Goal: Information Seeking & Learning: Learn about a topic

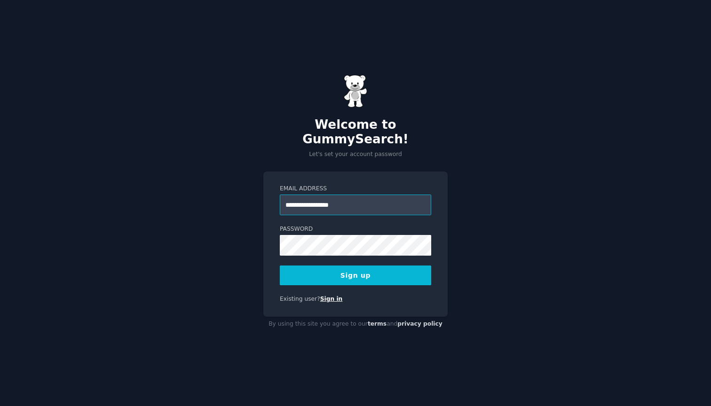
type input "**********"
click at [324, 296] on link "Sign in" at bounding box center [331, 299] width 23 height 7
type input "**********"
click at [477, 253] on div "**********" at bounding box center [355, 203] width 711 height 406
click at [401, 274] on button "Sign up" at bounding box center [355, 276] width 151 height 20
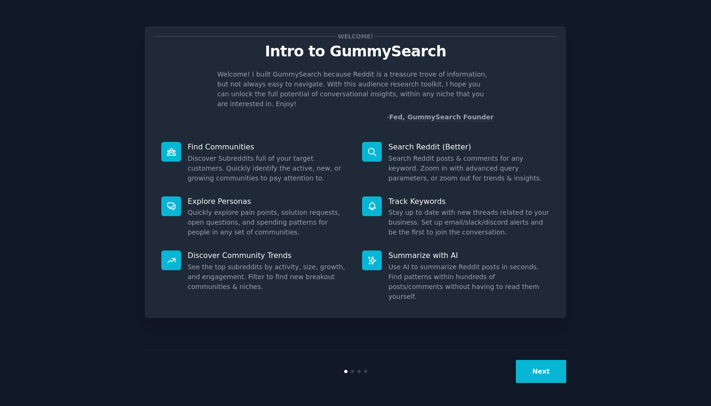
click at [536, 368] on button "Next" at bounding box center [541, 371] width 50 height 23
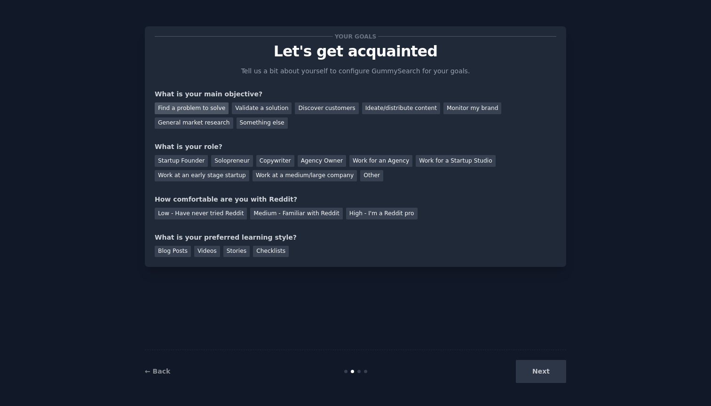
click at [203, 109] on div "Find a problem to solve" at bounding box center [192, 109] width 74 height 12
click at [189, 159] on div "Startup Founder" at bounding box center [181, 161] width 53 height 12
click at [223, 159] on div "Solopreneur" at bounding box center [231, 161] width 41 height 12
click at [279, 215] on div "Medium - Familiar with Reddit" at bounding box center [296, 214] width 92 height 12
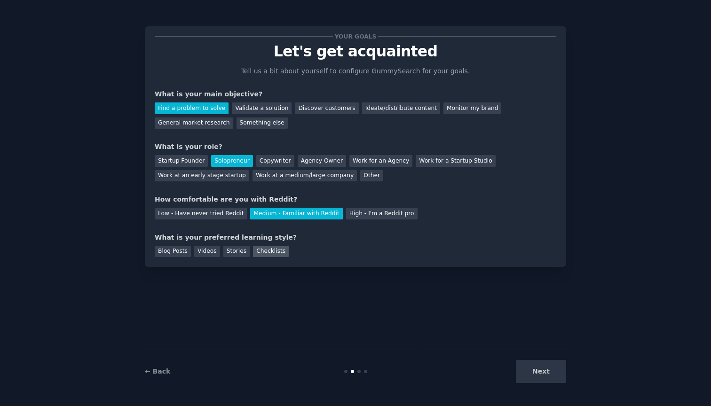
click at [277, 252] on div "Checklists" at bounding box center [271, 252] width 36 height 12
click at [537, 370] on button "Next" at bounding box center [541, 371] width 50 height 23
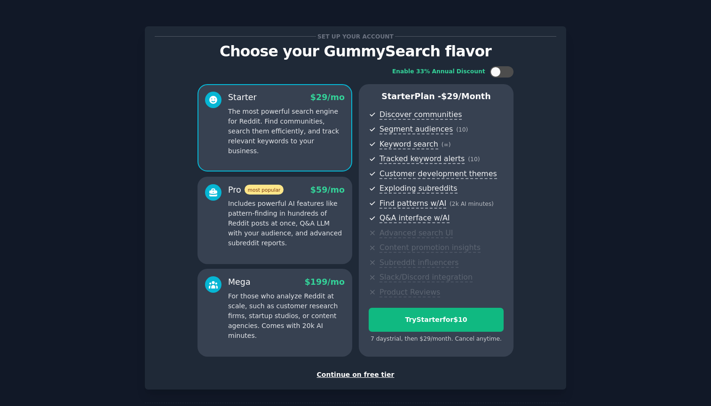
click at [305, 208] on p "Includes powerful AI features like pattern-finding in hundreds of Reddit posts …" at bounding box center [286, 223] width 117 height 49
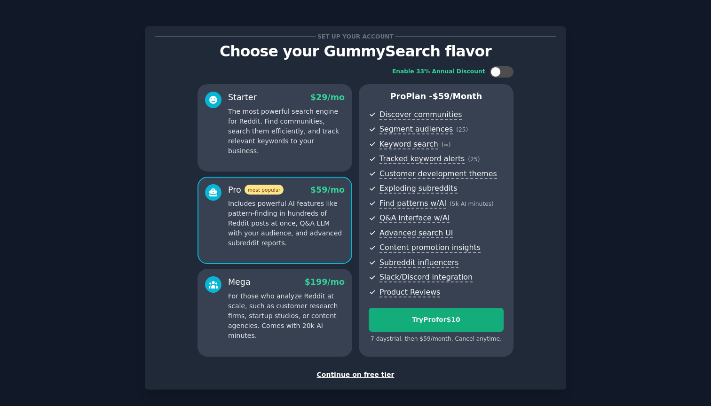
click at [424, 319] on div "Try Pro for $10" at bounding box center [436, 320] width 134 height 10
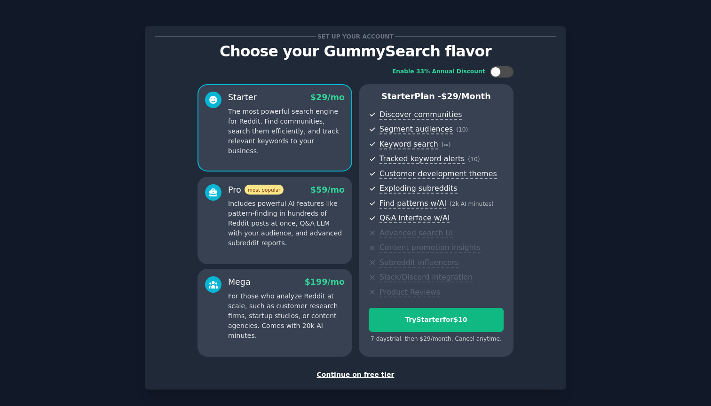
click at [299, 214] on p "Includes powerful AI features like pattern-finding in hundreds of Reddit posts …" at bounding box center [286, 223] width 117 height 49
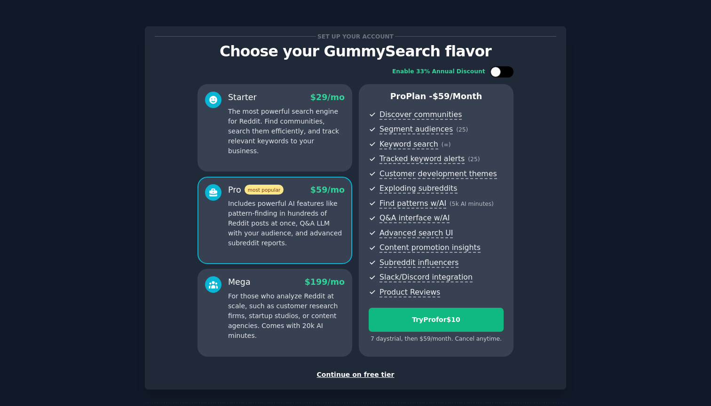
click at [493, 67] on div at bounding box center [495, 72] width 10 height 10
click at [493, 68] on div at bounding box center [502, 71] width 24 height 11
checkbox input "false"
click at [275, 231] on p "Includes powerful AI features like pattern-finding in hundreds of Reddit posts …" at bounding box center [286, 223] width 117 height 49
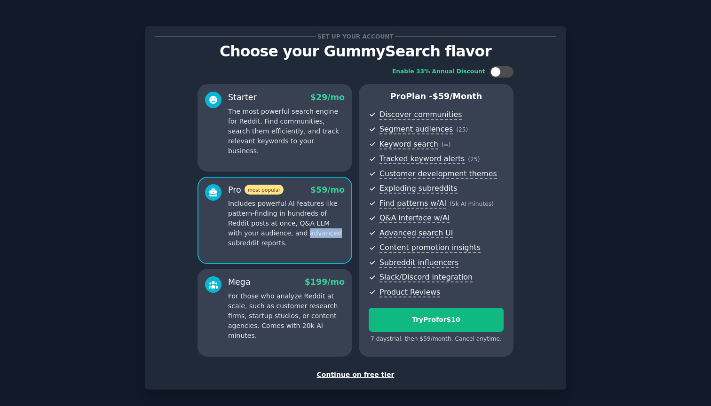
click at [275, 231] on p "Includes powerful AI features like pattern-finding in hundreds of Reddit posts …" at bounding box center [286, 223] width 117 height 49
click at [323, 221] on p "Includes powerful AI features like pattern-finding in hundreds of Reddit posts …" at bounding box center [286, 223] width 117 height 49
click at [296, 311] on p "For those who analyze Reddit at scale, such as customer research firms, startup…" at bounding box center [286, 316] width 117 height 49
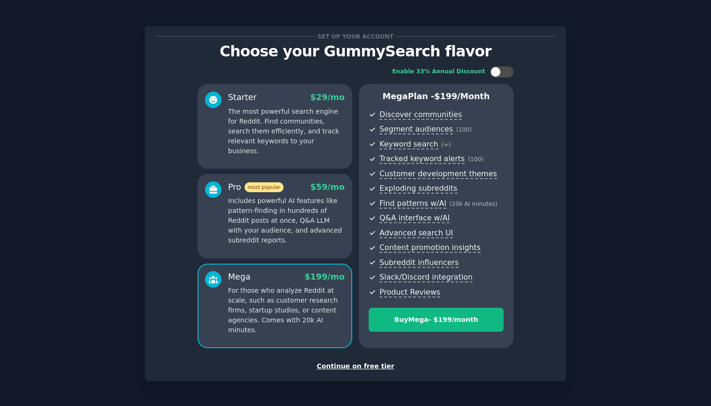
click at [297, 247] on div "Pro most popular $ 59 /mo Includes powerful AI features like pattern-finding in…" at bounding box center [274, 216] width 155 height 85
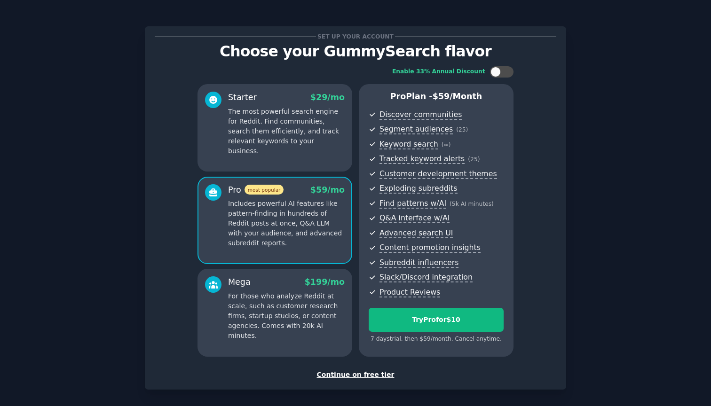
click at [296, 305] on p "For those who analyze Reddit at scale, such as customer research firms, startup…" at bounding box center [286, 316] width 117 height 49
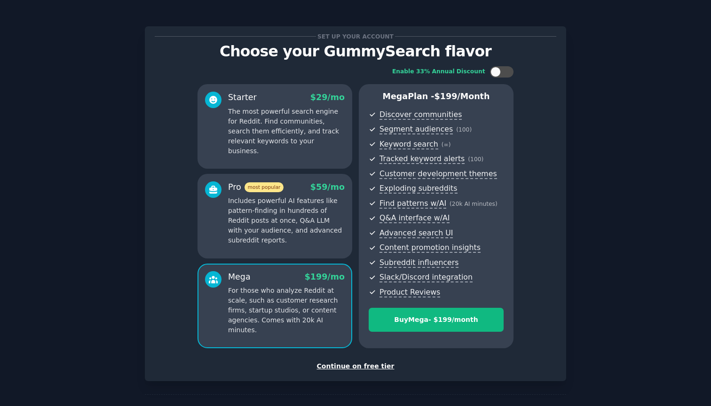
click at [311, 213] on p "Includes powerful AI features like pattern-finding in hundreds of Reddit posts …" at bounding box center [286, 220] width 117 height 49
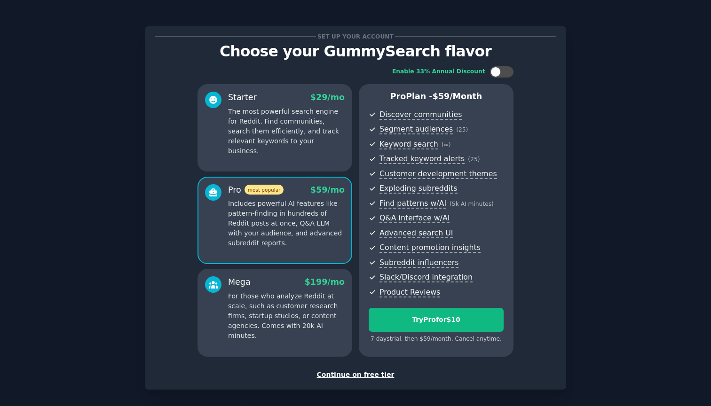
click at [282, 285] on div "Mega $ 199 /mo" at bounding box center [286, 282] width 117 height 12
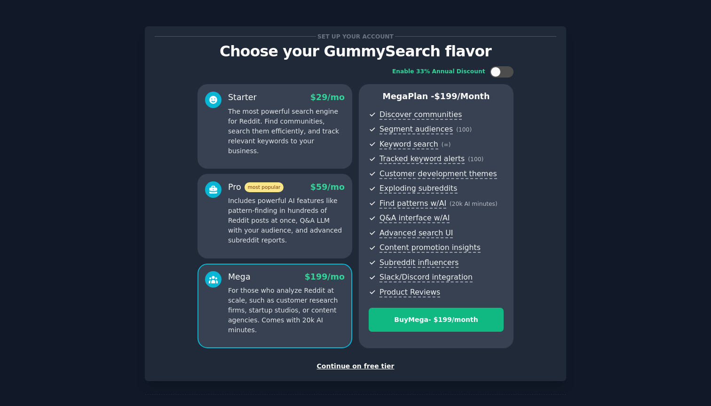
click at [308, 157] on div "Starter $ 29 /mo The most powerful search engine for Reddit. Find communities, …" at bounding box center [274, 126] width 155 height 85
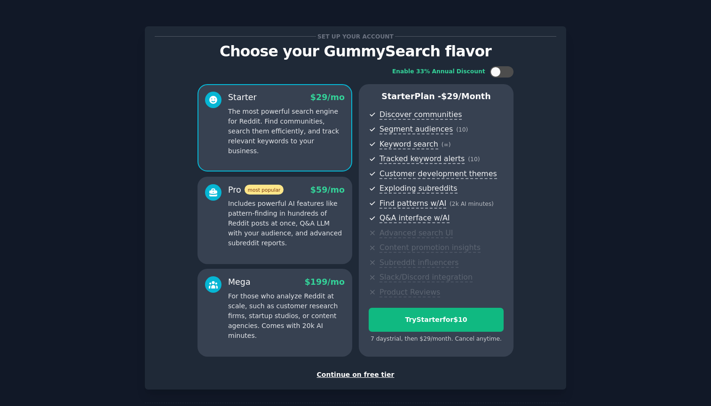
click at [305, 219] on p "Includes powerful AI features like pattern-finding in hundreds of Reddit posts …" at bounding box center [286, 223] width 117 height 49
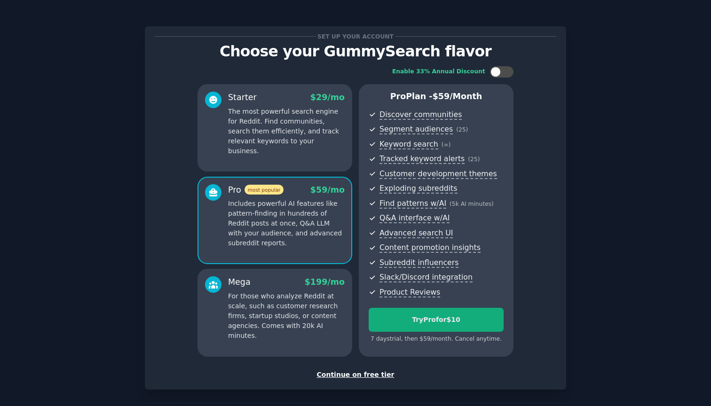
click at [433, 321] on div "Try Pro for $10" at bounding box center [436, 320] width 134 height 10
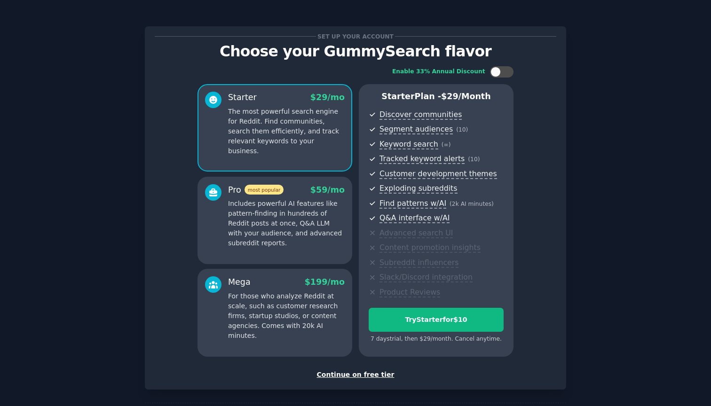
click at [362, 370] on div "Continue on free tier" at bounding box center [356, 375] width 402 height 10
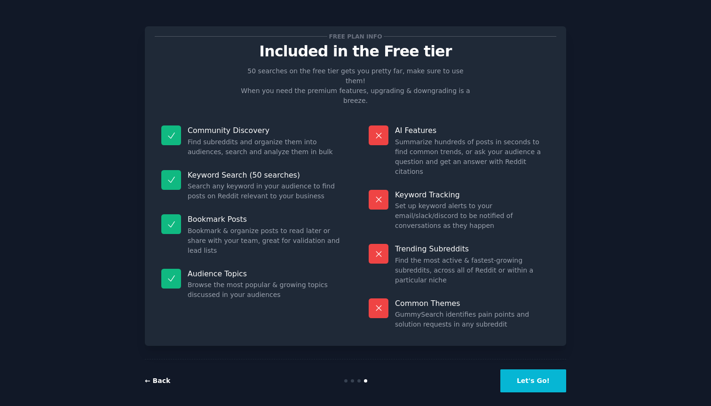
click at [168, 377] on link "← Back" at bounding box center [157, 381] width 25 height 8
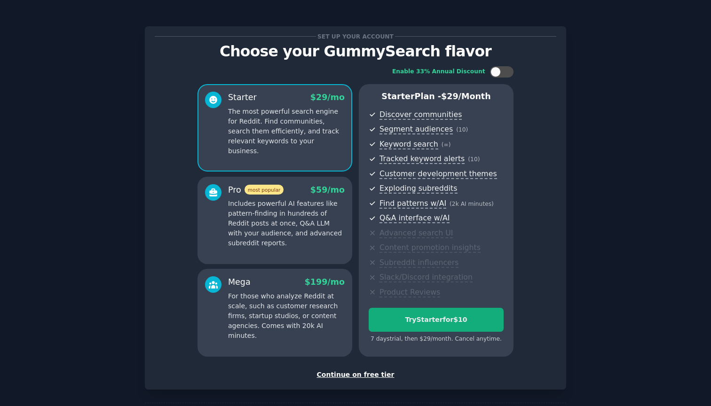
click at [417, 319] on div "Try Starter for $10" at bounding box center [436, 320] width 134 height 10
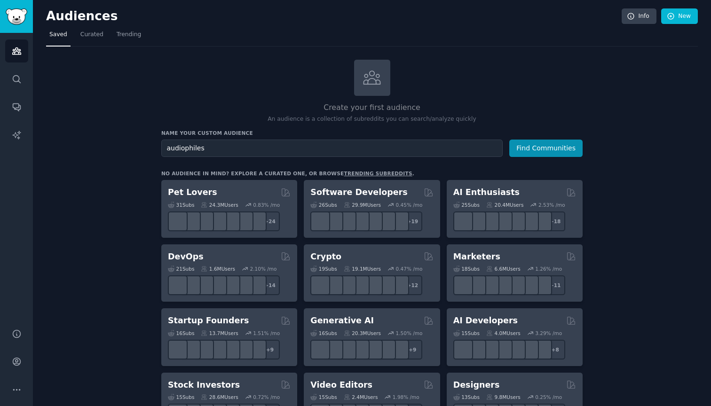
type input "audiophiles"
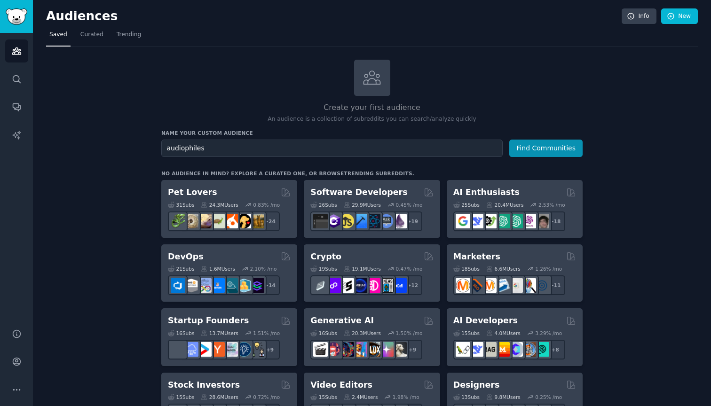
click at [546, 147] on button "Find Communities" at bounding box center [545, 148] width 73 height 17
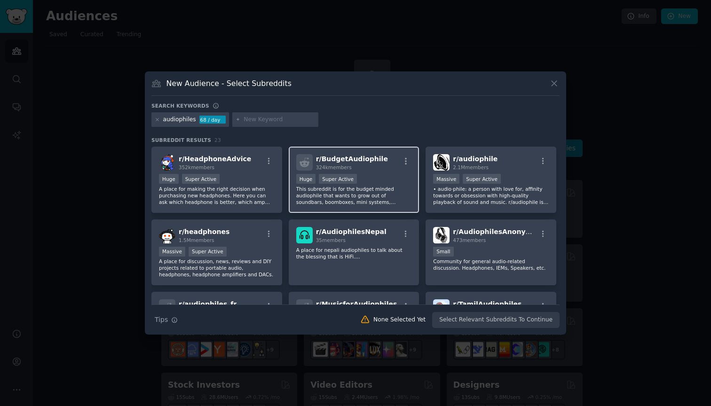
click at [395, 194] on p "This subreddit is for the budget minded audiophile that wants to grow out of so…" at bounding box center [354, 196] width 116 height 20
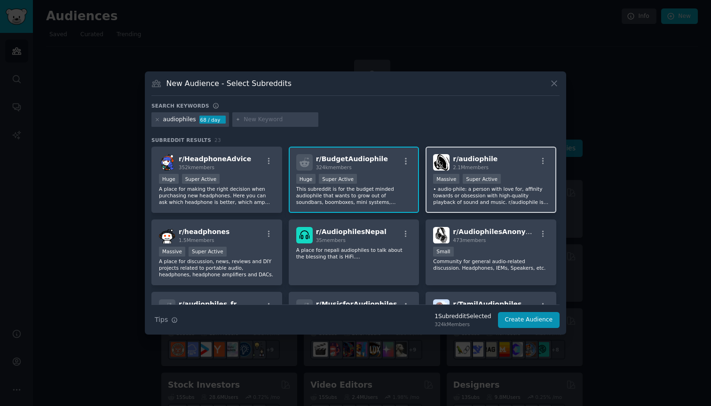
click at [467, 203] on p "• audio·phile: a person with love for, affinity towards or obsession with high-…" at bounding box center [491, 196] width 116 height 20
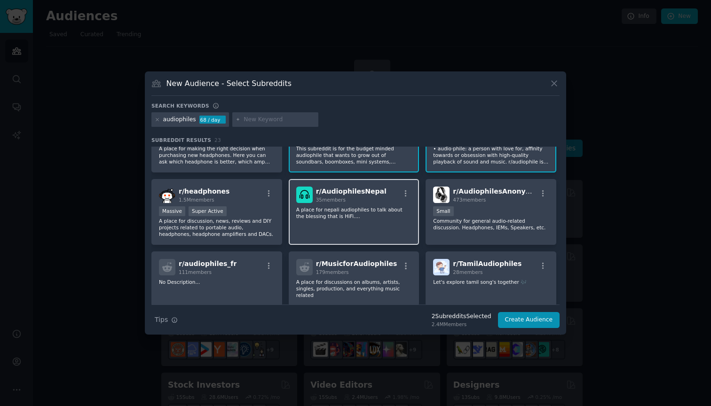
scroll to position [57, 0]
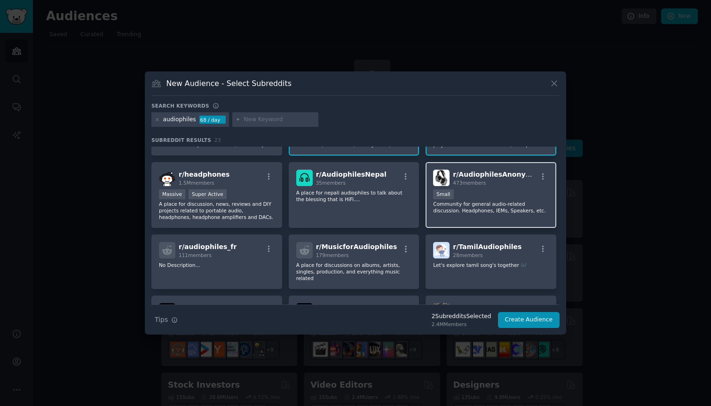
click at [461, 212] on p "Community for general audio-related discussion. Headphones, IEMs, Speakers, etc." at bounding box center [491, 207] width 116 height 13
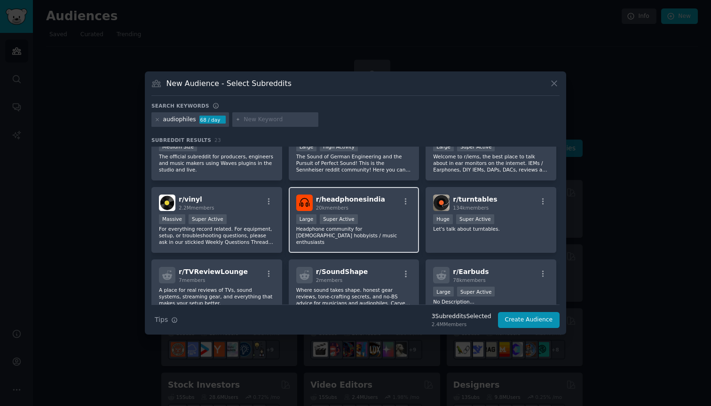
scroll to position [246, 0]
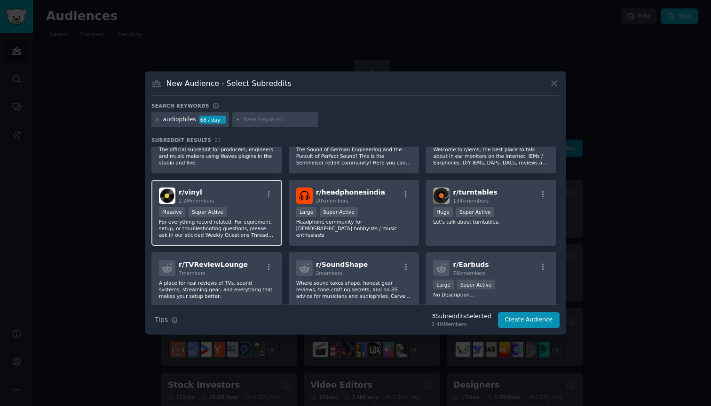
click at [236, 220] on p "For everything record related. For equipment, setup, or troubleshooting questio…" at bounding box center [217, 229] width 116 height 20
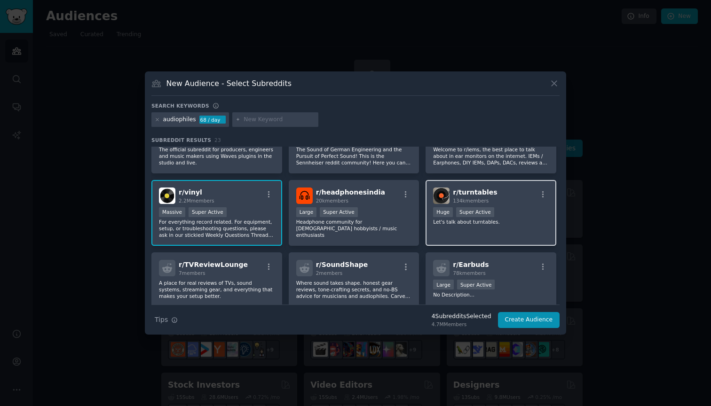
click at [446, 236] on div "r/ turntables 134k members Huge Super Active Let's talk about turntables." at bounding box center [491, 213] width 131 height 66
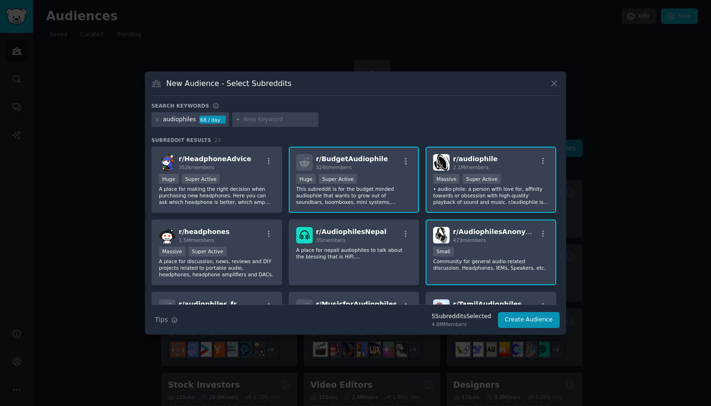
scroll to position [0, 0]
click at [534, 318] on button "Create Audience" at bounding box center [529, 320] width 62 height 16
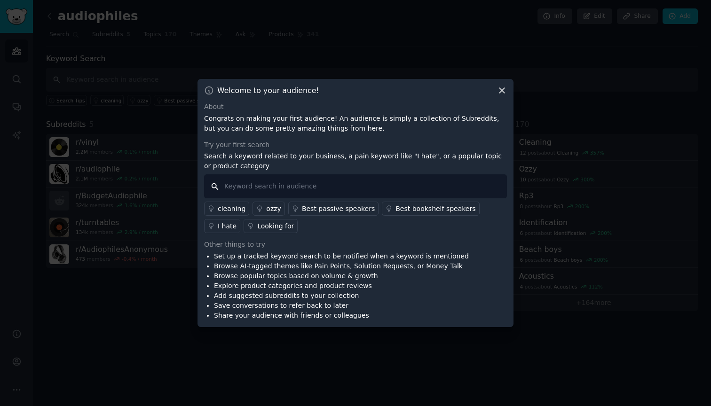
click at [266, 190] on input "text" at bounding box center [355, 186] width 303 height 24
type input "DIY"
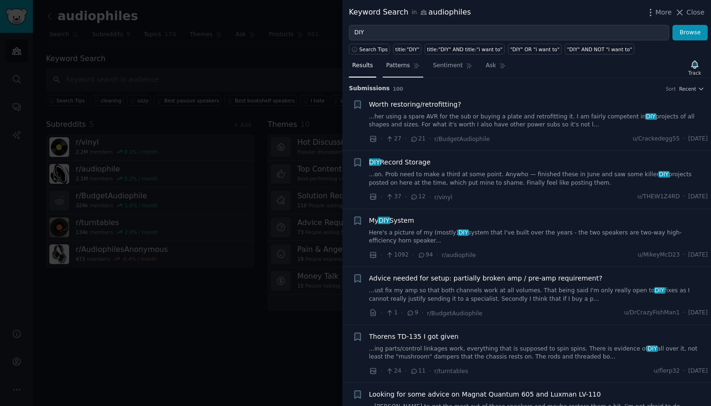
click at [401, 69] on span "Patterns" at bounding box center [398, 66] width 24 height 8
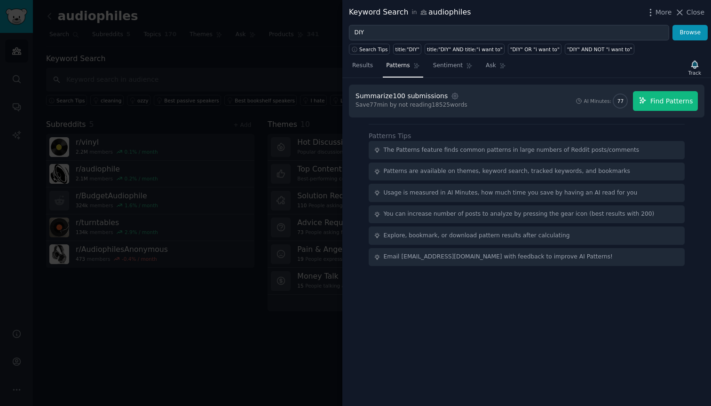
click at [660, 104] on span "Find Patterns" at bounding box center [671, 101] width 43 height 10
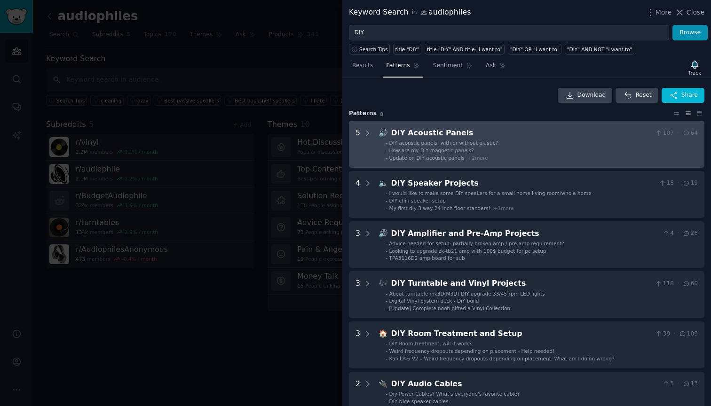
click at [535, 155] on li "- Update on DIY acoustic panels + 2 more" at bounding box center [542, 158] width 312 height 7
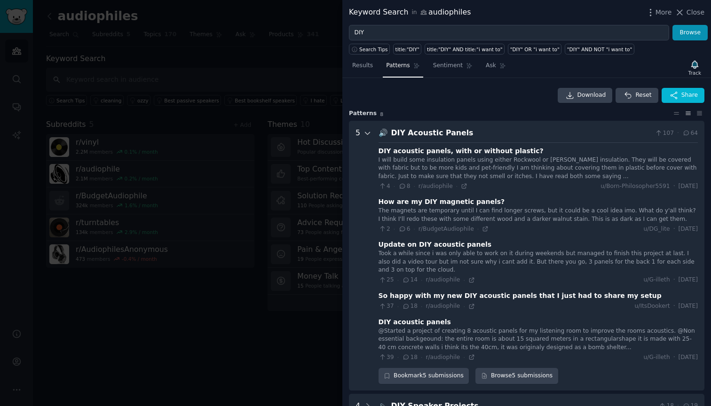
click at [367, 136] on icon at bounding box center [367, 133] width 8 height 8
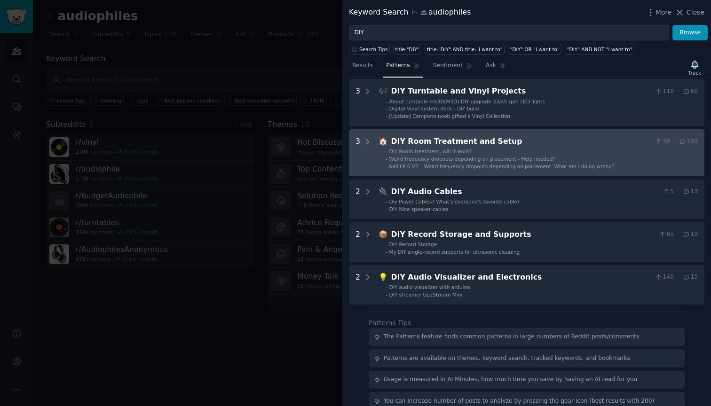
scroll to position [208, 0]
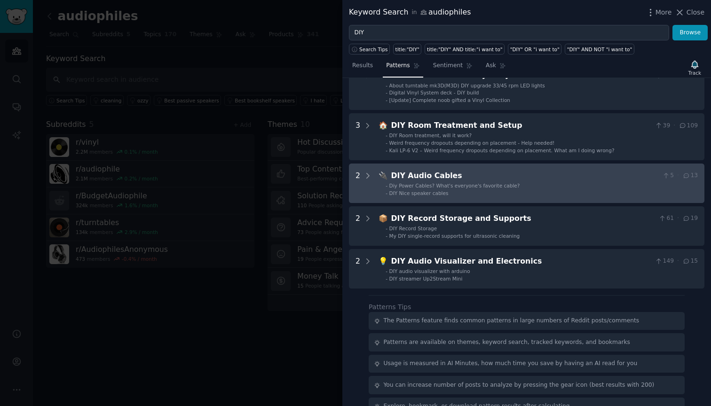
click at [464, 191] on li "- DIY Nice speaker cables" at bounding box center [542, 193] width 312 height 7
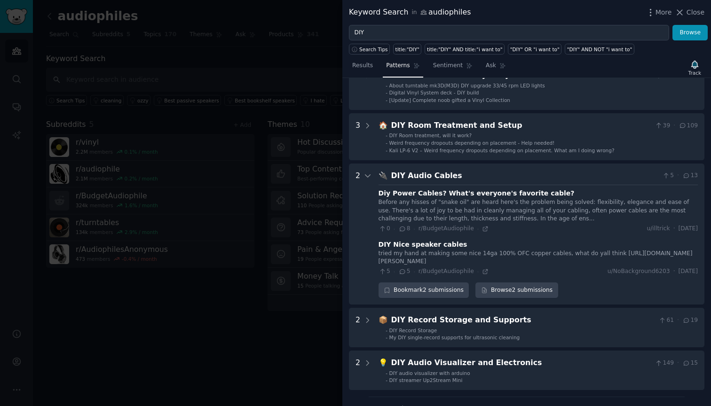
scroll to position [292, 0]
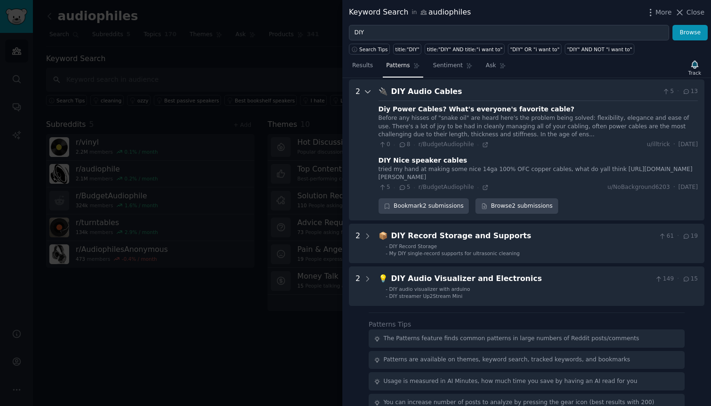
click at [369, 88] on icon at bounding box center [367, 91] width 8 height 8
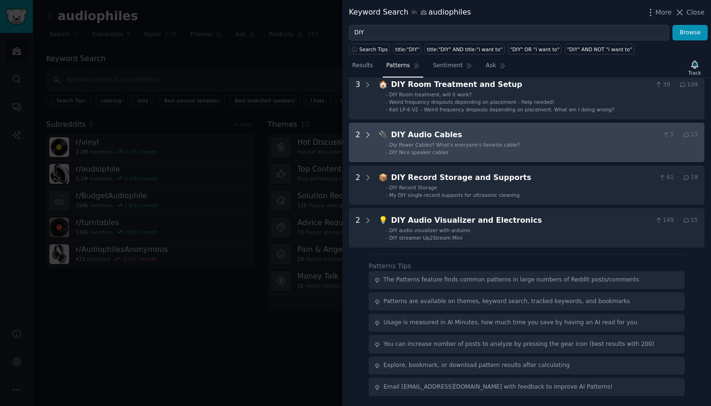
scroll to position [246, 0]
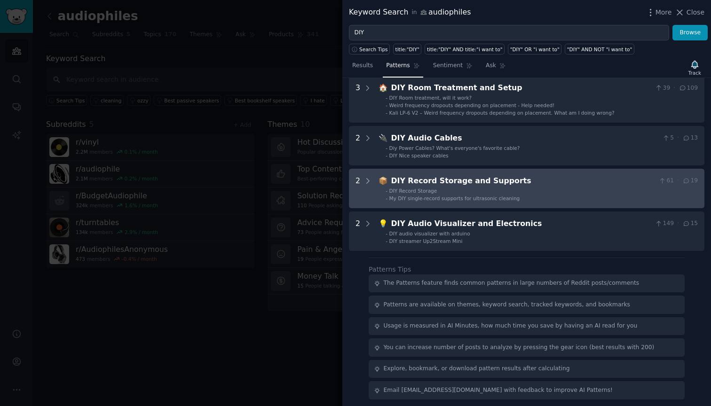
click at [524, 191] on li "- DIY Record Storage" at bounding box center [542, 191] width 312 height 7
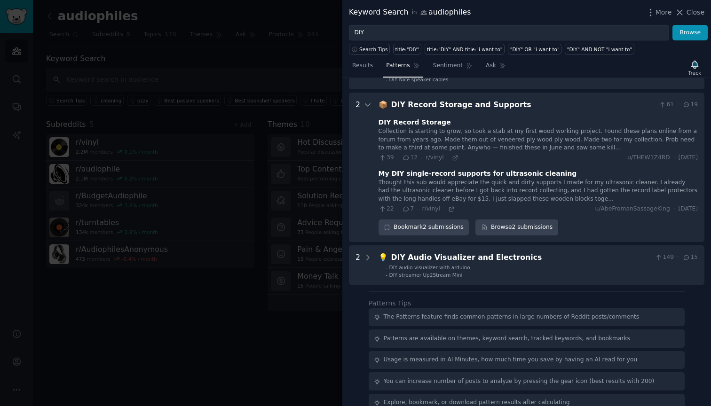
scroll to position [318, 0]
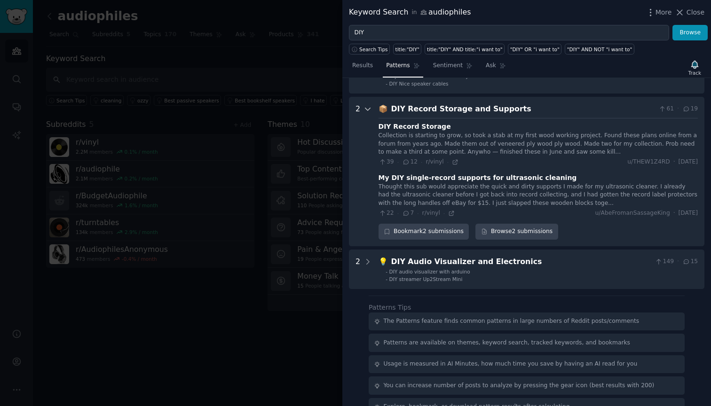
click at [367, 110] on icon at bounding box center [367, 109] width 5 height 2
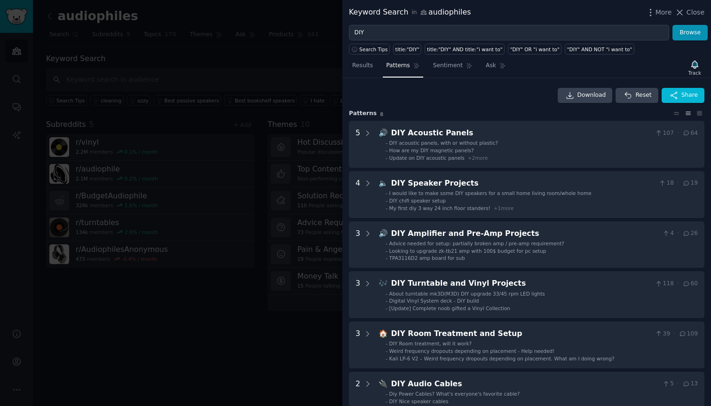
scroll to position [0, 0]
click at [693, 11] on span "Close" at bounding box center [696, 13] width 18 height 10
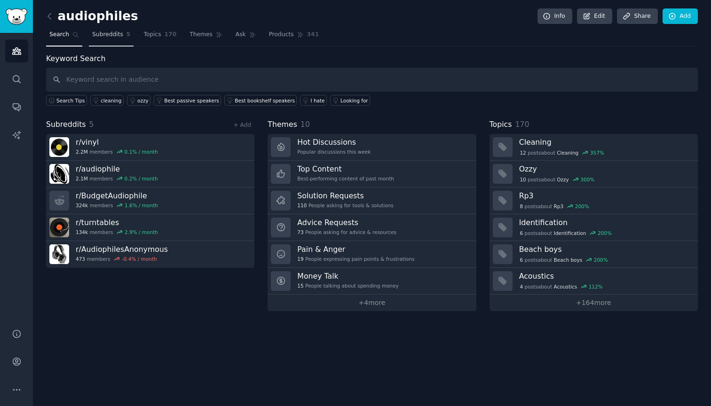
click at [111, 35] on span "Subreddits" at bounding box center [107, 35] width 31 height 8
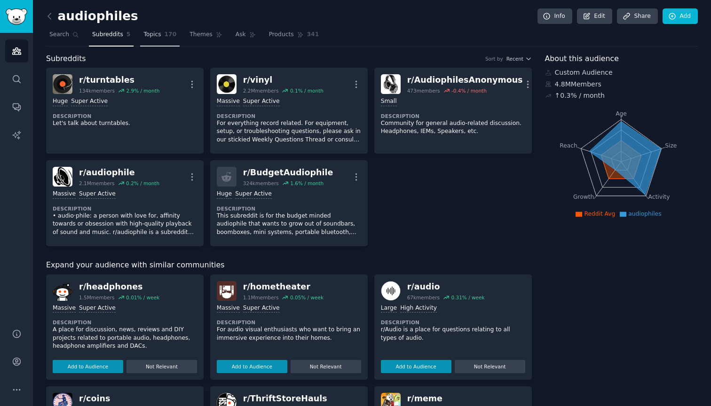
click at [161, 30] on link "Topics 170" at bounding box center [159, 36] width 39 height 19
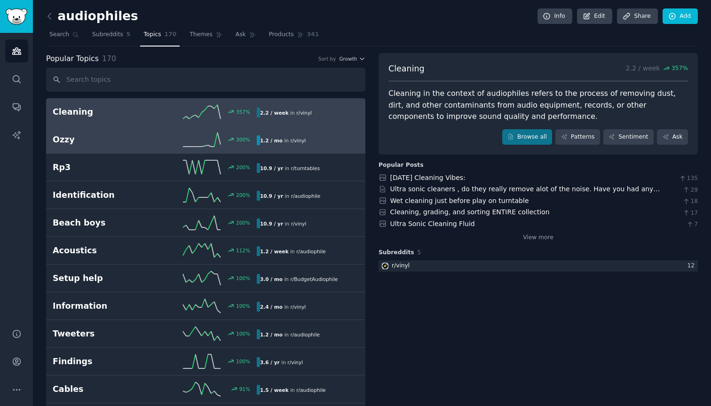
click at [305, 143] on div "1.2 / mo in r/ vinyl" at bounding box center [304, 140] width 95 height 10
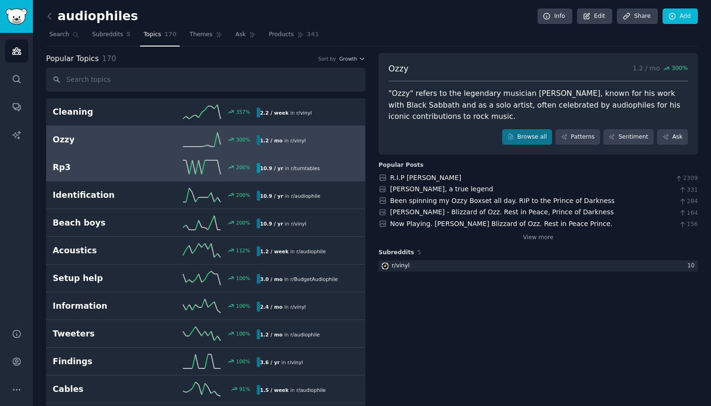
click at [317, 168] on div "10.9 / yr in r/ turntables" at bounding box center [290, 168] width 66 height 10
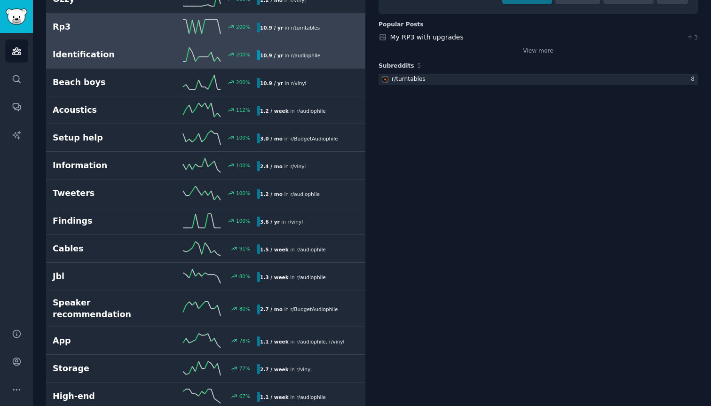
scroll to position [141, 0]
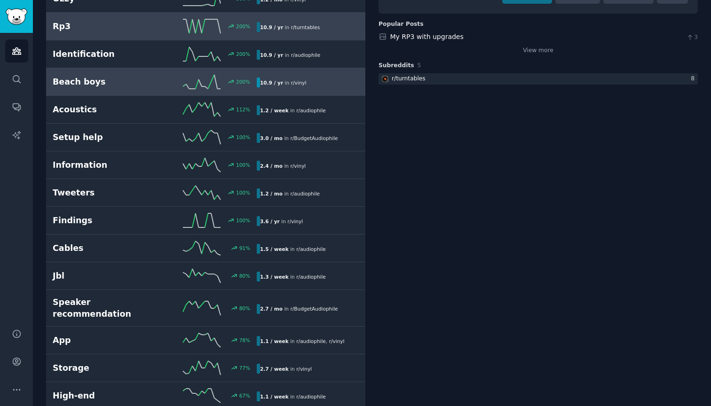
click at [322, 89] on link "Beach boys 200 % 10.9 / yr in r/ vinyl" at bounding box center [205, 82] width 319 height 28
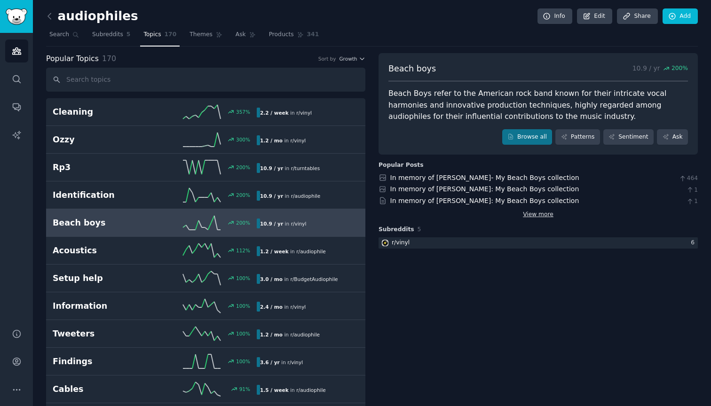
click at [527, 211] on link "View more" at bounding box center [538, 215] width 31 height 8
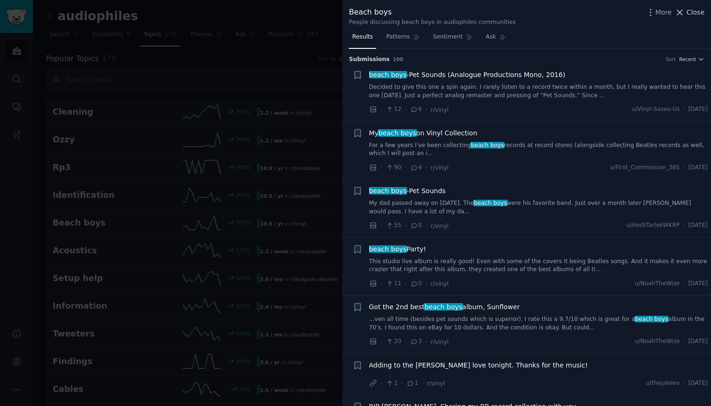
click at [689, 15] on span "Close" at bounding box center [696, 13] width 18 height 10
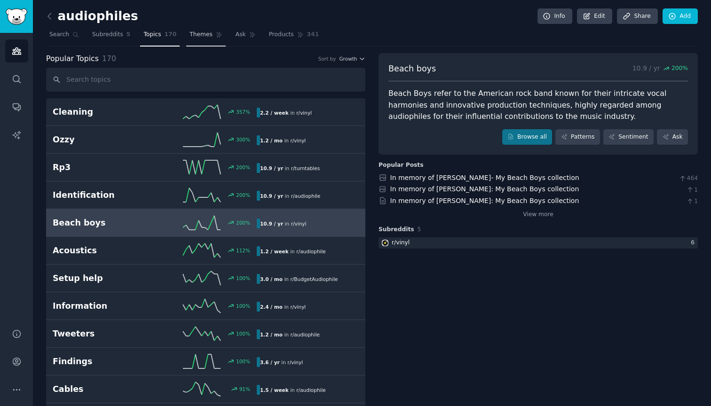
click at [197, 32] on span "Themes" at bounding box center [200, 35] width 23 height 8
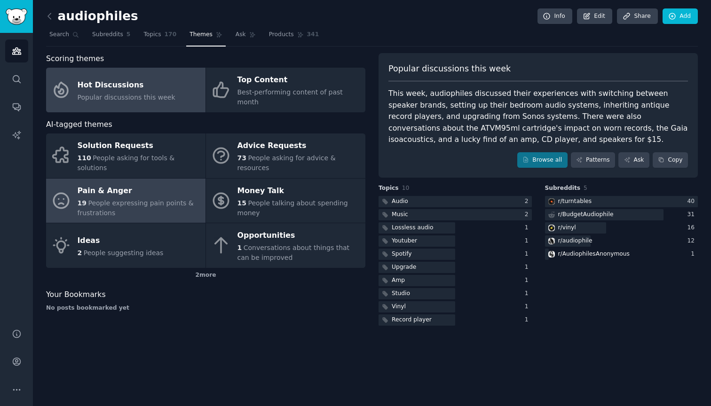
click at [125, 183] on div "Pain & Anger" at bounding box center [139, 190] width 123 height 15
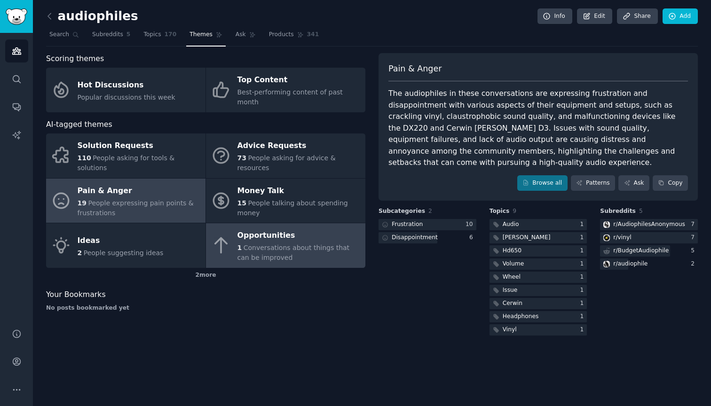
click at [253, 229] on div "Opportunities" at bounding box center [298, 236] width 123 height 15
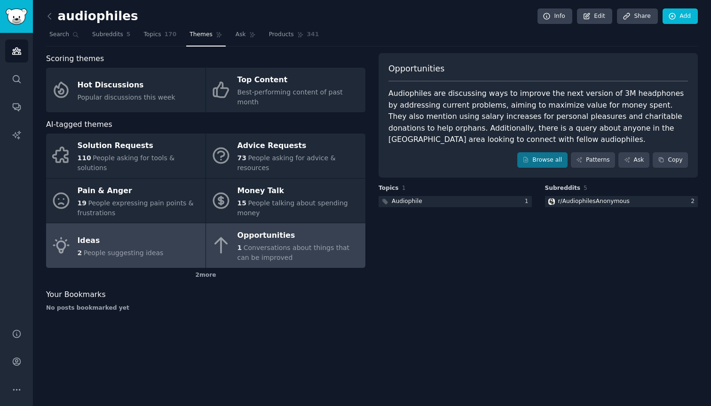
click at [128, 249] on span "People suggesting ideas" at bounding box center [124, 253] width 80 height 8
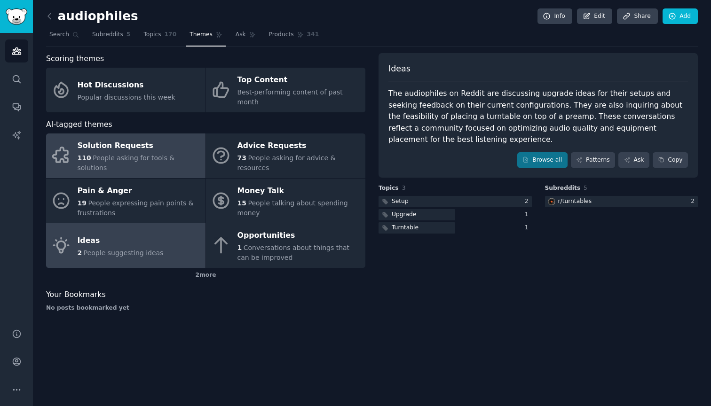
click at [120, 153] on div "110 People asking for tools & solutions" at bounding box center [139, 163] width 123 height 20
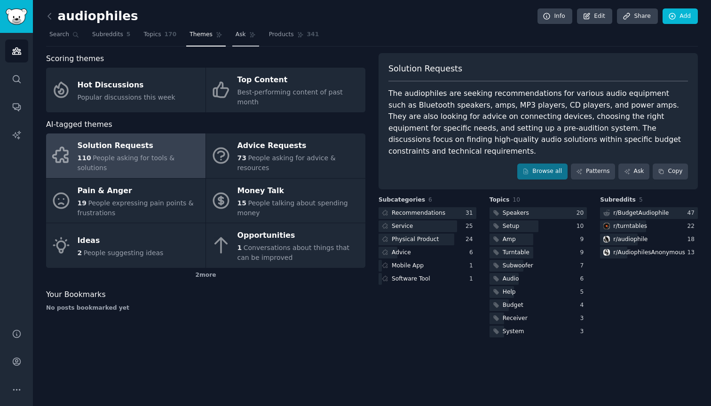
click at [232, 37] on link "Ask" at bounding box center [245, 36] width 27 height 19
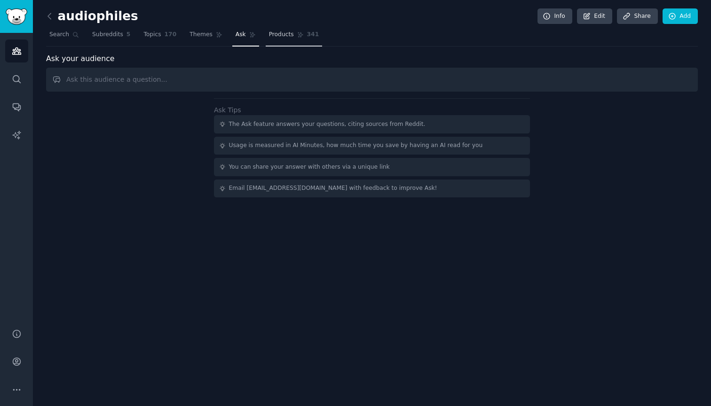
click at [282, 35] on span "Products" at bounding box center [281, 35] width 25 height 8
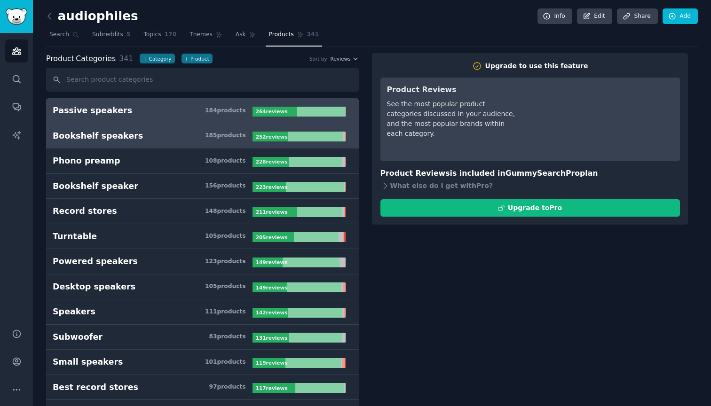
click at [134, 139] on h3 "Bookshelf speakers 185 product s" at bounding box center [153, 136] width 200 height 12
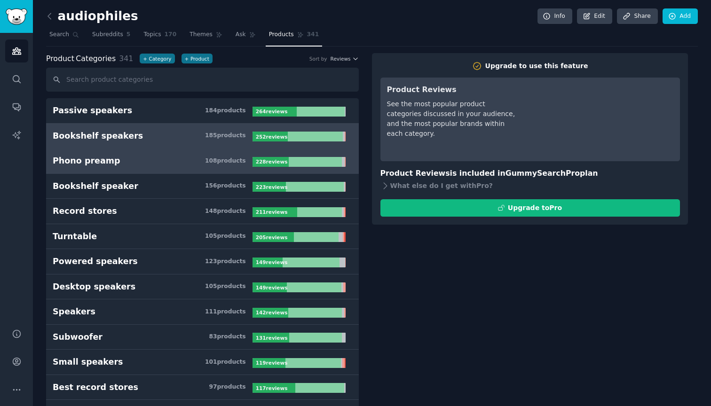
click at [142, 158] on h3 "Phono preamp 108 product s" at bounding box center [153, 161] width 200 height 12
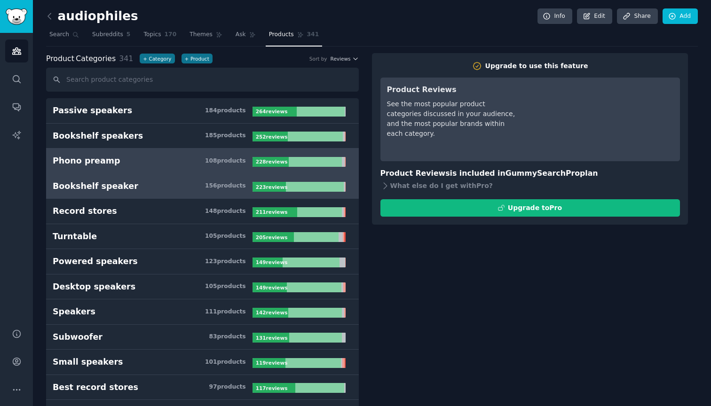
click at [156, 189] on h3 "Bookshelf speaker 156 product s" at bounding box center [153, 187] width 200 height 12
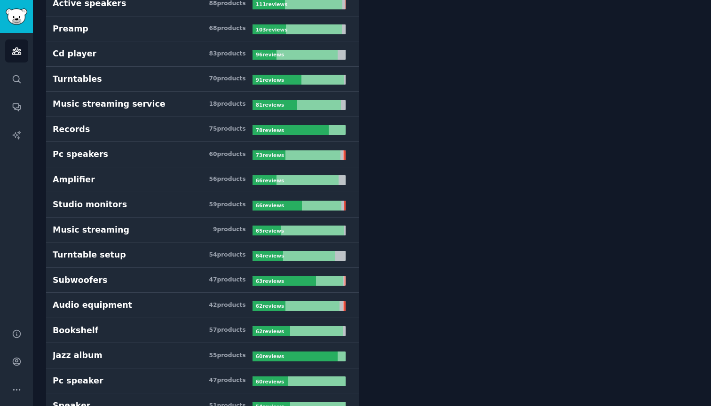
scroll to position [430, 0]
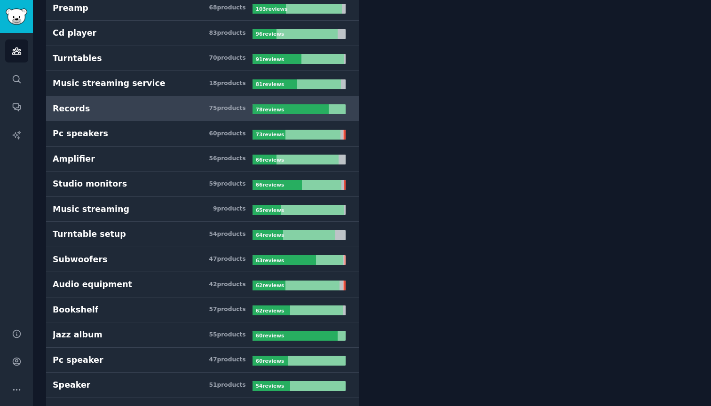
click at [153, 112] on h3 "Records 75 product s" at bounding box center [153, 109] width 200 height 12
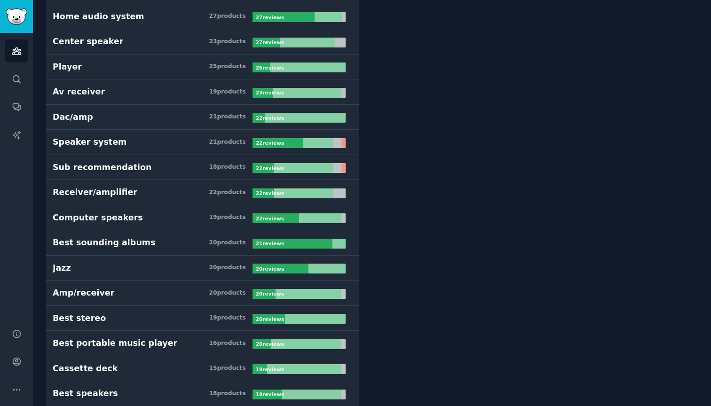
scroll to position [1206, 0]
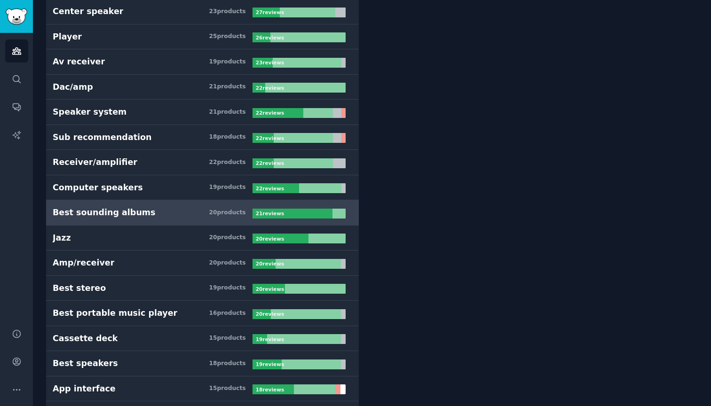
click at [168, 208] on h3 "Best sounding albums 20 product s" at bounding box center [153, 213] width 200 height 12
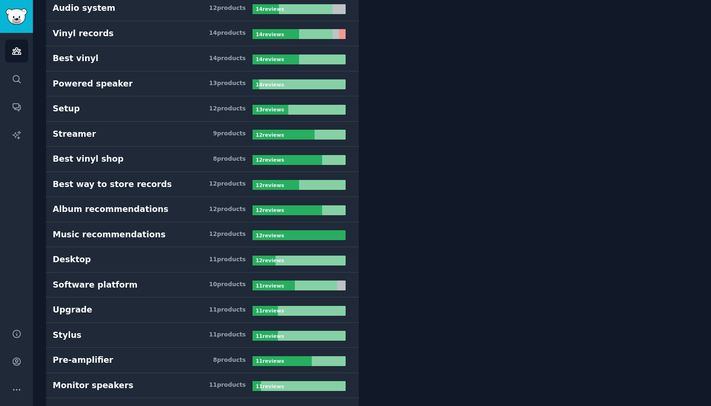
scroll to position [2085, 0]
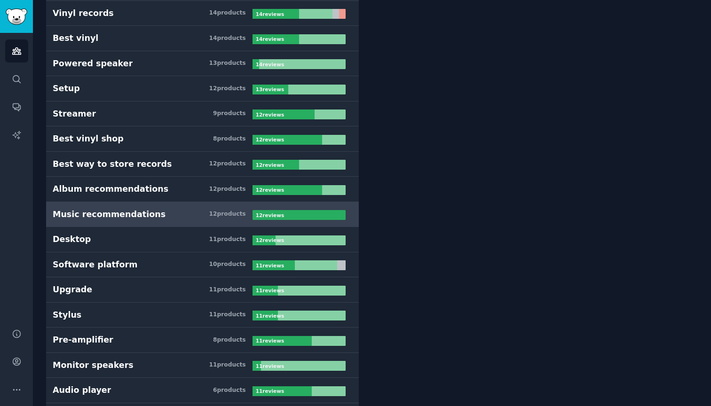
click at [174, 223] on link "Music recommendations 12 product s 12 review s" at bounding box center [202, 214] width 313 height 25
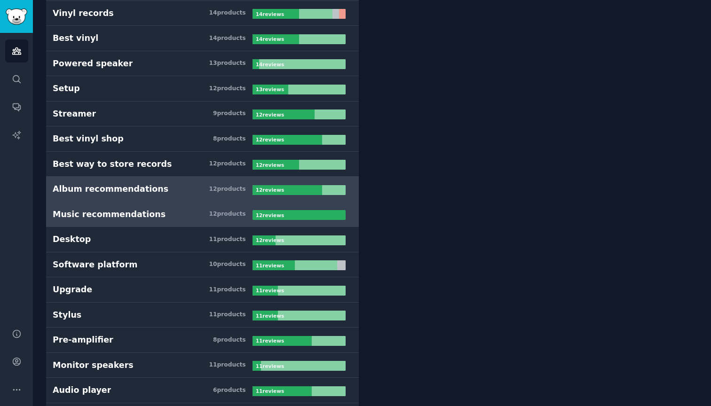
click at [174, 199] on link "Album recommendations 12 product s 12 review s" at bounding box center [202, 189] width 313 height 25
click at [182, 221] on link "Music recommendations 12 product s 12 review s" at bounding box center [202, 214] width 313 height 25
click at [175, 192] on h3 "Album recommendations 12 product s" at bounding box center [153, 189] width 200 height 12
click at [179, 204] on link "Music recommendations 12 product s 12 review s" at bounding box center [202, 214] width 313 height 25
click at [174, 184] on h3 "Album recommendations 12 product s" at bounding box center [153, 189] width 200 height 12
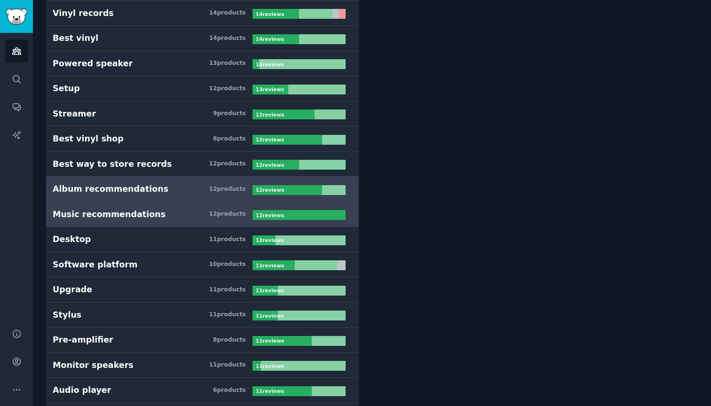
click at [175, 202] on link "Music recommendations 12 product s 12 review s" at bounding box center [202, 214] width 313 height 25
click at [174, 185] on h3 "Album recommendations 12 product s" at bounding box center [153, 189] width 200 height 12
click at [178, 205] on link "Music recommendations 12 product s 12 review s" at bounding box center [202, 214] width 313 height 25
click at [176, 186] on h3 "Album recommendations 12 product s" at bounding box center [153, 189] width 200 height 12
click at [179, 206] on link "Music recommendations 12 product s 12 review s" at bounding box center [202, 214] width 313 height 25
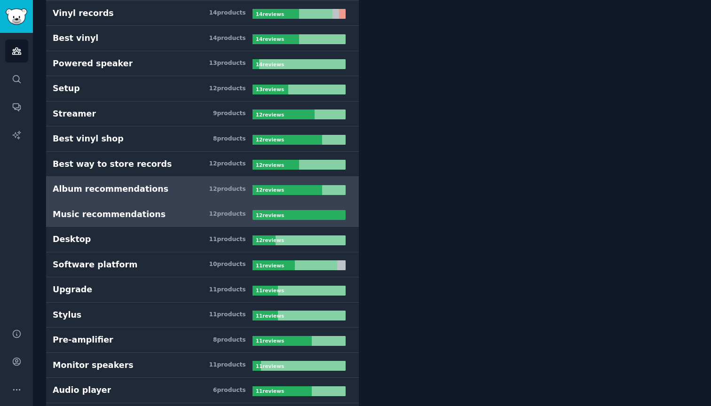
click at [179, 192] on h3 "Album recommendations 12 product s" at bounding box center [153, 189] width 200 height 12
click at [180, 209] on h3 "Music recommendations 12 product s" at bounding box center [153, 215] width 200 height 12
click at [178, 193] on h3 "Album recommendations 12 product s" at bounding box center [153, 189] width 200 height 12
click at [179, 209] on h3 "Music recommendations 12 product s" at bounding box center [153, 215] width 200 height 12
click at [179, 191] on h3 "Album recommendations 12 product s" at bounding box center [153, 189] width 200 height 12
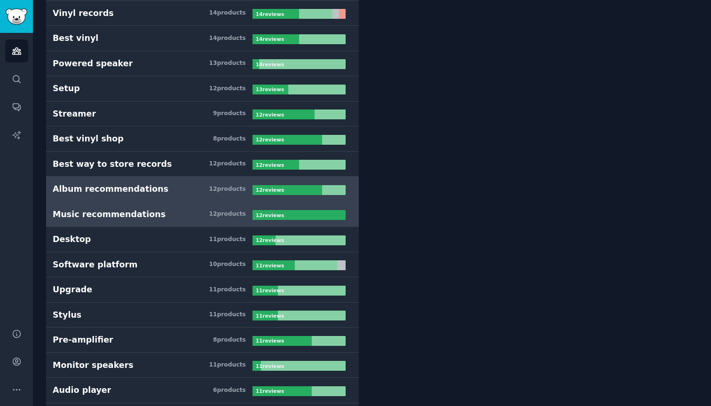
click at [181, 218] on h3 "Music recommendations 12 product s" at bounding box center [153, 215] width 200 height 12
click at [179, 194] on h3 "Album recommendations 12 product s" at bounding box center [153, 189] width 200 height 12
click at [179, 210] on h3 "Music recommendations 12 product s" at bounding box center [153, 215] width 200 height 12
click at [180, 187] on h3 "Album recommendations 12 product s" at bounding box center [153, 189] width 200 height 12
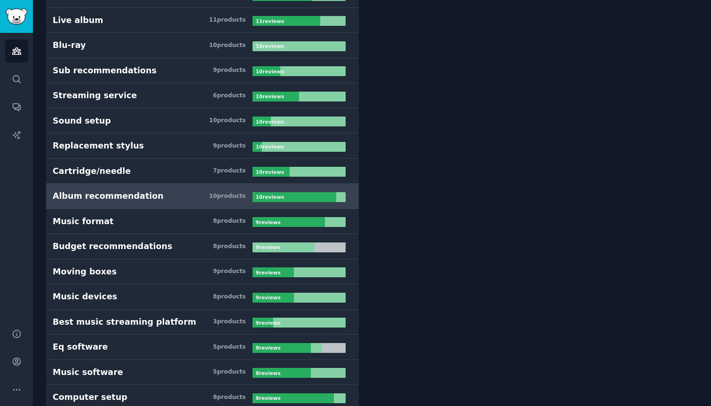
click at [179, 202] on link "Album recommendation 10 product s 10 review s" at bounding box center [202, 196] width 313 height 25
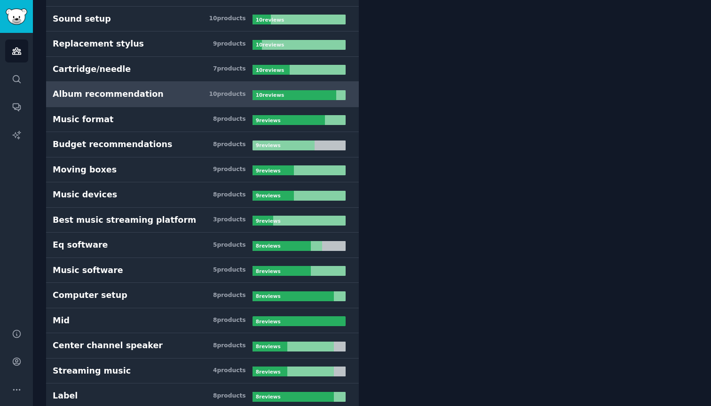
scroll to position [2585, 0]
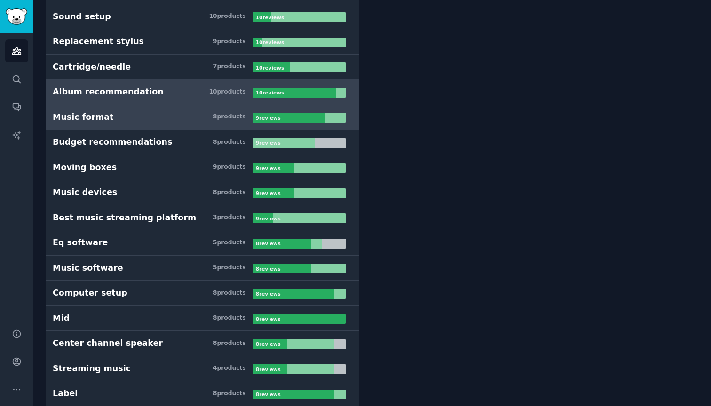
click at [175, 126] on link "Music format 8 product s 9 review s" at bounding box center [202, 117] width 313 height 25
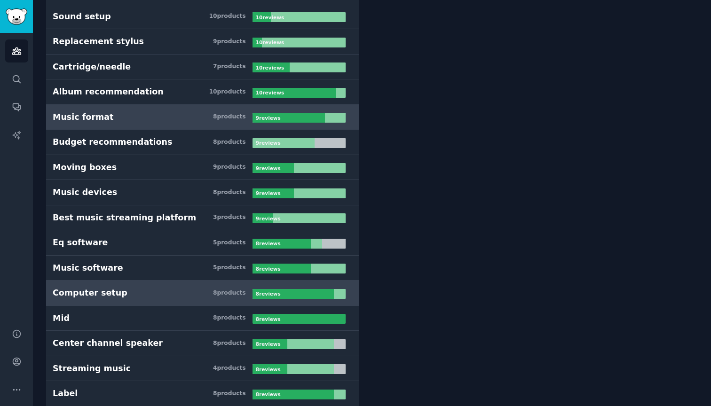
click at [194, 302] on link "Computer setup 8 product s 8 review s" at bounding box center [202, 293] width 313 height 25
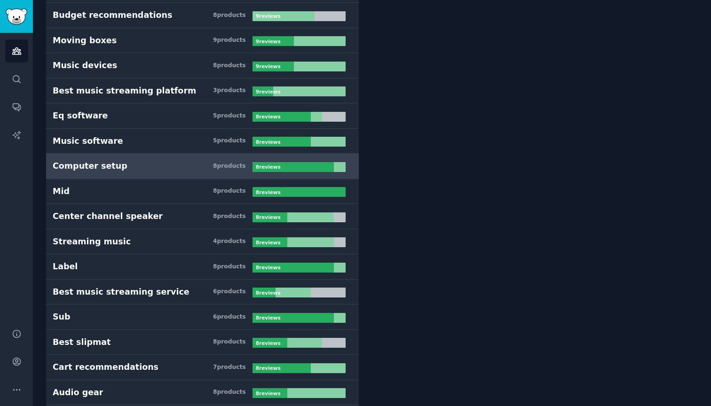
scroll to position [2734, 0]
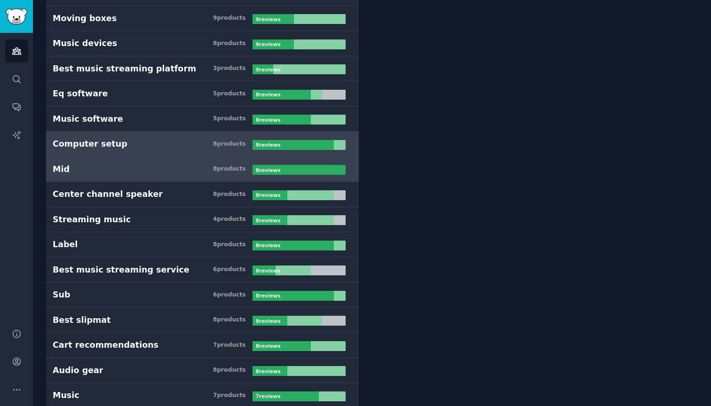
click at [174, 178] on link "Mid 8 product s 8 review s" at bounding box center [202, 169] width 313 height 25
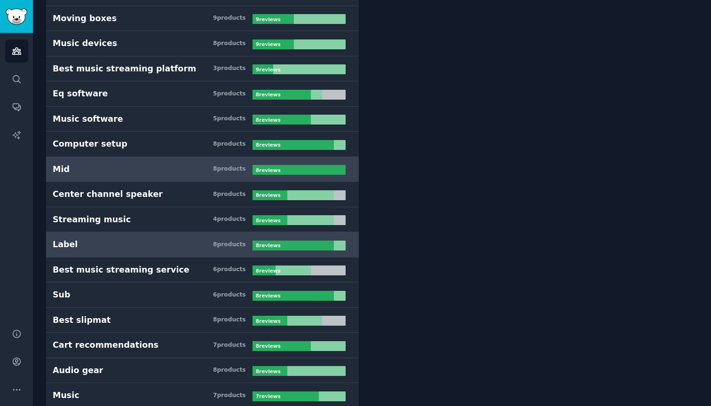
click at [181, 242] on h3 "Label 8 product s" at bounding box center [153, 245] width 200 height 12
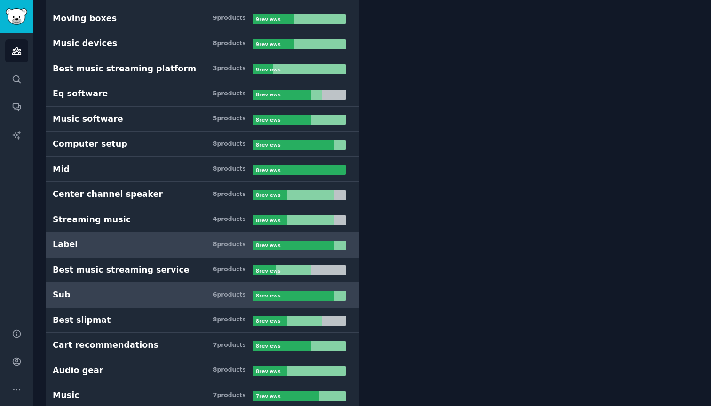
click at [187, 292] on h3 "Sub 6 product s" at bounding box center [153, 295] width 200 height 12
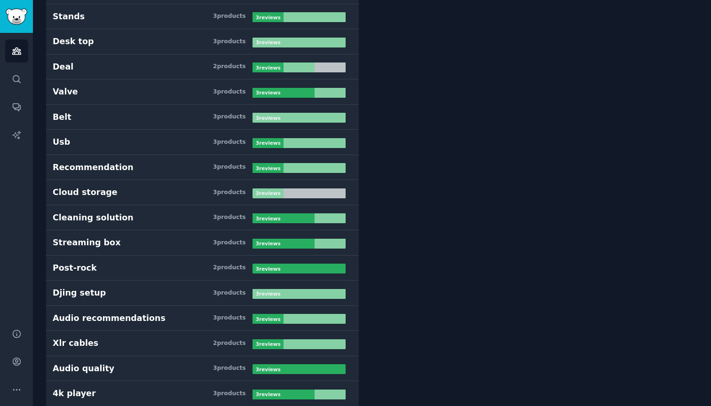
scroll to position [5056, 0]
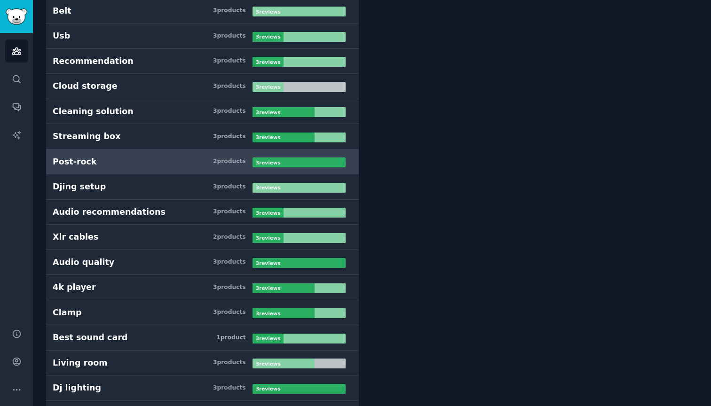
click at [175, 161] on h3 "Post-rock 2 product s" at bounding box center [153, 162] width 200 height 12
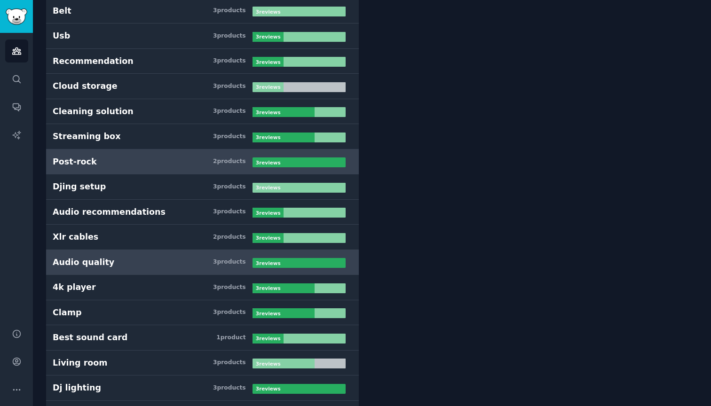
click at [184, 263] on h3 "Audio quality 3 product s" at bounding box center [153, 263] width 200 height 12
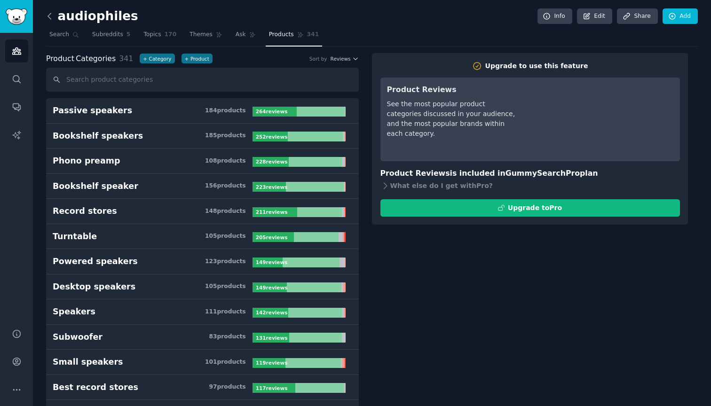
click at [52, 17] on icon at bounding box center [50, 16] width 10 height 10
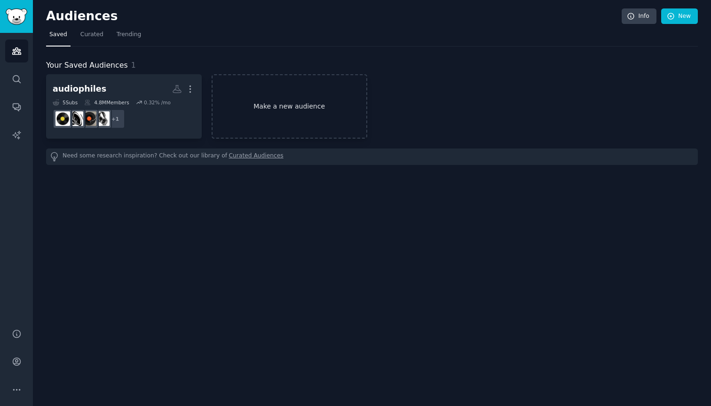
click at [276, 106] on link "Make a new audience" at bounding box center [290, 106] width 156 height 64
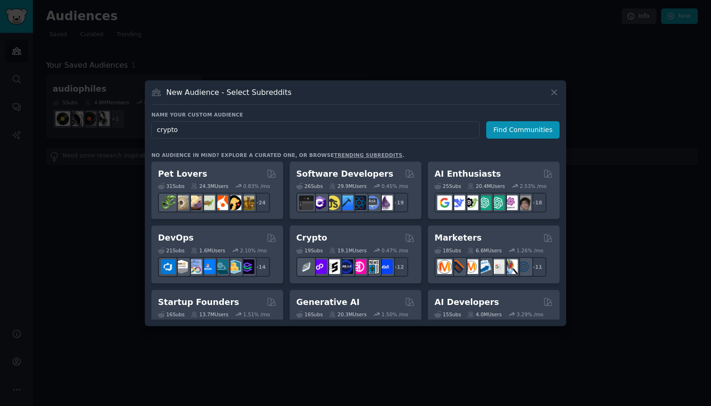
click at [189, 132] on input "crypto" at bounding box center [315, 129] width 328 height 17
type input "s"
type input "robinhood"
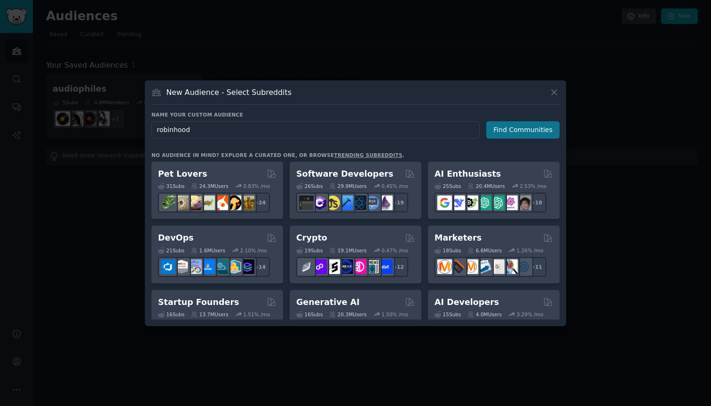
click at [521, 133] on button "Find Communities" at bounding box center [522, 129] width 73 height 17
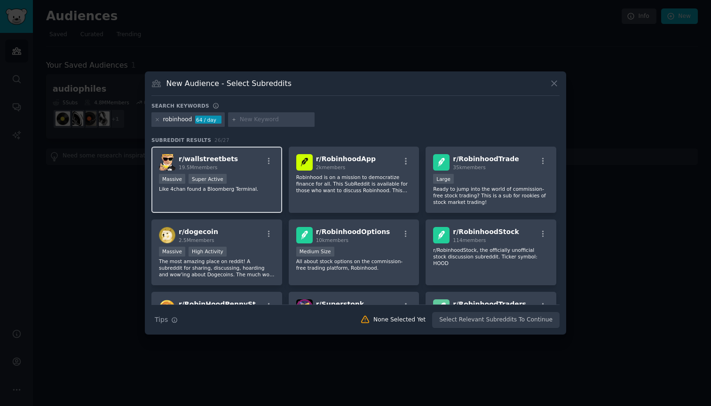
click at [225, 178] on div ">= 95th percentile for submissions / day Massive Super Active" at bounding box center [217, 180] width 116 height 12
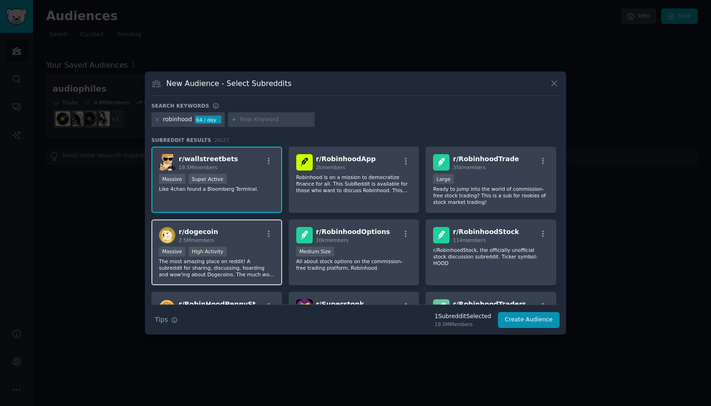
click at [256, 246] on div "r/ dogecoin 2.5M members Massive High Activity The most amazing place on reddit…" at bounding box center [216, 253] width 131 height 66
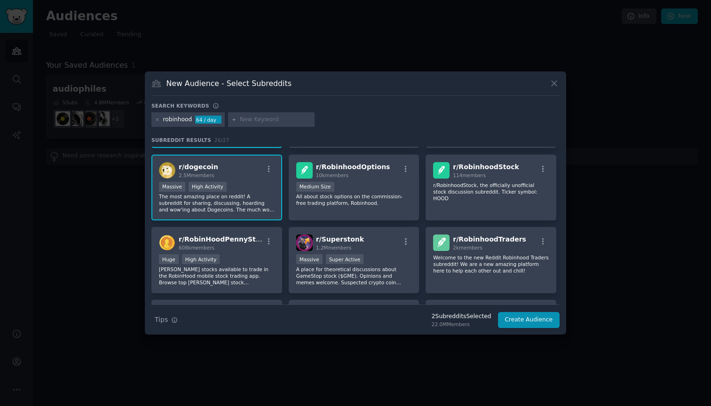
scroll to position [66, 0]
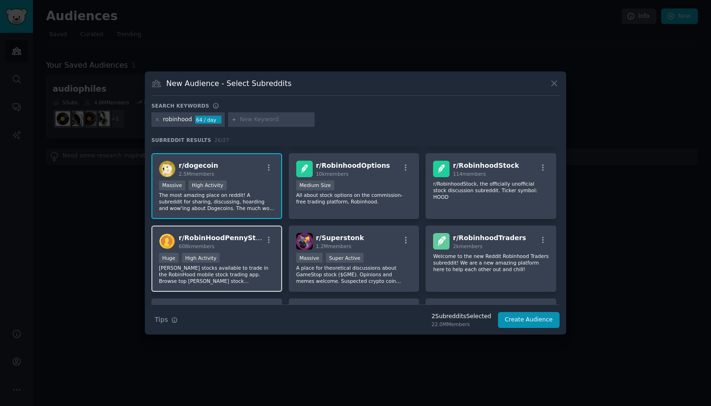
click at [256, 246] on div "608k members" at bounding box center [221, 246] width 84 height 7
click at [260, 182] on div "Massive High Activity" at bounding box center [217, 187] width 116 height 12
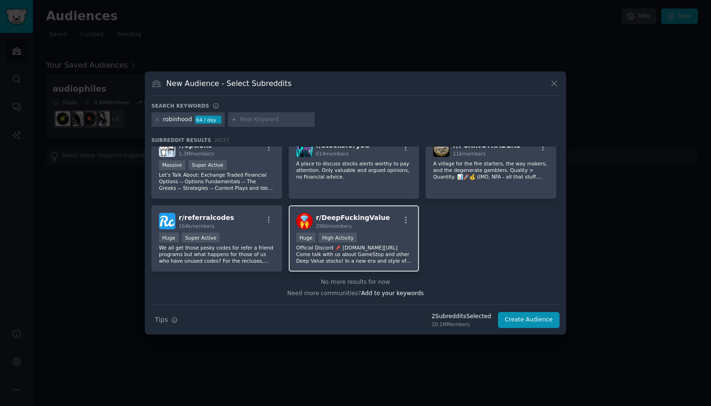
scroll to position [522, 0]
click at [366, 233] on div "r/ DeepFuckingValue 296k members Huge High Activity Official Discord 🖍️ [DOMAIN…" at bounding box center [354, 239] width 131 height 66
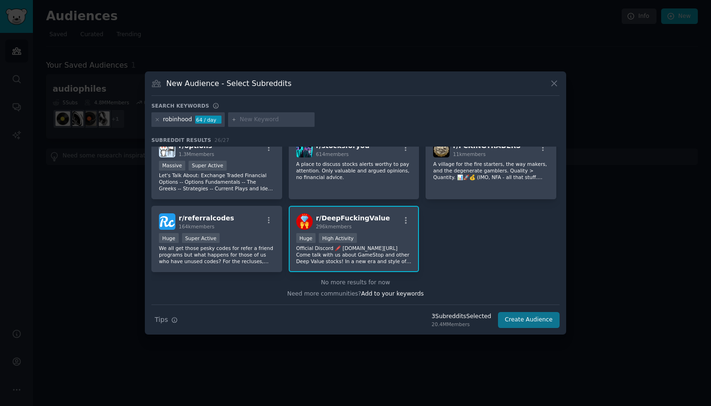
click at [513, 323] on button "Create Audience" at bounding box center [529, 320] width 62 height 16
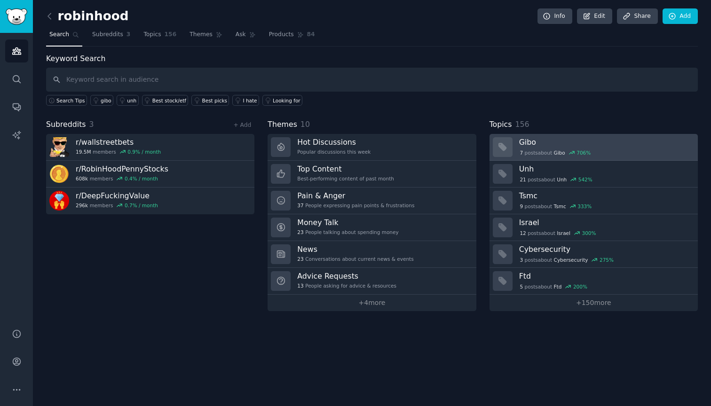
click at [616, 149] on div "7 post s about Gibo 706 %" at bounding box center [605, 153] width 172 height 8
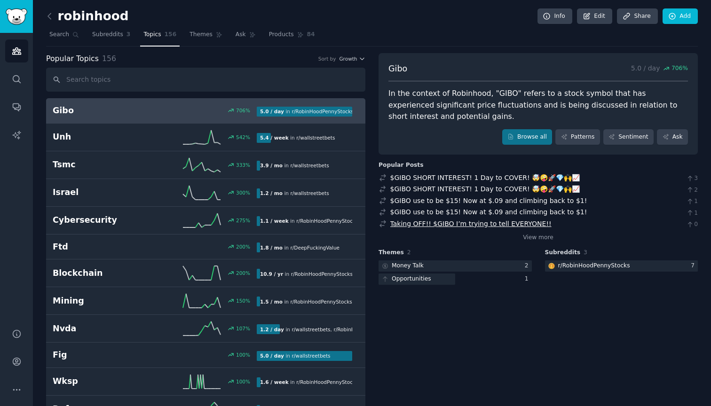
click at [428, 220] on link "Taking OFF!! $GIBO I’m trying to tell EVERYONE!!" at bounding box center [470, 224] width 161 height 8
click at [357, 60] on button "Growth" at bounding box center [352, 58] width 26 height 7
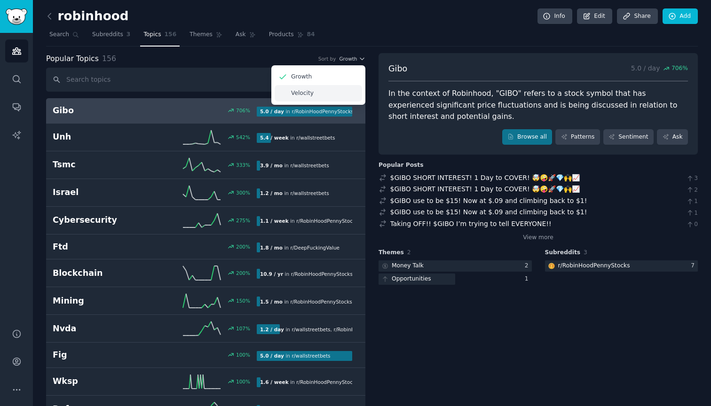
click at [302, 95] on p "Velocity" at bounding box center [302, 93] width 23 height 8
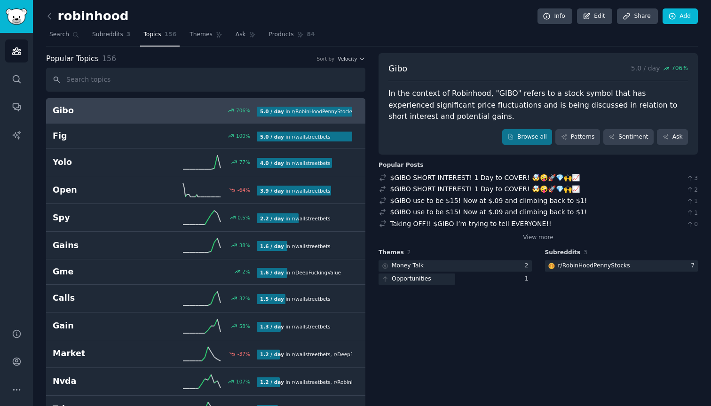
click at [267, 54] on div "Popular Topics 156 Sort by Velocity" at bounding box center [205, 59] width 319 height 12
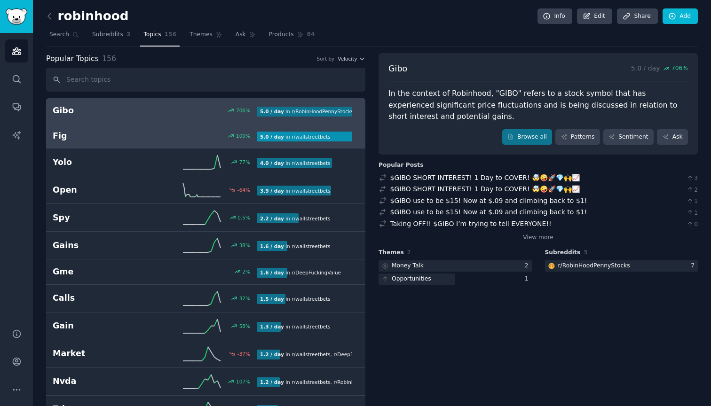
click at [344, 139] on div at bounding box center [304, 137] width 95 height 10
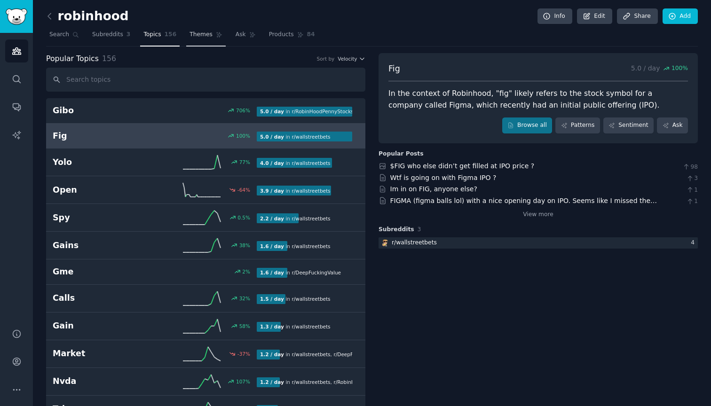
click at [208, 35] on span "Themes" at bounding box center [200, 35] width 23 height 8
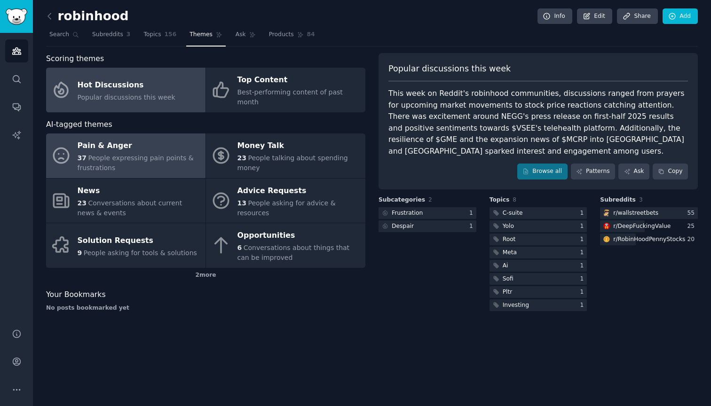
click at [145, 153] on div "37 People expressing pain points & frustrations" at bounding box center [139, 163] width 123 height 20
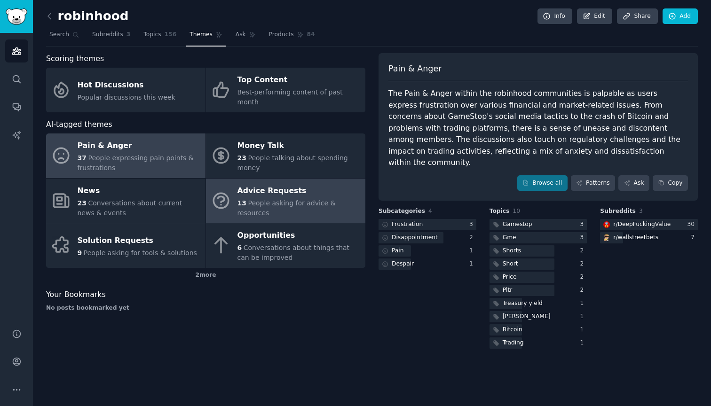
click at [267, 183] on div "Advice Requests" at bounding box center [298, 190] width 123 height 15
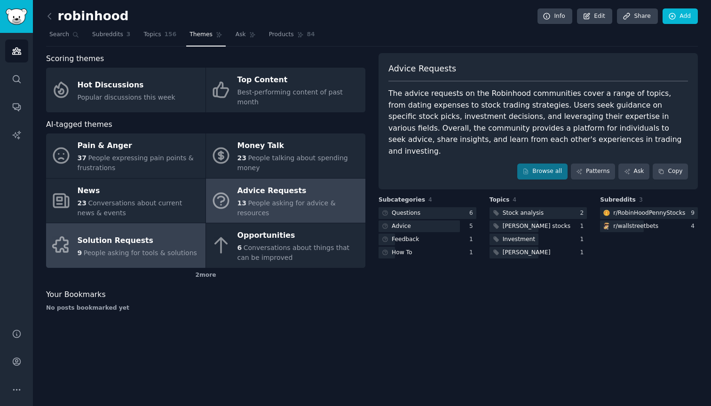
click at [158, 233] on div "Solution Requests" at bounding box center [137, 240] width 119 height 15
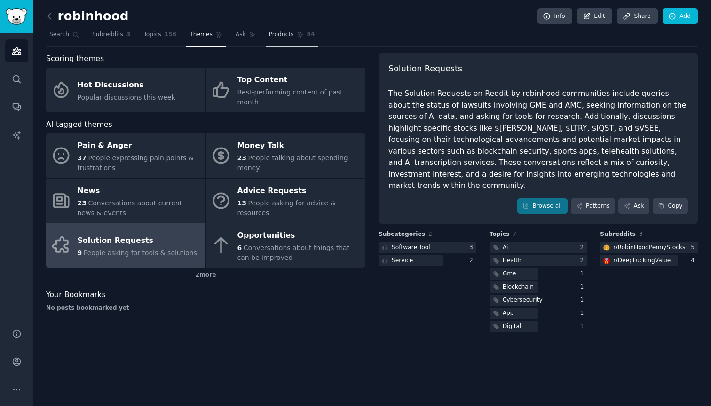
click at [278, 42] on link "Products 84" at bounding box center [292, 36] width 53 height 19
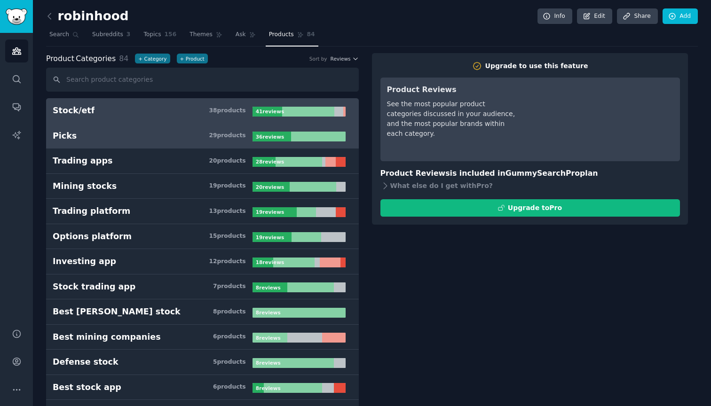
click at [200, 138] on h3 "Picks 29 product s" at bounding box center [153, 136] width 200 height 12
click at [188, 113] on h3 "Stock/etf 38 product s" at bounding box center [153, 111] width 200 height 12
click at [187, 137] on h3 "Picks 29 product s" at bounding box center [153, 136] width 200 height 12
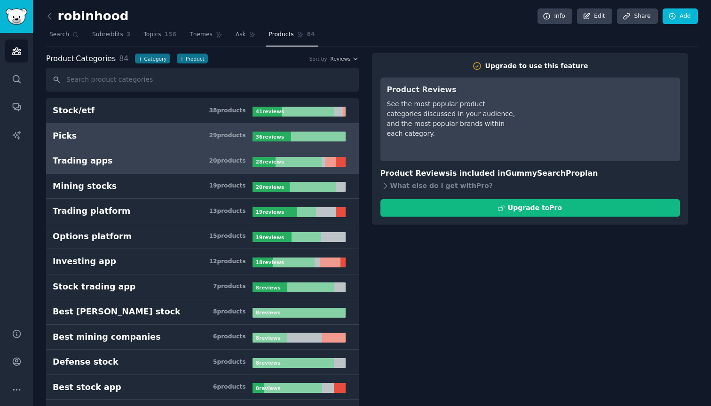
click at [181, 162] on h3 "Trading apps 20 product s" at bounding box center [153, 161] width 200 height 12
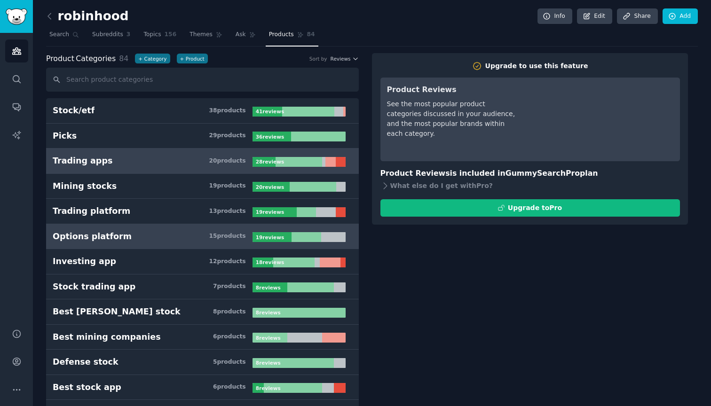
click at [132, 231] on h3 "Options platform 15 product s" at bounding box center [153, 237] width 200 height 12
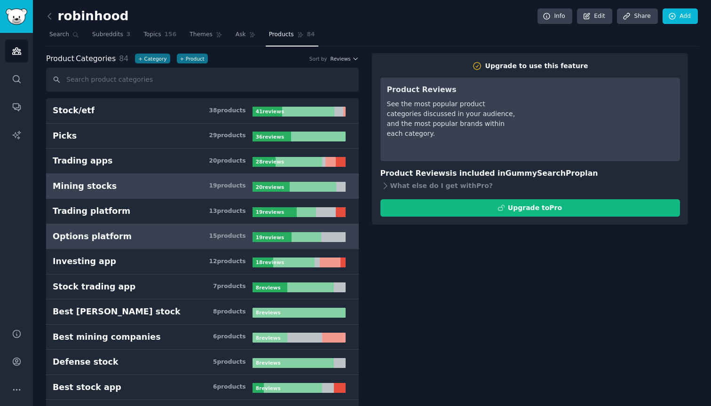
click at [135, 190] on h3 "Mining stocks 19 product s" at bounding box center [153, 187] width 200 height 12
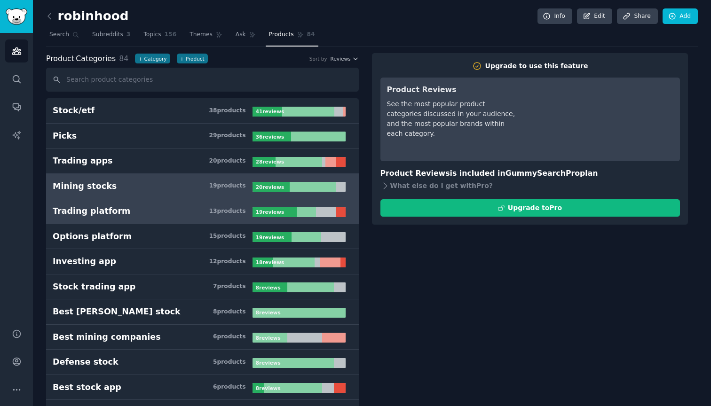
click at [138, 218] on link "Trading platform 13 product s 19 review s" at bounding box center [202, 211] width 313 height 25
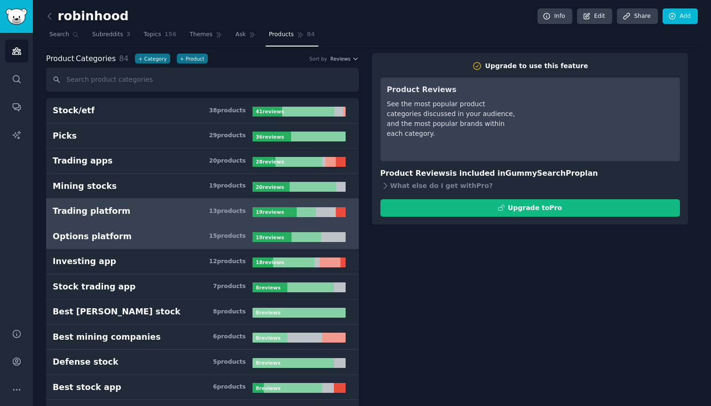
click at [141, 238] on h3 "Options platform 15 product s" at bounding box center [153, 237] width 200 height 12
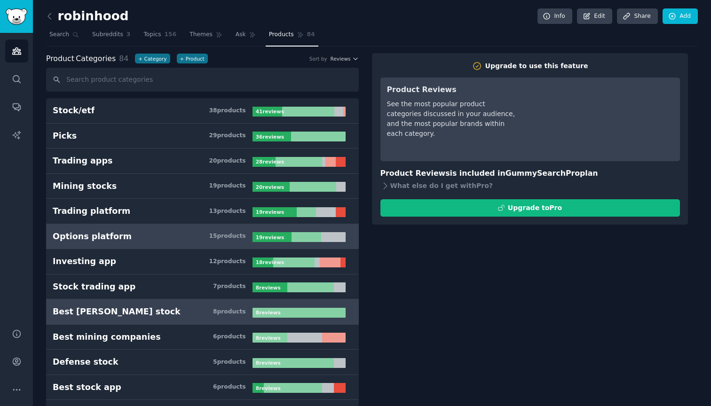
click at [150, 324] on link "Best [PERSON_NAME] stock 8 product s 8 review s" at bounding box center [202, 312] width 313 height 25
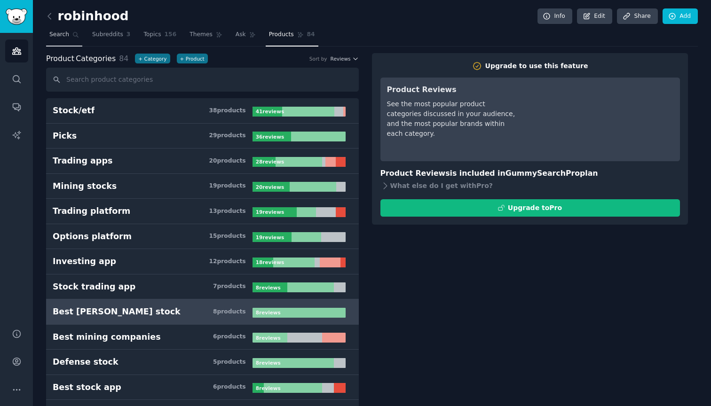
click at [52, 37] on span "Search" at bounding box center [59, 35] width 20 height 8
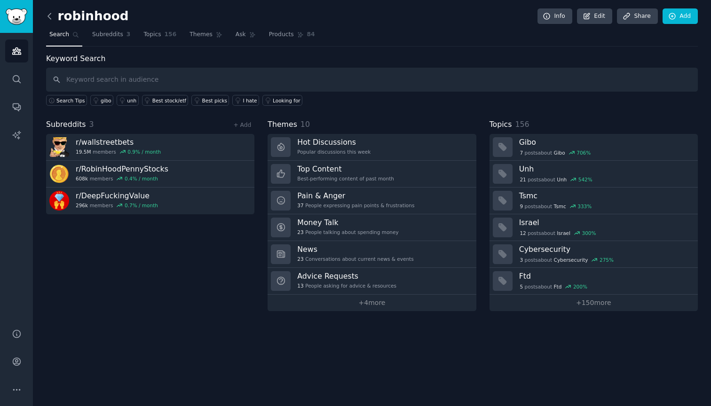
click at [49, 20] on icon at bounding box center [50, 16] width 10 height 10
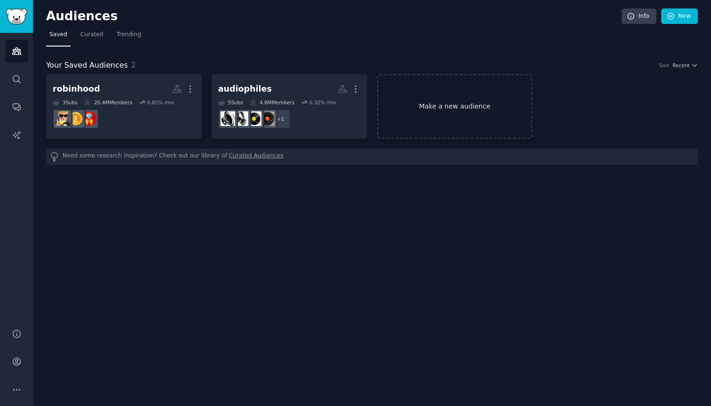
click at [421, 116] on link "Make a new audience" at bounding box center [455, 106] width 156 height 64
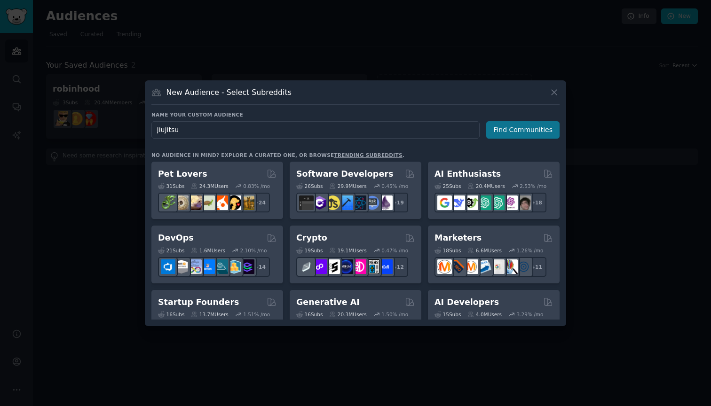
type input "JiuJitsu"
click at [517, 131] on button "Find Communities" at bounding box center [522, 129] width 73 height 17
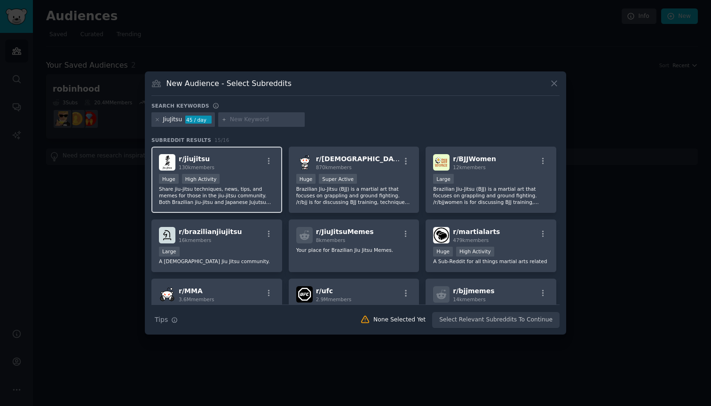
click at [245, 190] on p "Share jiu-jitsu techniques, news, tips, and memes for those in the jiu-jitsu co…" at bounding box center [217, 196] width 116 height 20
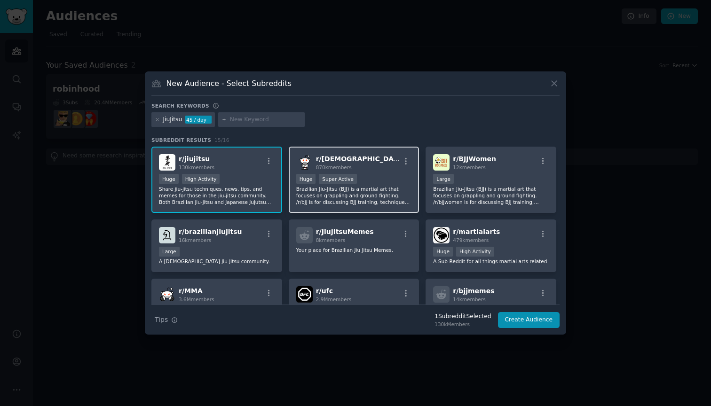
click at [384, 193] on p "Brazilian Jiu-Jitsu (BJJ) is a martial art that focuses on grappling and ground…" at bounding box center [354, 196] width 116 height 20
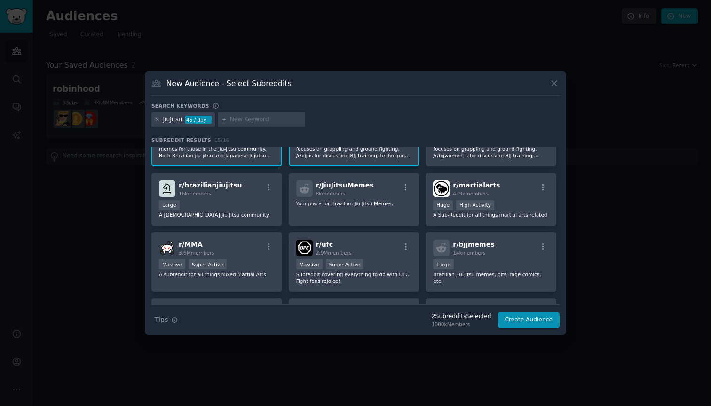
scroll to position [47, 0]
click at [381, 195] on div "r/ JiuJitsuMemes 8k members" at bounding box center [354, 188] width 116 height 16
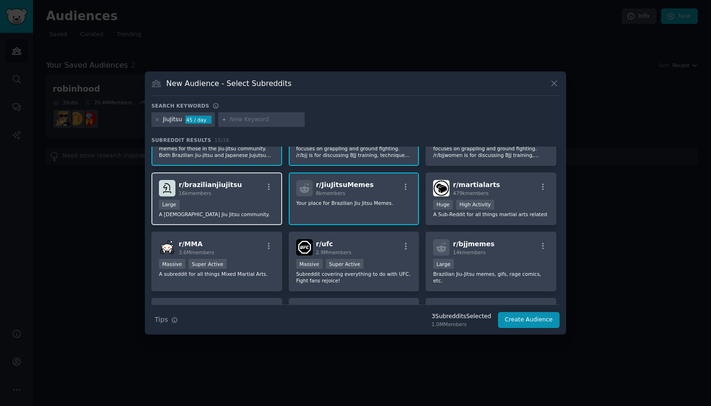
click at [241, 205] on div "Large" at bounding box center [217, 206] width 116 height 12
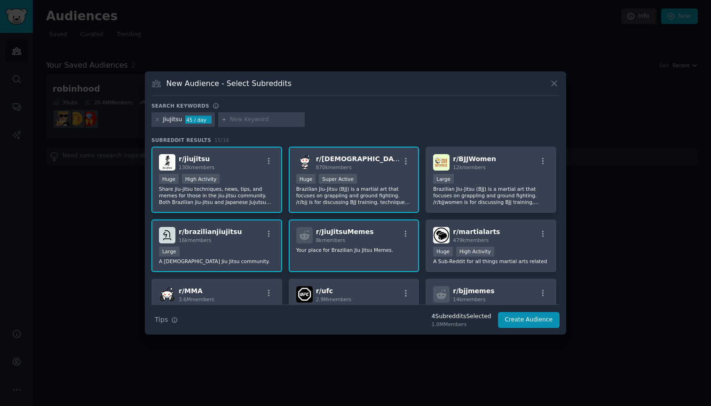
scroll to position [0, 0]
click at [458, 194] on p "Brazilian Jiu-Jitsu (BJJ) is a martial art that focuses on grappling and ground…" at bounding box center [491, 196] width 116 height 20
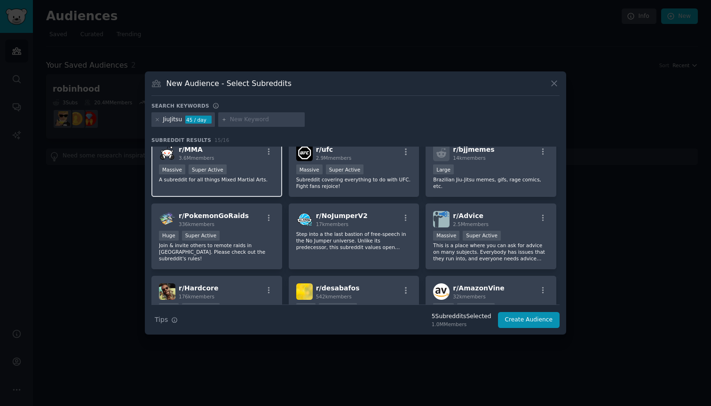
scroll to position [112, 0]
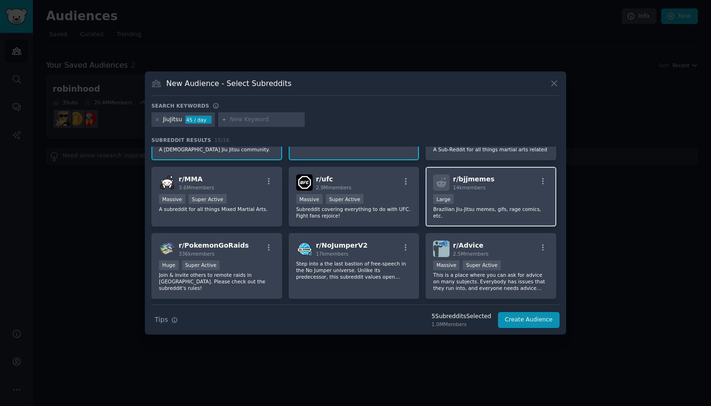
click at [477, 219] on p "Brazilian Jiu-Jitsu memes, gifs, rage comics, etc." at bounding box center [491, 212] width 116 height 13
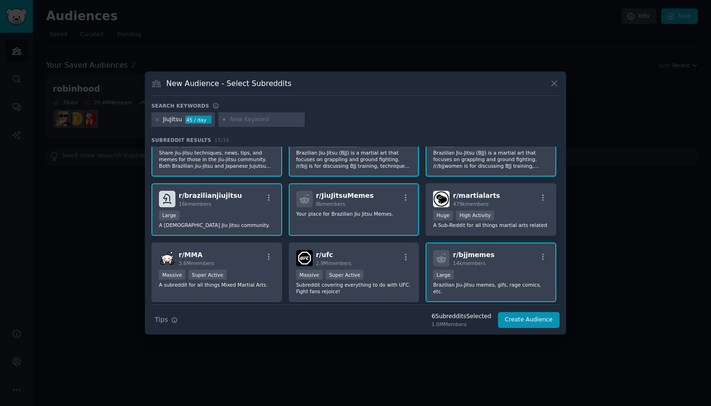
scroll to position [39, 0]
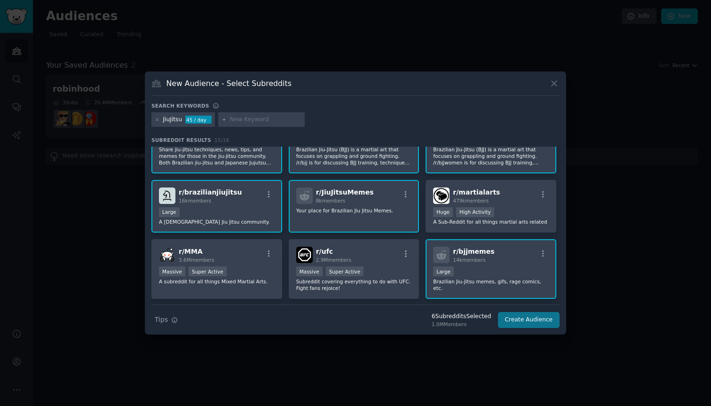
click at [527, 319] on button "Create Audience" at bounding box center [529, 320] width 62 height 16
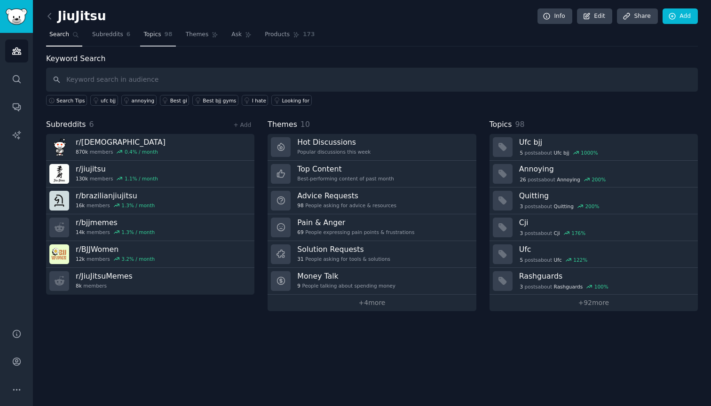
click at [149, 38] on span "Topics" at bounding box center [151, 35] width 17 height 8
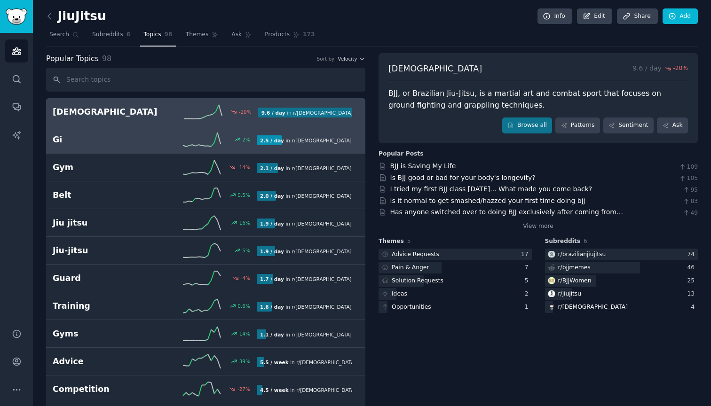
click at [149, 146] on link "Gi 2 % 2.5 / day in r/ bjj , r/ jiujitsu , and 1 other" at bounding box center [205, 140] width 319 height 28
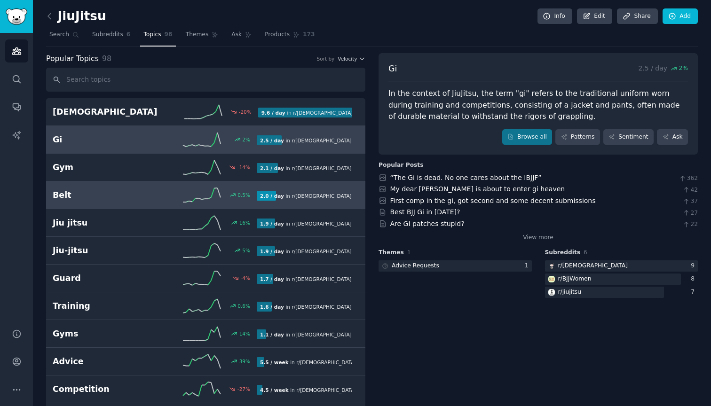
click at [134, 183] on link "Belt 0.5 % 2.0 / day in r/ bjj , r/ jiujitsu , and 1 other" at bounding box center [205, 196] width 319 height 28
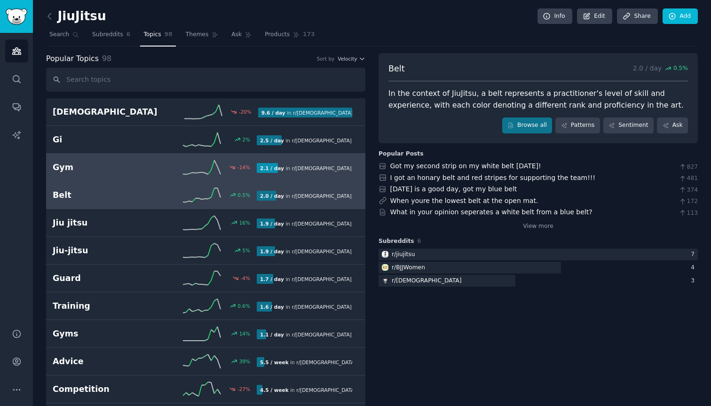
click at [131, 164] on h2 "Gym" at bounding box center [104, 168] width 102 height 12
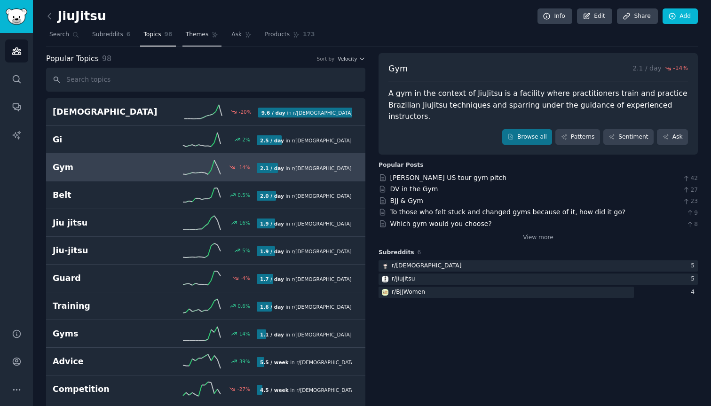
click at [196, 29] on link "Themes" at bounding box center [201, 36] width 39 height 19
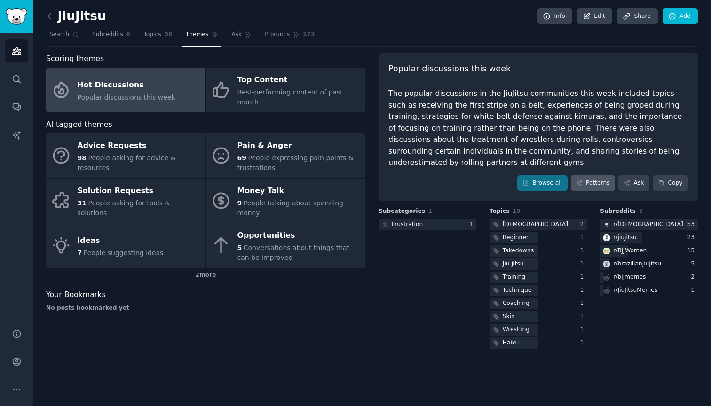
click at [604, 175] on link "Patterns" at bounding box center [593, 183] width 44 height 16
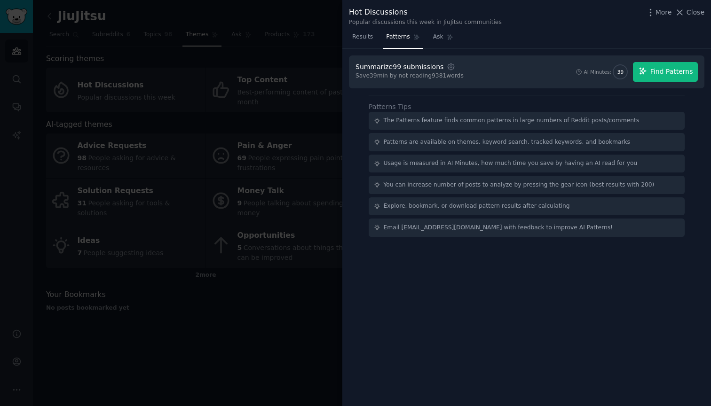
click at [667, 69] on span "Find Patterns" at bounding box center [671, 72] width 43 height 10
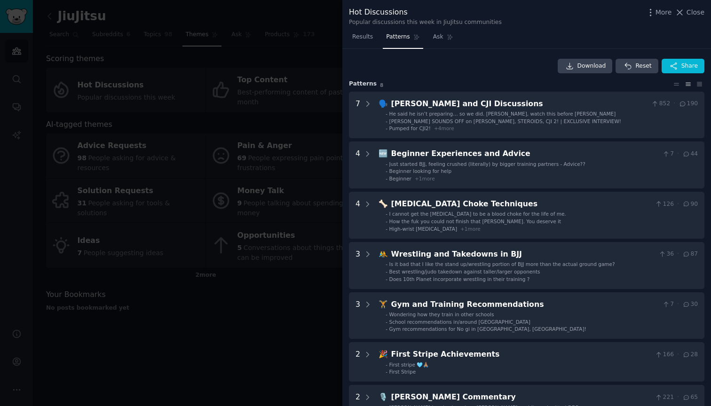
click at [305, 40] on div at bounding box center [355, 203] width 711 height 406
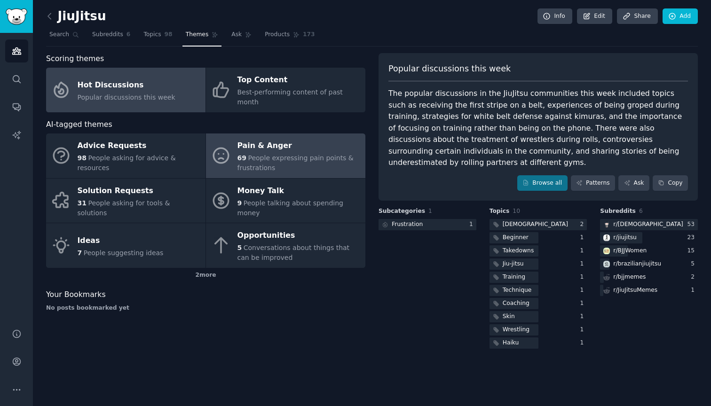
click at [280, 154] on span "People expressing pain points & frustrations" at bounding box center [295, 162] width 116 height 17
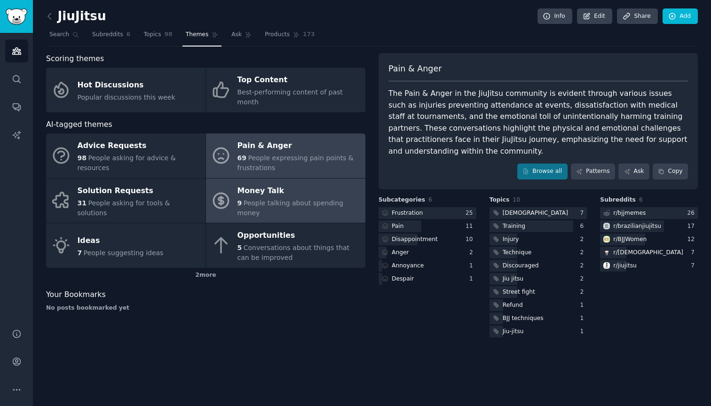
click at [244, 183] on div "Money Talk" at bounding box center [298, 190] width 123 height 15
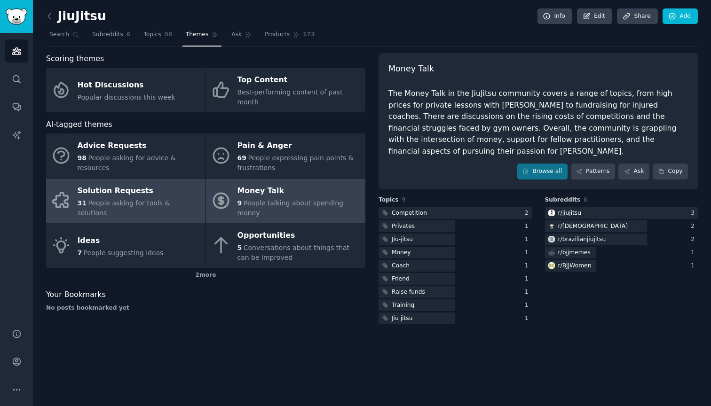
click at [131, 183] on div "Solution Requests" at bounding box center [139, 190] width 123 height 15
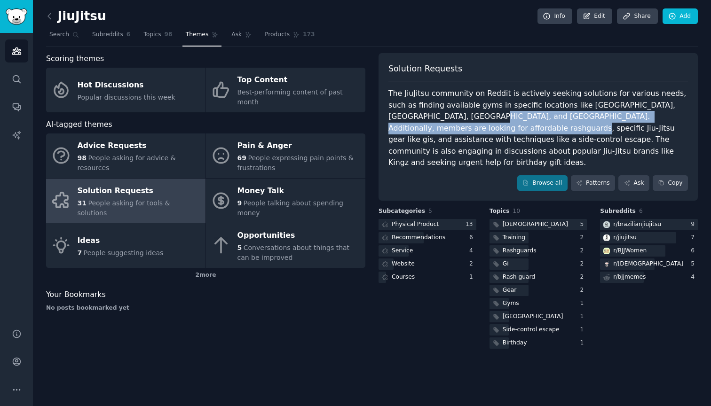
drag, startPoint x: 420, startPoint y: 116, endPoint x: 430, endPoint y: 131, distance: 18.0
click at [430, 131] on div "The JiuJitsu community on Reddit is actively seeking solutions for various need…" at bounding box center [538, 128] width 300 height 81
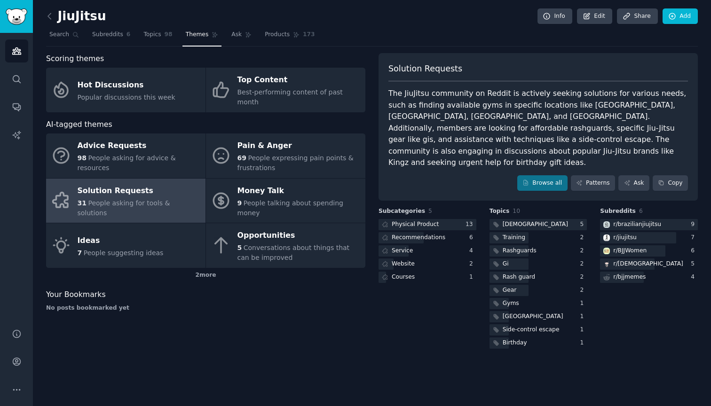
click at [434, 139] on div "The JiuJitsu community on Reddit is actively seeking solutions for various need…" at bounding box center [538, 128] width 300 height 81
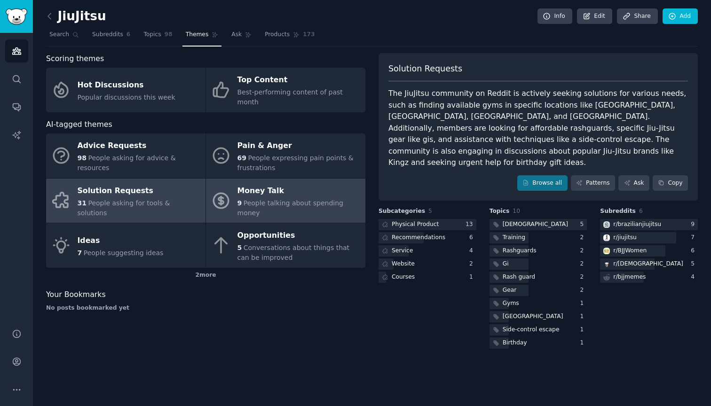
click at [293, 185] on div "Money Talk" at bounding box center [298, 190] width 123 height 15
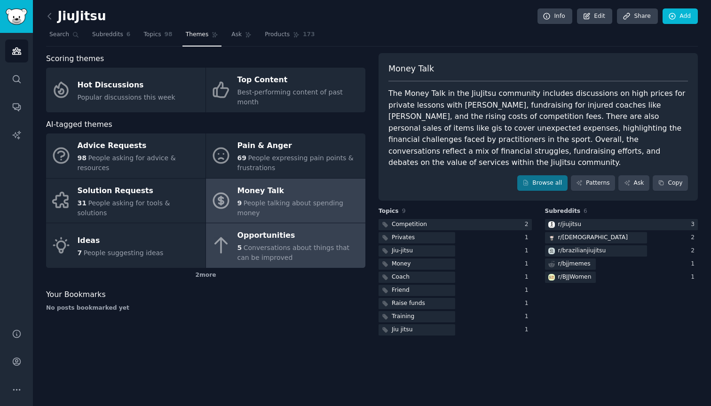
click at [288, 229] on div "Opportunities" at bounding box center [298, 236] width 123 height 15
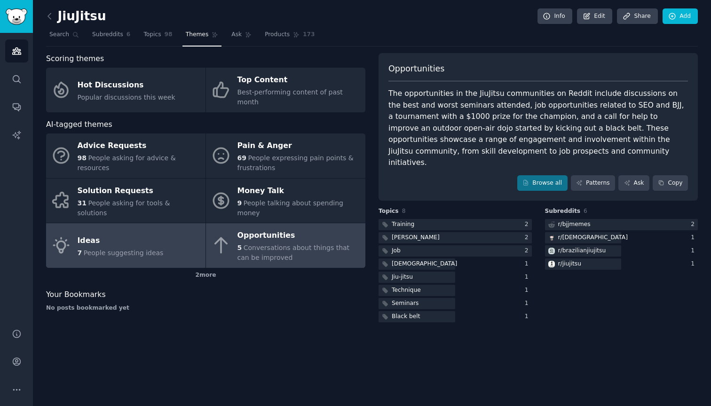
click at [182, 223] on link "Ideas 7 People suggesting ideas" at bounding box center [125, 245] width 159 height 45
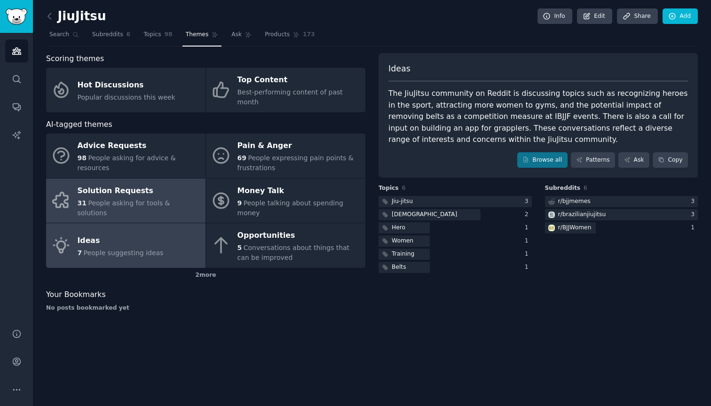
click at [164, 199] on span "People asking for tools & solutions" at bounding box center [124, 207] width 93 height 17
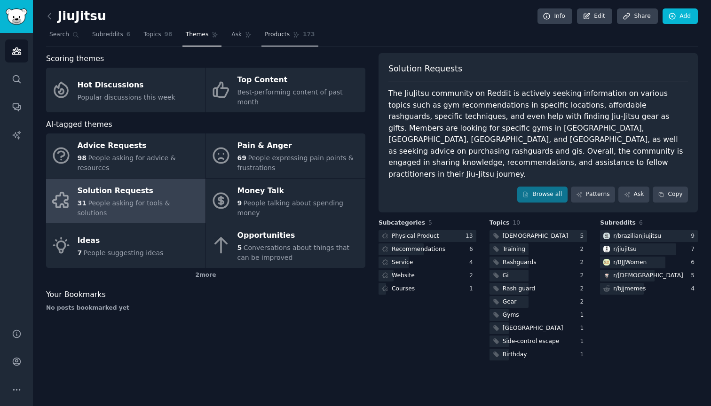
click at [274, 32] on span "Products" at bounding box center [277, 35] width 25 height 8
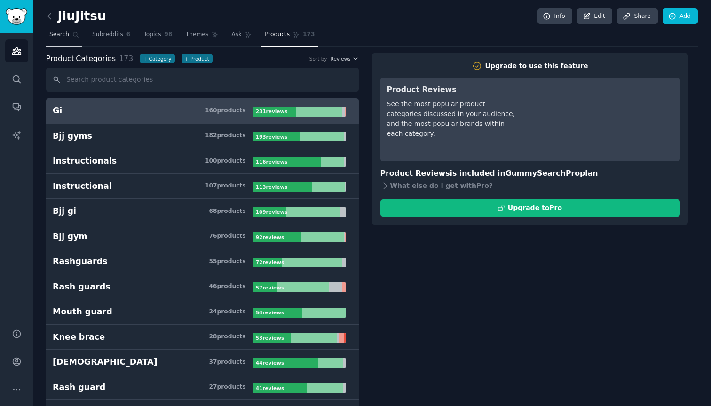
click at [66, 40] on link "Search" at bounding box center [64, 36] width 36 height 19
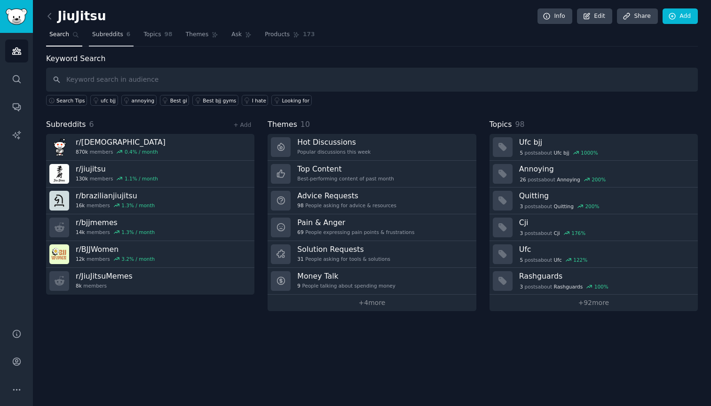
click at [103, 34] on span "Subreddits" at bounding box center [107, 35] width 31 height 8
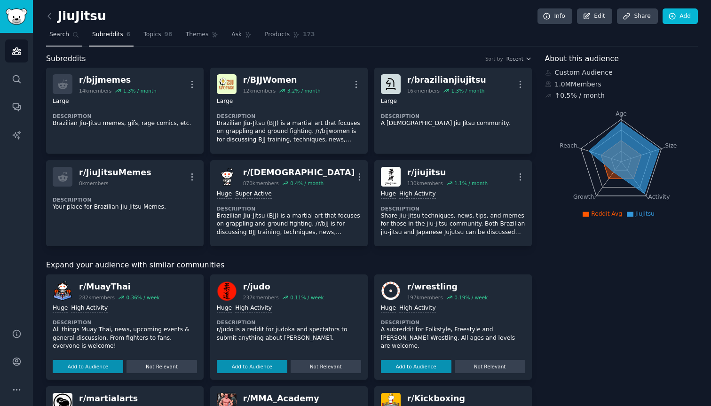
click at [72, 36] on icon at bounding box center [75, 35] width 7 height 7
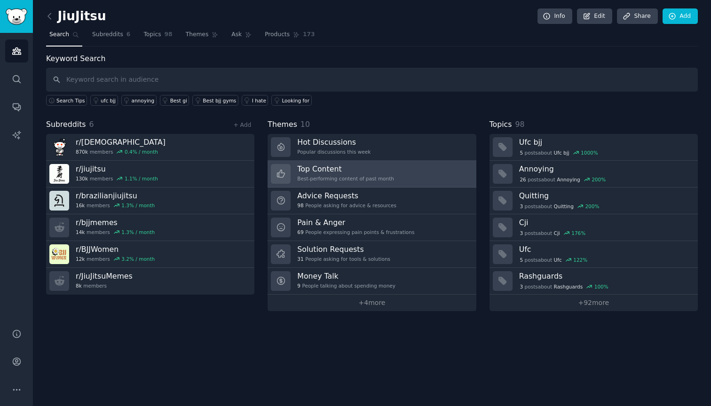
click at [368, 181] on div "Best-performing content of past month" at bounding box center [345, 178] width 97 height 7
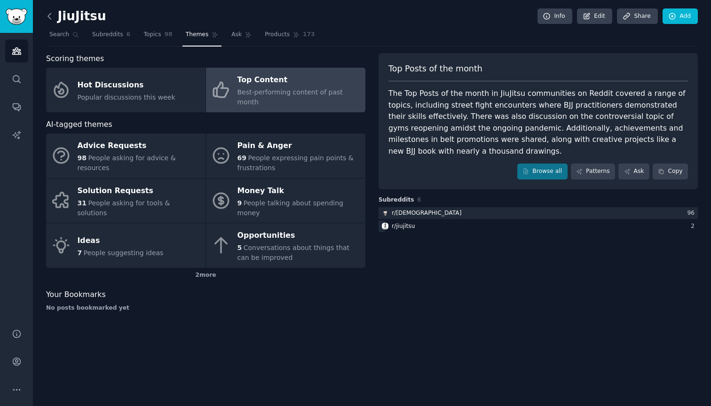
click at [52, 21] on icon at bounding box center [50, 16] width 10 height 10
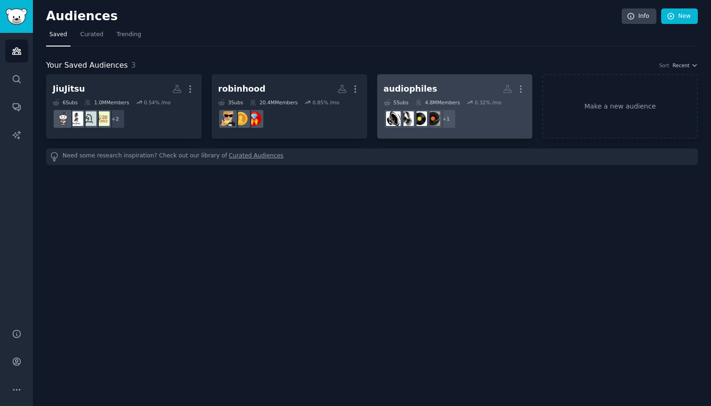
click at [482, 113] on dd "+ 1" at bounding box center [455, 119] width 142 height 26
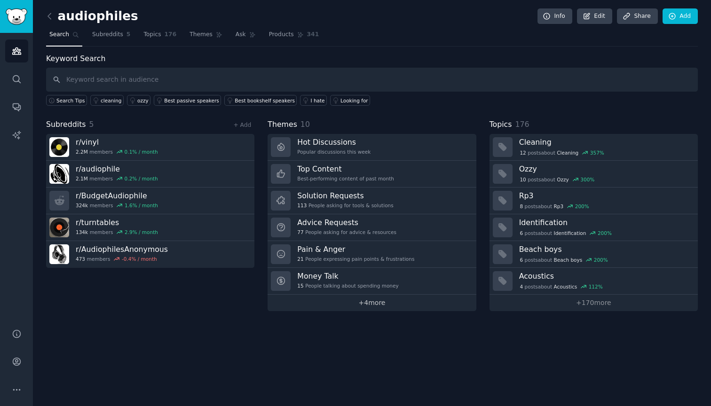
click at [388, 302] on link "+ 4 more" at bounding box center [372, 303] width 208 height 16
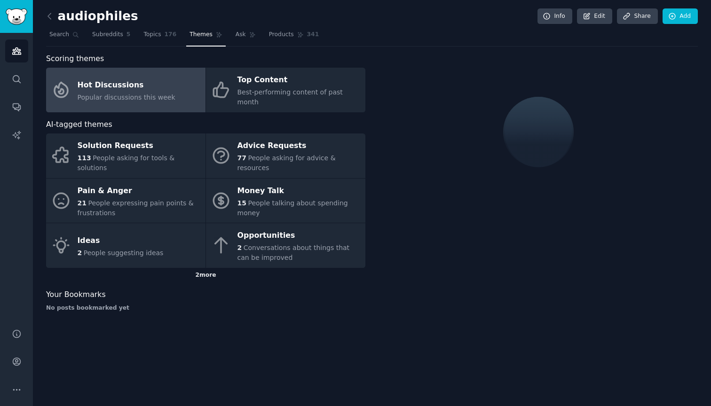
click at [204, 268] on div "2 more" at bounding box center [205, 275] width 319 height 15
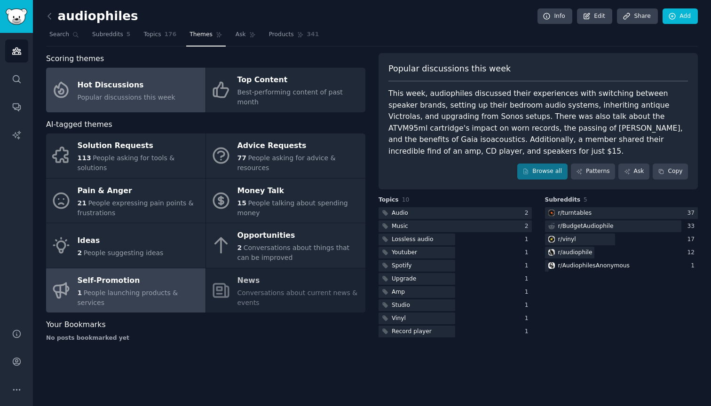
click at [171, 289] on span "People launching products & services" at bounding box center [128, 297] width 101 height 17
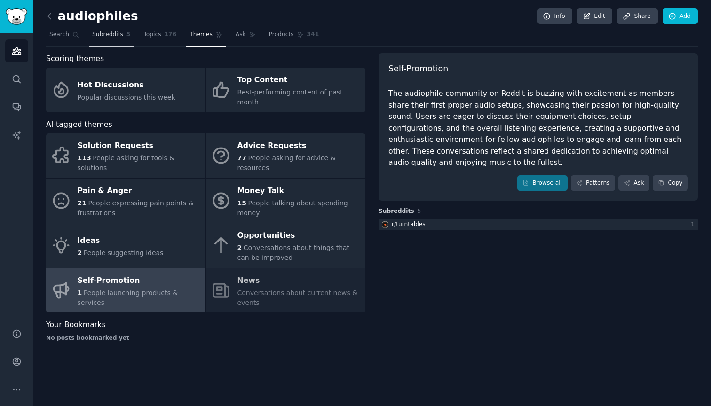
click at [105, 39] on link "Subreddits 5" at bounding box center [111, 36] width 45 height 19
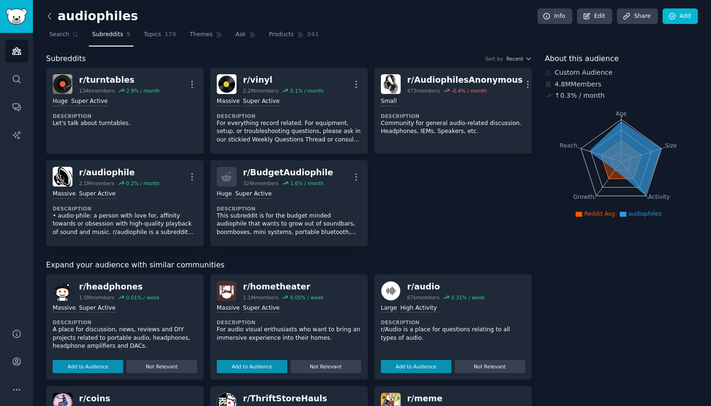
click at [50, 17] on icon at bounding box center [50, 16] width 10 height 10
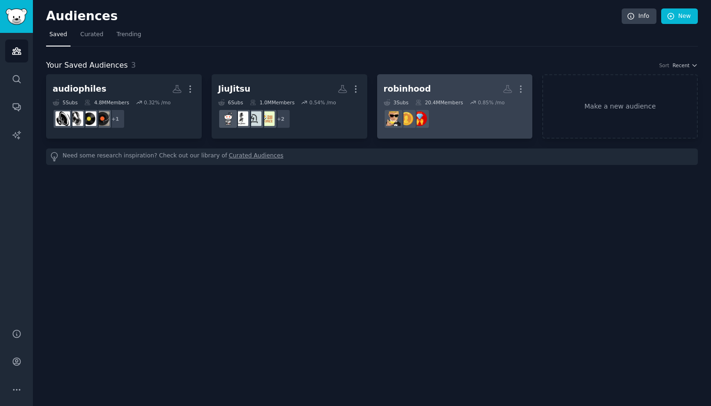
click at [453, 123] on dd "r/DeepFuckingValue" at bounding box center [455, 119] width 142 height 26
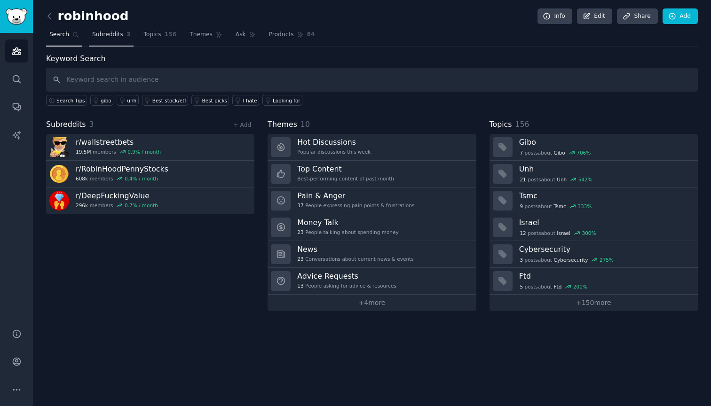
click at [109, 34] on span "Subreddits" at bounding box center [107, 35] width 31 height 8
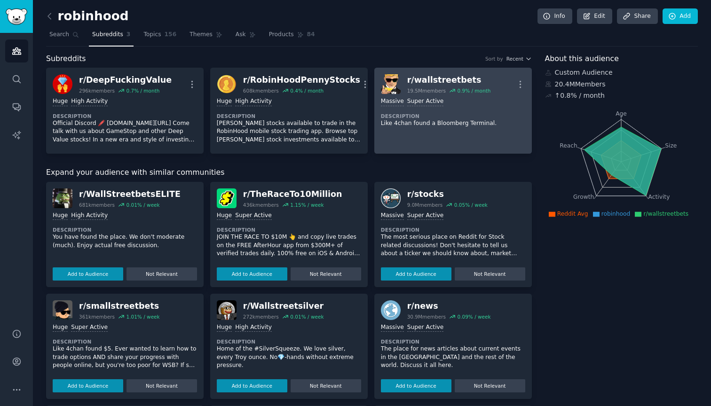
click at [407, 132] on link "r/ wallstreetbets 19.5M members 0.9 % / month More 1,000,000+ members Massive S…" at bounding box center [453, 111] width 158 height 86
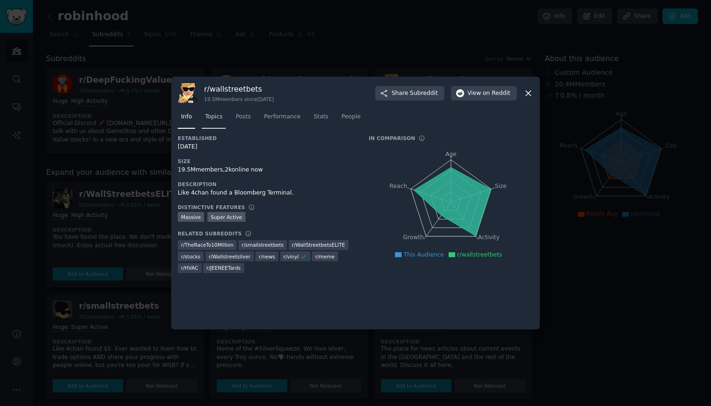
click at [211, 118] on span "Topics" at bounding box center [213, 117] width 17 height 8
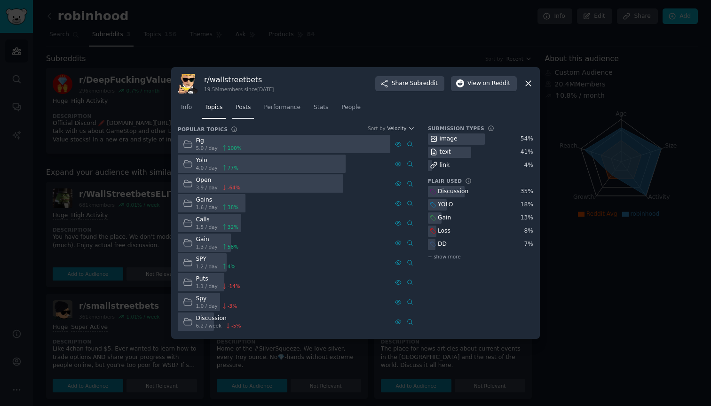
click at [249, 108] on span "Posts" at bounding box center [243, 107] width 15 height 8
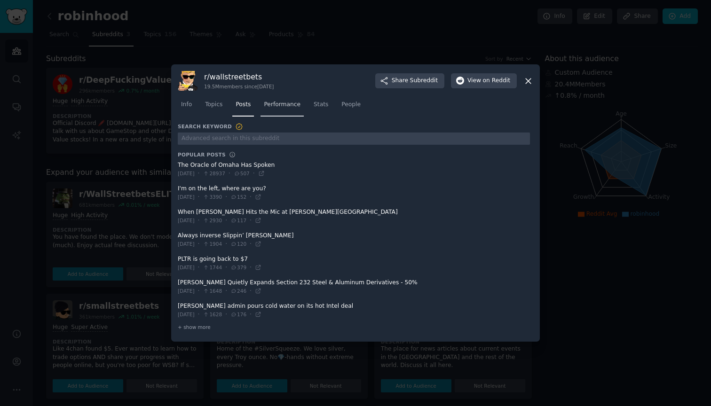
click at [284, 109] on span "Performance" at bounding box center [282, 105] width 37 height 8
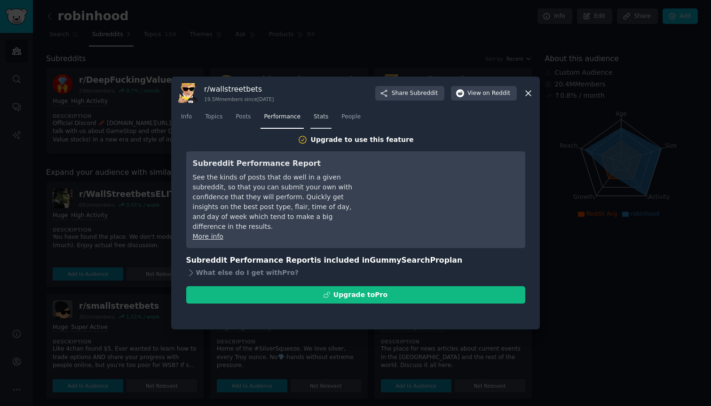
click at [312, 113] on link "Stats" at bounding box center [320, 119] width 21 height 19
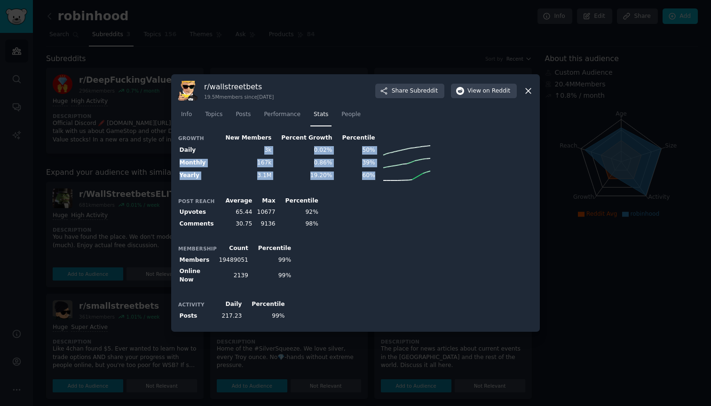
drag, startPoint x: 258, startPoint y: 153, endPoint x: 333, endPoint y: 219, distance: 100.3
click at [333, 219] on div "Growth New Members Percent Growth Percentile Daily 3k 0.02% 50% Monthly 167k 0.…" at bounding box center [355, 229] width 355 height 193
click at [347, 119] on span "People" at bounding box center [350, 115] width 19 height 8
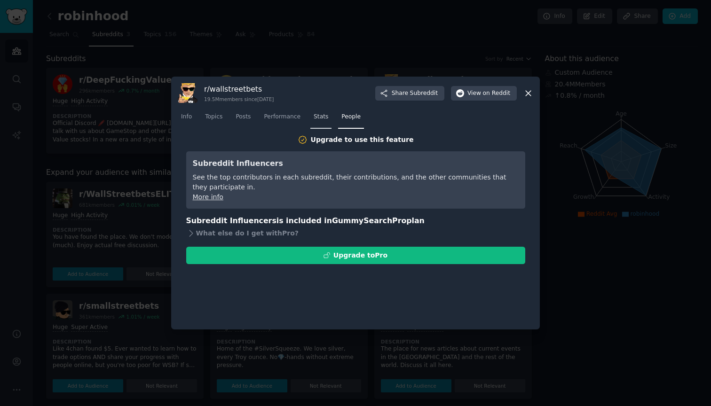
click at [323, 120] on span "Stats" at bounding box center [321, 117] width 15 height 8
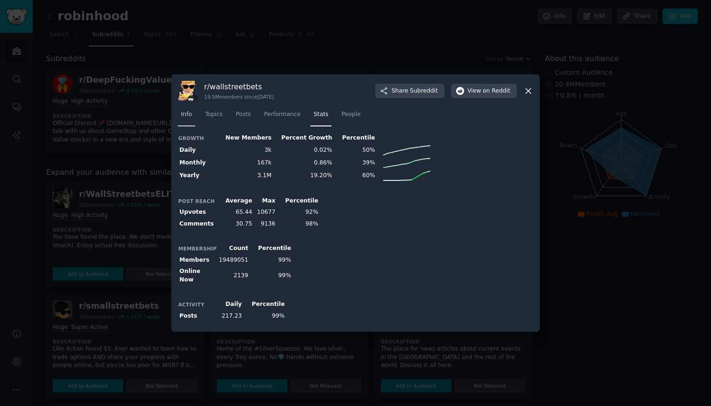
click at [186, 116] on span "Info" at bounding box center [186, 115] width 11 height 8
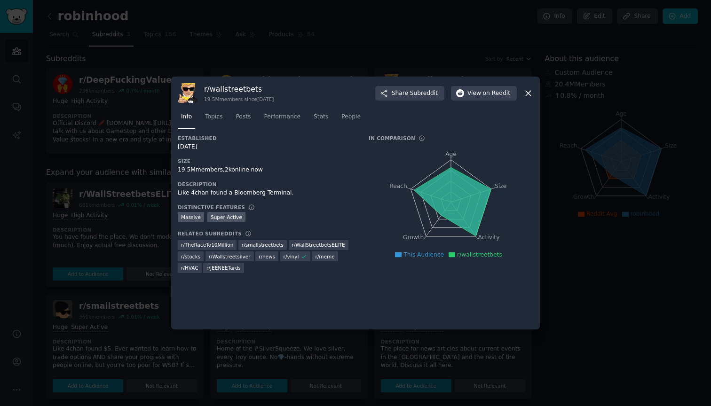
click at [528, 91] on icon at bounding box center [528, 93] width 10 height 10
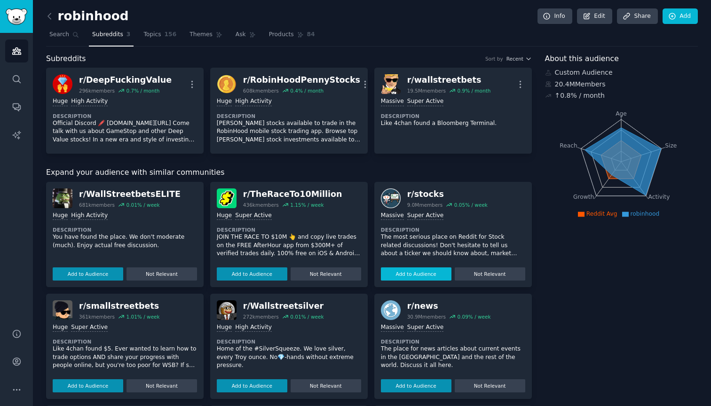
click at [407, 270] on button "Add to Audience" at bounding box center [416, 274] width 71 height 13
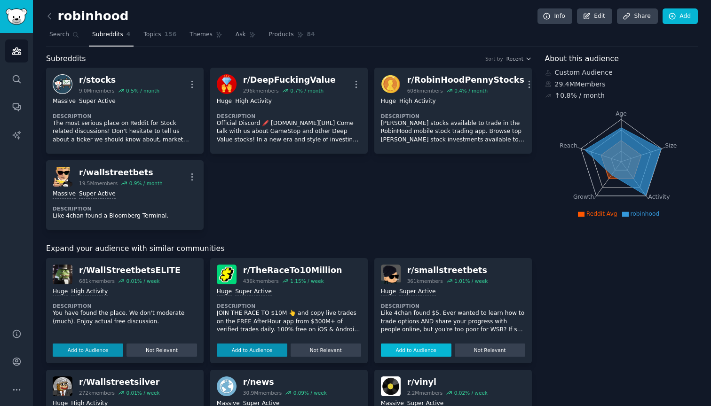
click at [412, 346] on button "Add to Audience" at bounding box center [416, 350] width 71 height 13
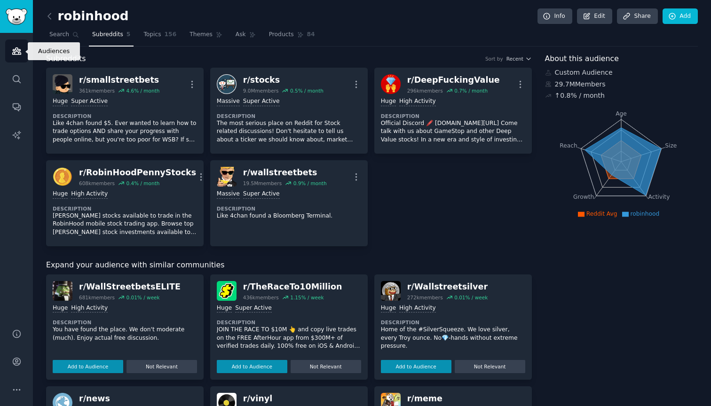
click at [18, 49] on icon "Sidebar" at bounding box center [17, 51] width 10 height 10
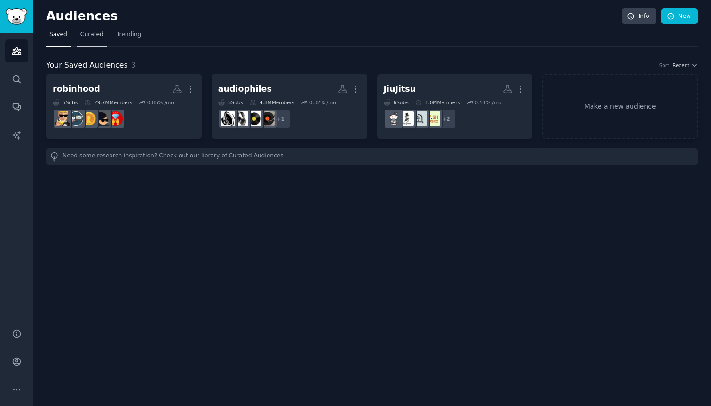
click at [89, 38] on span "Curated" at bounding box center [91, 35] width 23 height 8
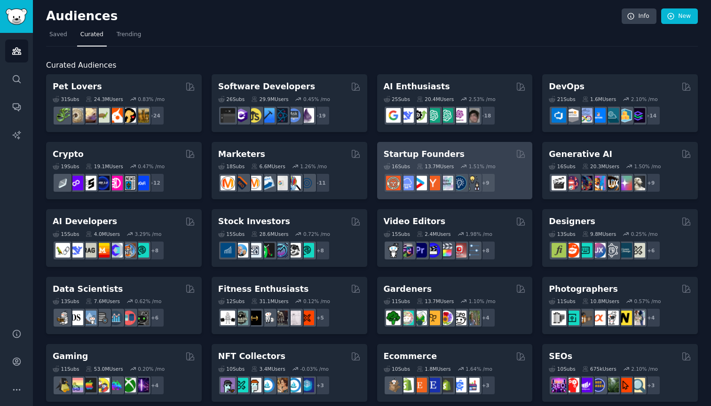
click at [506, 173] on div "+ 9" at bounding box center [455, 183] width 142 height 20
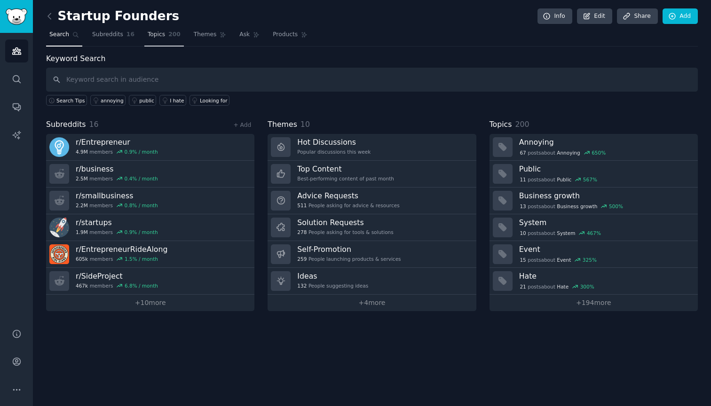
click at [162, 40] on link "Topics 200" at bounding box center [163, 36] width 39 height 19
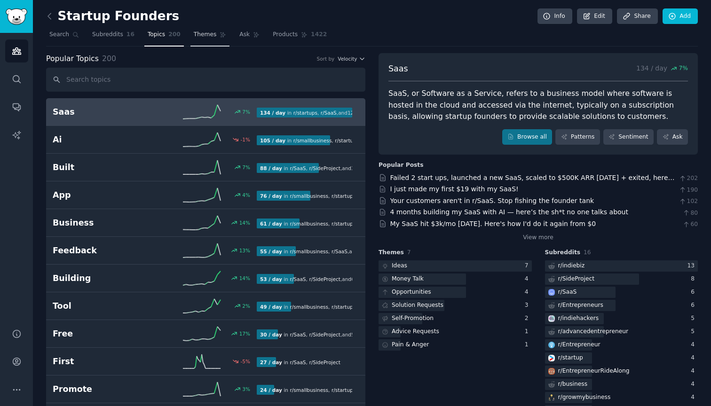
click at [202, 40] on link "Themes" at bounding box center [209, 36] width 39 height 19
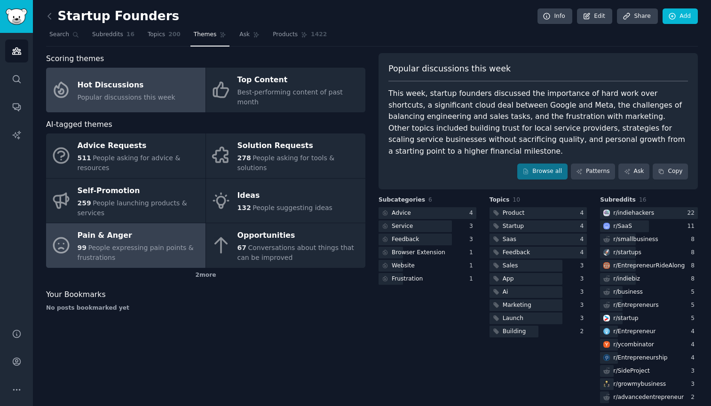
click at [149, 244] on span "People expressing pain points & frustrations" at bounding box center [136, 252] width 116 height 17
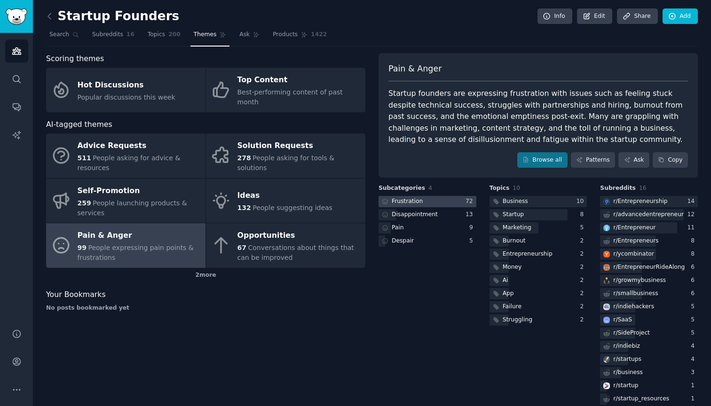
click at [462, 199] on div at bounding box center [428, 202] width 98 height 12
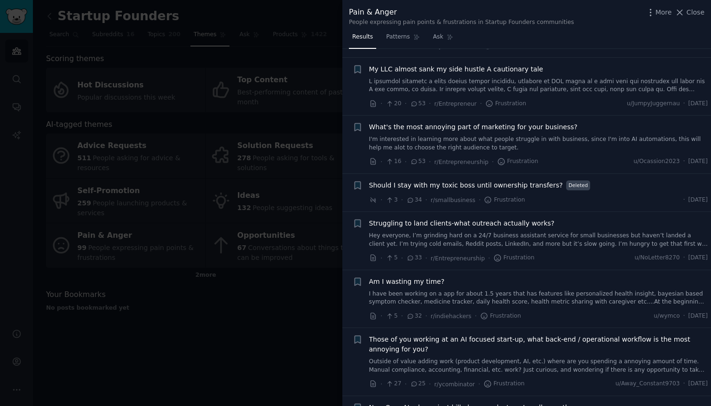
scroll to position [297, 0]
click at [486, 79] on link at bounding box center [538, 85] width 339 height 16
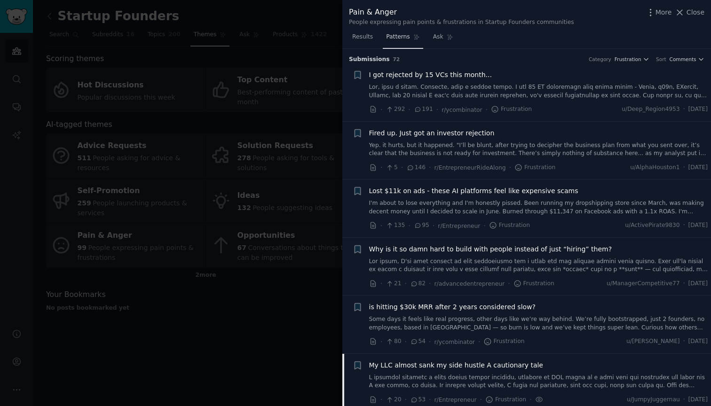
click at [403, 31] on link "Patterns" at bounding box center [403, 39] width 40 height 19
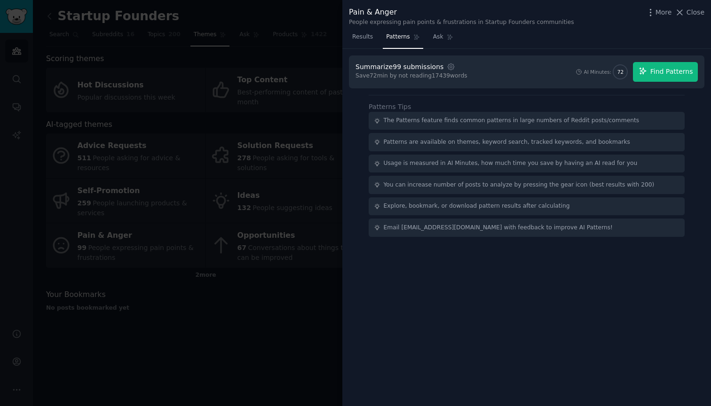
click at [652, 77] on button "Find Patterns" at bounding box center [665, 72] width 65 height 20
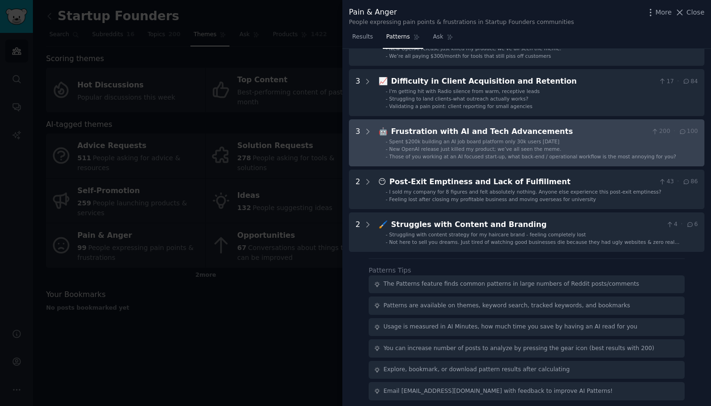
scroll to position [323, 0]
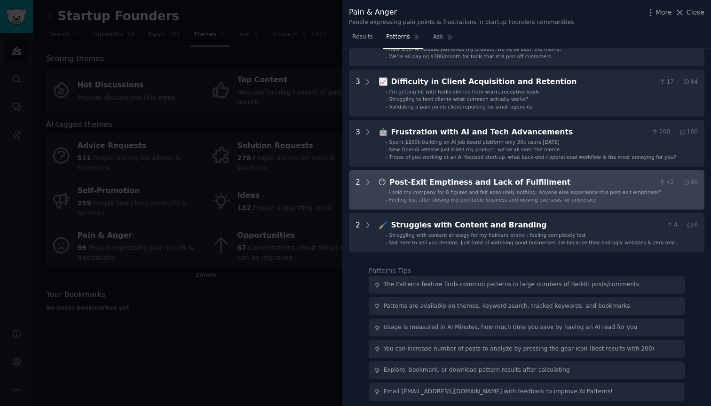
click at [568, 197] on span "Feeling lost after closing my profitable business and moving overseas for unive…" at bounding box center [492, 200] width 207 height 6
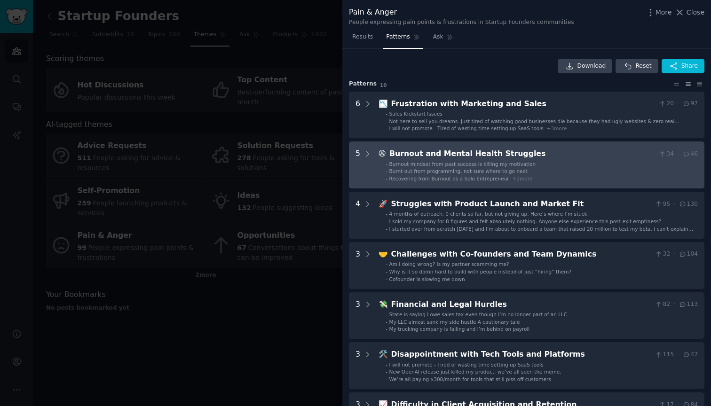
scroll to position [0, 0]
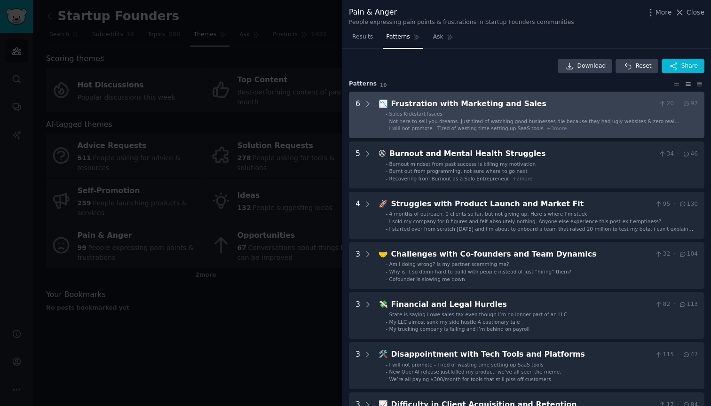
click at [526, 126] on span "I will not promote - Tired of wasting time setting up SaaS tools" at bounding box center [466, 129] width 154 height 6
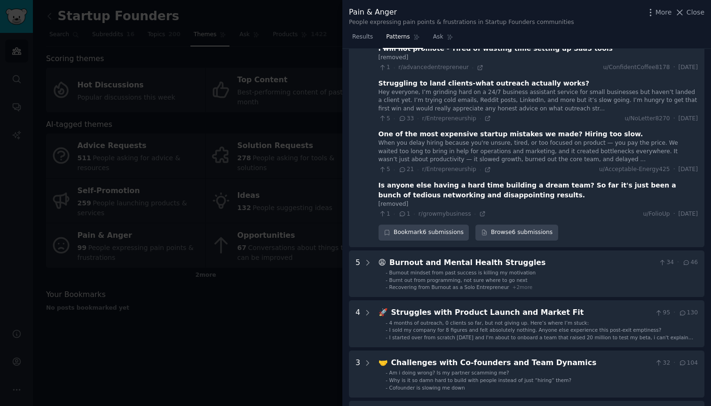
scroll to position [170, 0]
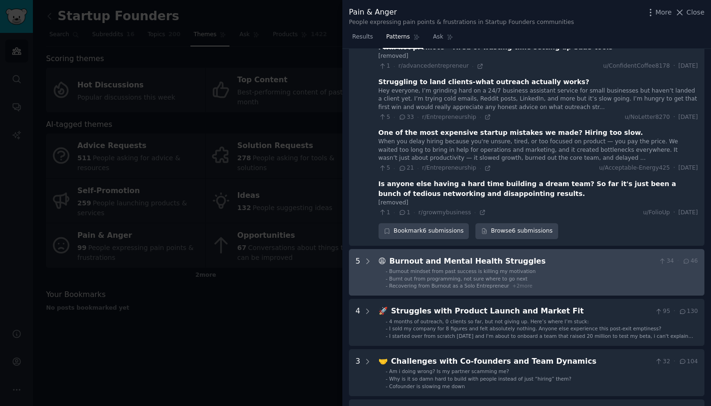
click at [536, 276] on li "- Burnt out from programming, not sure where to go next" at bounding box center [542, 279] width 312 height 7
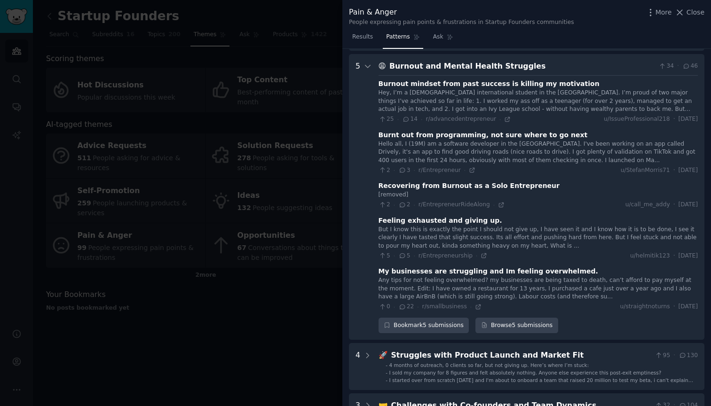
scroll to position [365, 0]
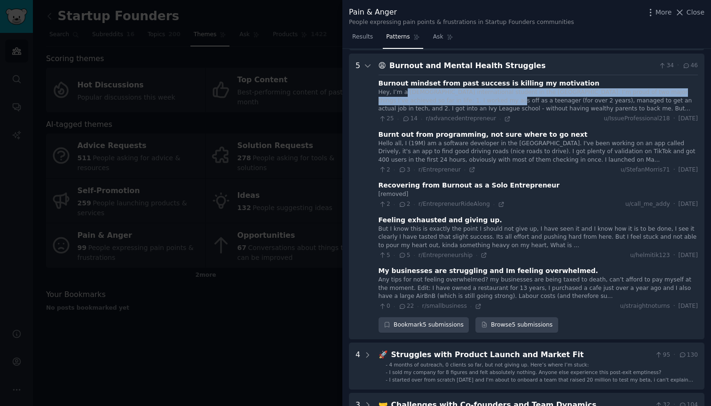
drag, startPoint x: 404, startPoint y: 87, endPoint x: 471, endPoint y: 91, distance: 66.4
click at [471, 91] on div "Hey, I’m a [DEMOGRAPHIC_DATA] international student in the [GEOGRAPHIC_DATA]. I…" at bounding box center [538, 100] width 319 height 25
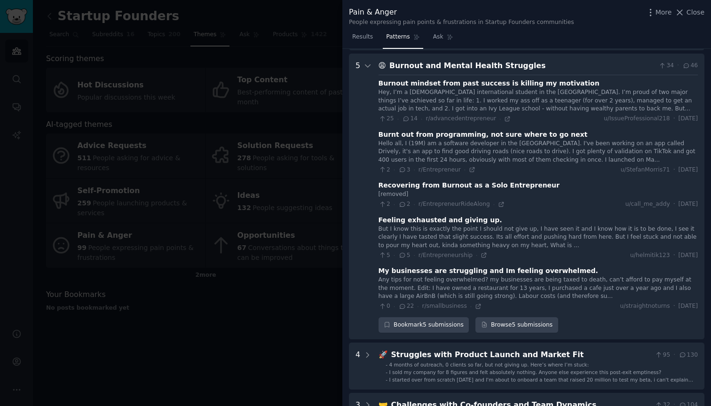
click at [443, 142] on div "Hello all, I (19M) am a software developer in the [GEOGRAPHIC_DATA]. I've been …" at bounding box center [538, 152] width 319 height 25
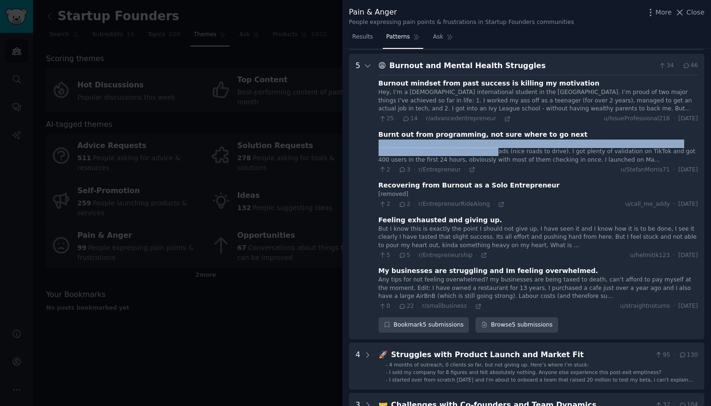
drag, startPoint x: 379, startPoint y: 138, endPoint x: 460, endPoint y: 148, distance: 81.9
click at [460, 148] on div "Hello all, I (19M) am a software developer in the [GEOGRAPHIC_DATA]. I've been …" at bounding box center [538, 152] width 319 height 25
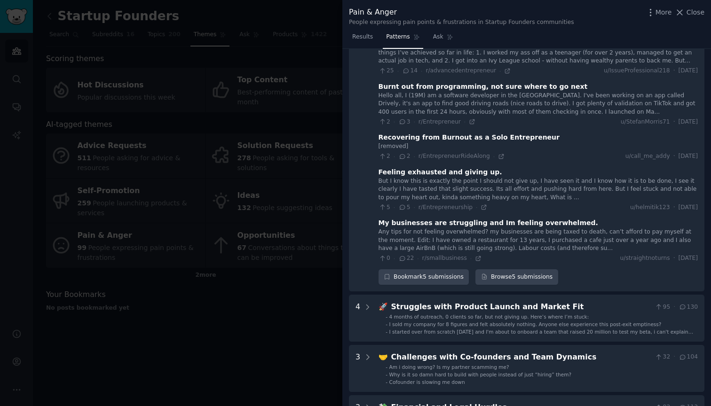
scroll to position [431, 0]
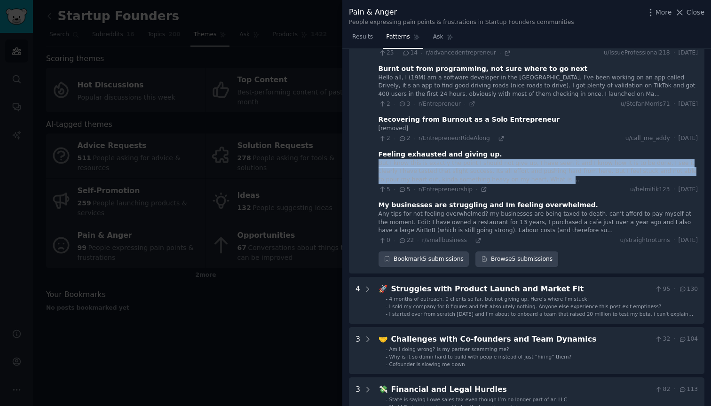
drag, startPoint x: 376, startPoint y: 155, endPoint x: 528, endPoint y: 168, distance: 152.4
click at [528, 168] on Struggles "5 😩 Burnout and Mental Health Struggles 34 · 46 Burnout mindset from past succe…" at bounding box center [526, 131] width 355 height 286
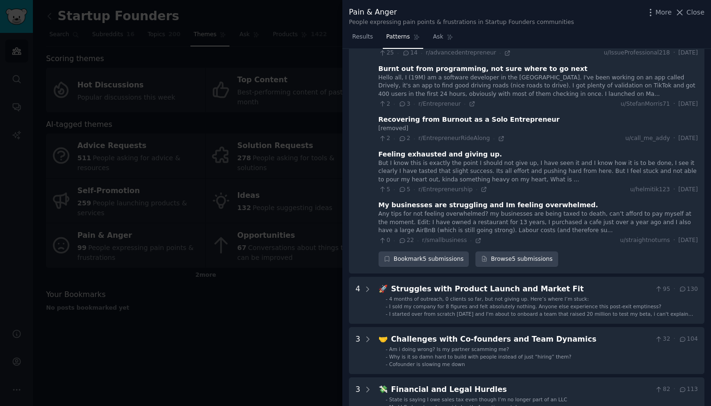
click at [471, 221] on div "Any tips for not feeling overwhelmed? my businesses are being taxed to death, c…" at bounding box center [538, 222] width 319 height 25
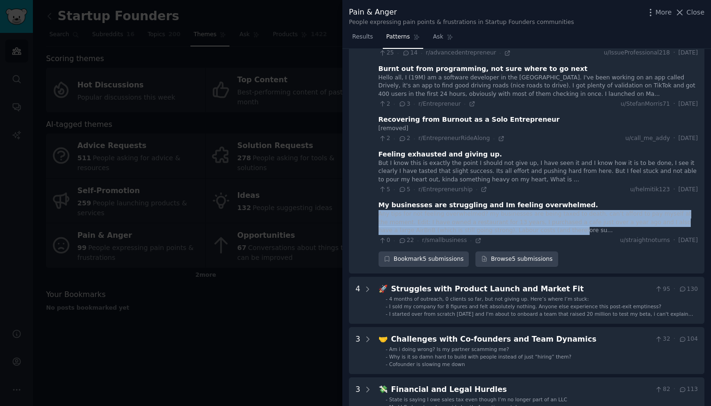
drag, startPoint x: 379, startPoint y: 206, endPoint x: 540, endPoint y: 221, distance: 162.4
click at [540, 221] on div "Any tips for not feeling overwhelmed? my businesses are being taxed to death, c…" at bounding box center [538, 222] width 319 height 25
drag, startPoint x: 567, startPoint y: 222, endPoint x: 384, endPoint y: 203, distance: 183.9
click at [384, 210] on div "Any tips for not feeling overwhelmed? my businesses are being taxed to death, c…" at bounding box center [538, 222] width 319 height 25
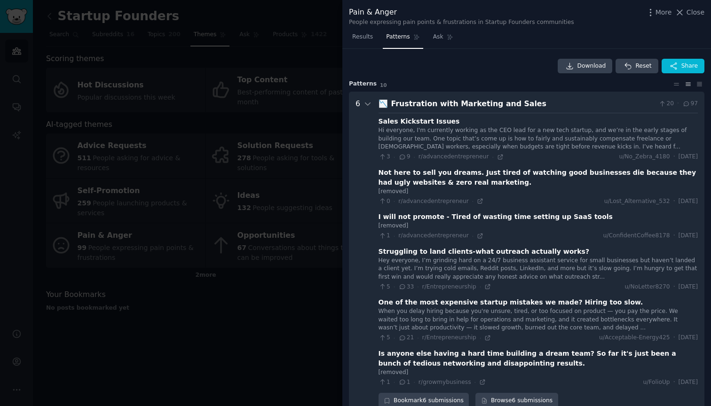
scroll to position [0, 0]
click at [693, 16] on span "Close" at bounding box center [696, 13] width 18 height 10
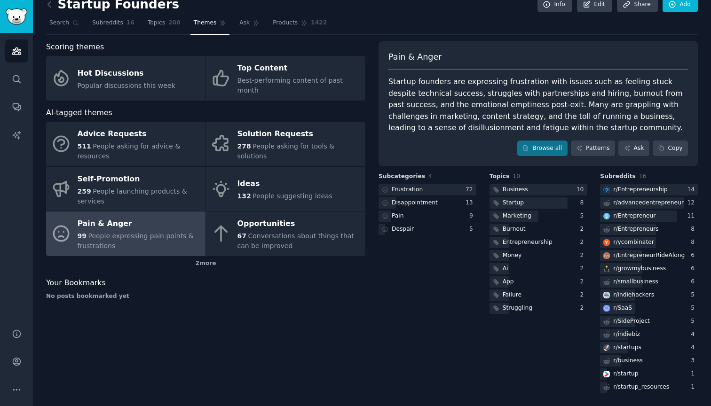
scroll to position [11, 0]
click at [599, 147] on link "Patterns" at bounding box center [593, 149] width 44 height 16
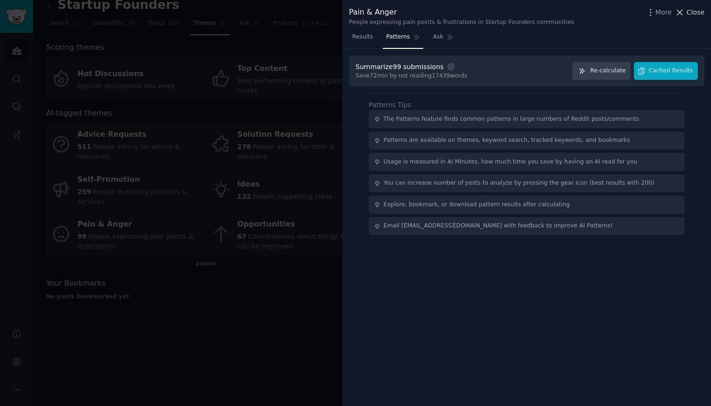
click at [682, 12] on icon at bounding box center [680, 13] width 10 height 10
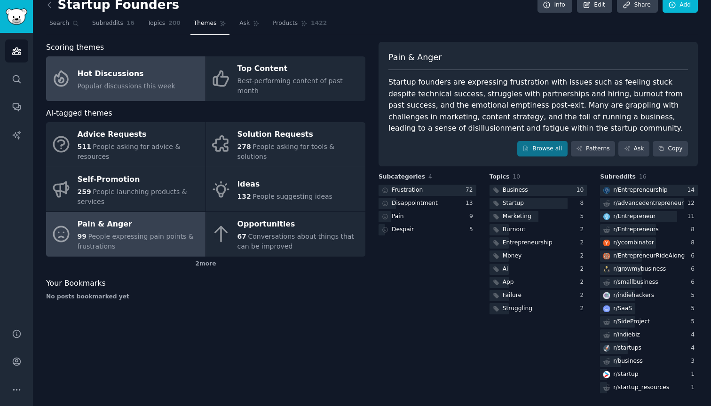
click at [160, 88] on link "Hot Discussions Popular discussions this week" at bounding box center [125, 78] width 159 height 45
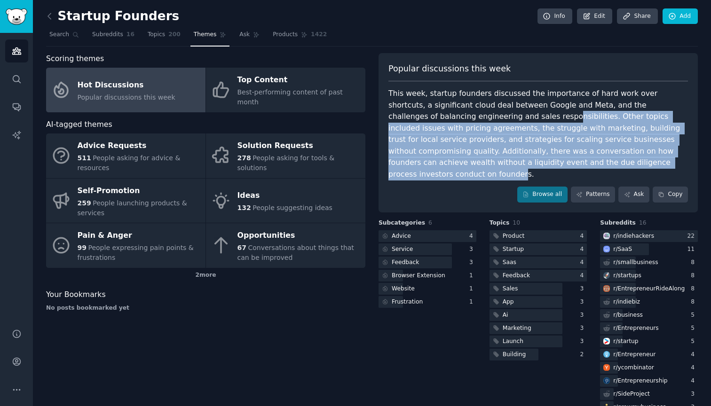
drag, startPoint x: 481, startPoint y: 115, endPoint x: 589, endPoint y: 158, distance: 116.6
click at [589, 158] on div "This week, startup founders discussed the importance of hard work over shortcut…" at bounding box center [538, 134] width 300 height 92
click at [99, 34] on span "Subreddits" at bounding box center [107, 35] width 31 height 8
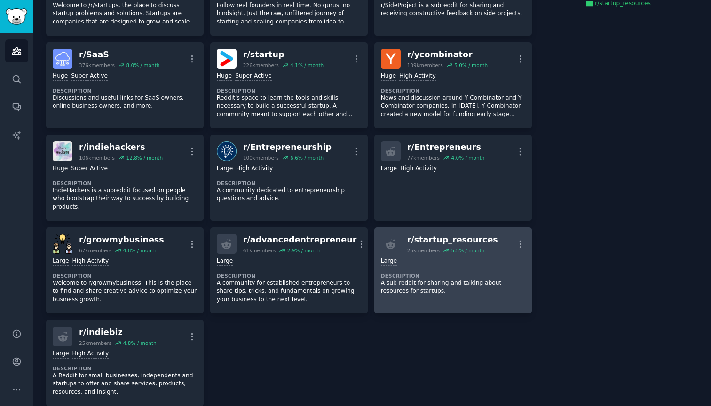
scroll to position [215, 0]
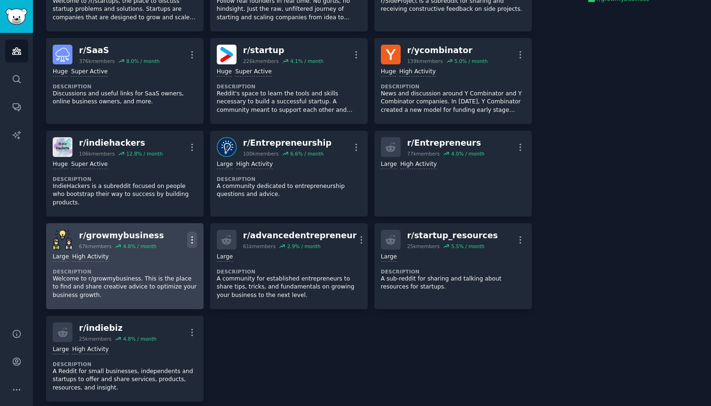
click at [191, 235] on icon "button" at bounding box center [192, 240] width 10 height 10
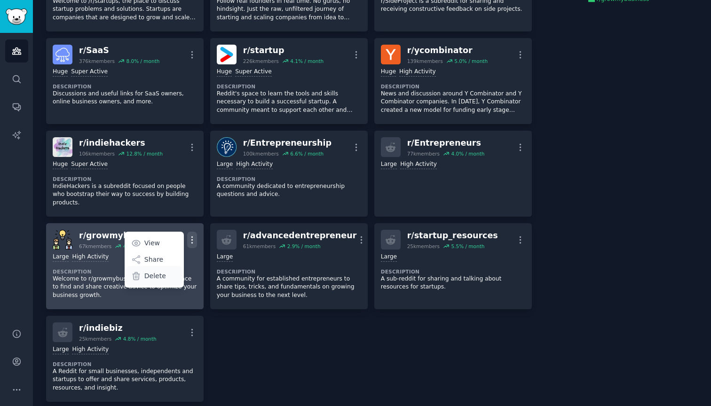
click at [169, 266] on div "Delete" at bounding box center [154, 276] width 56 height 20
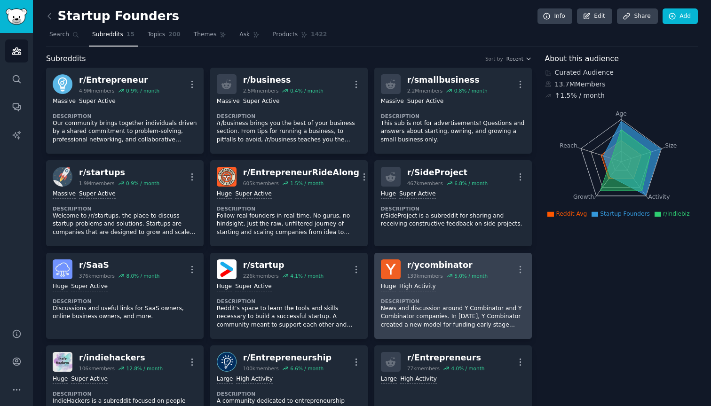
scroll to position [0, 0]
click at [476, 301] on dt "Description" at bounding box center [453, 301] width 144 height 7
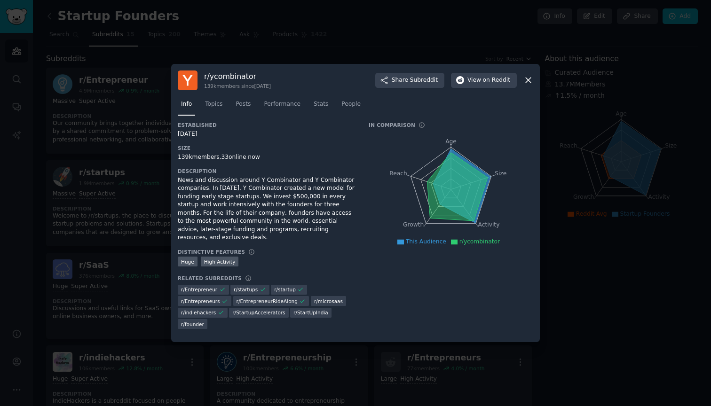
click at [129, 225] on div at bounding box center [355, 203] width 711 height 406
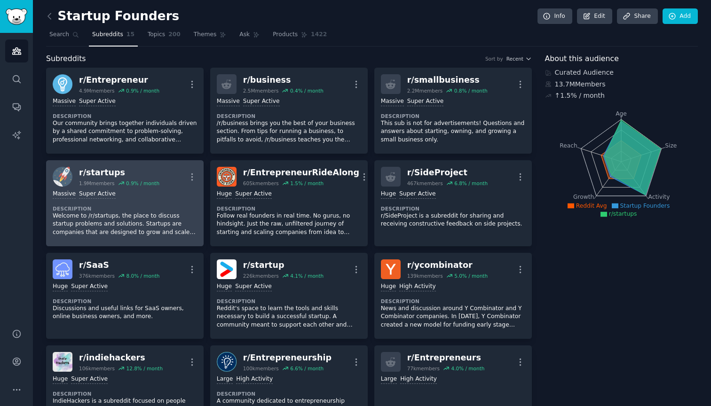
click at [129, 224] on p "Welcome to /r/startups, the place to discuss startup problems and solutions. St…" at bounding box center [125, 224] width 144 height 25
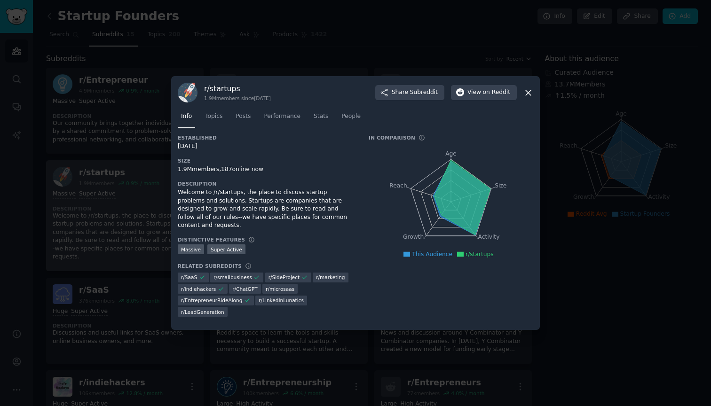
click at [129, 224] on div at bounding box center [355, 203] width 711 height 406
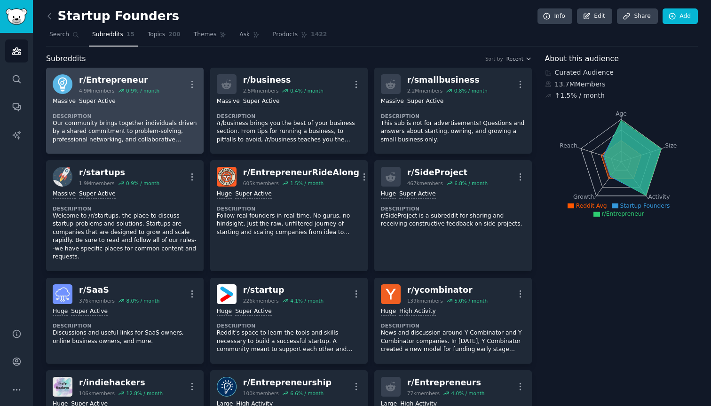
click at [142, 136] on p "Our community brings together individuals driven by a shared commitment to prob…" at bounding box center [125, 131] width 144 height 25
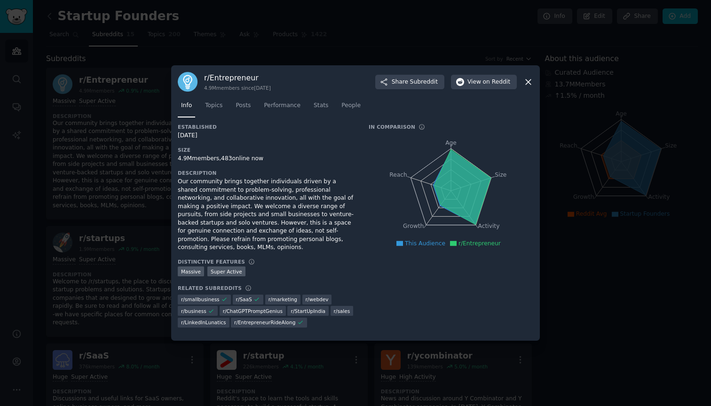
click at [143, 141] on div at bounding box center [355, 203] width 711 height 406
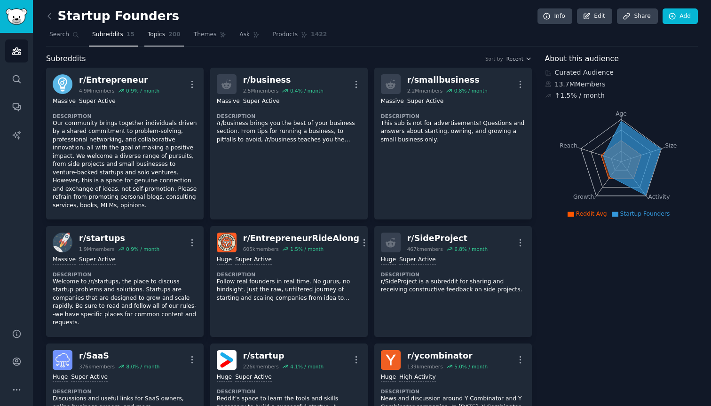
click at [154, 39] on link "Topics 200" at bounding box center [163, 36] width 39 height 19
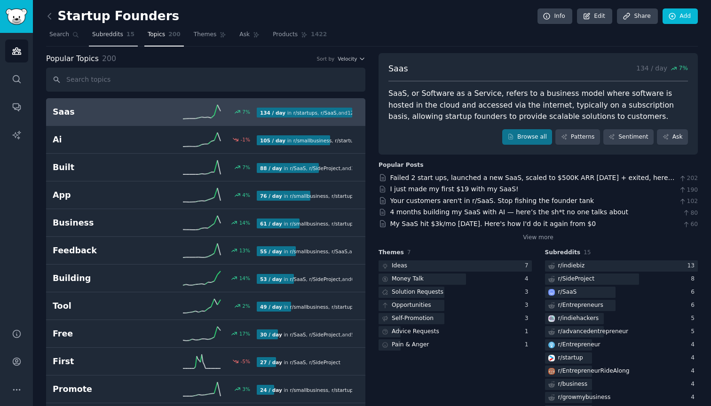
click at [106, 37] on span "Subreddits" at bounding box center [107, 35] width 31 height 8
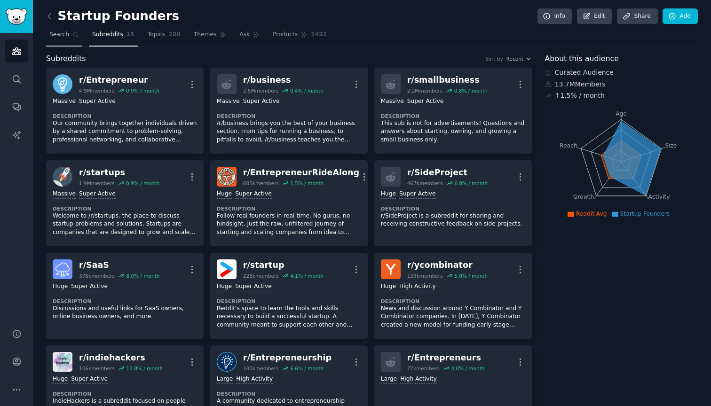
click at [63, 31] on span "Search" at bounding box center [59, 35] width 20 height 8
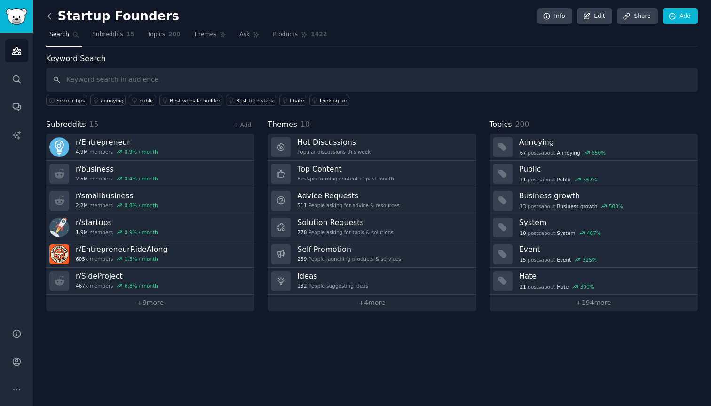
click at [46, 19] on icon at bounding box center [50, 16] width 10 height 10
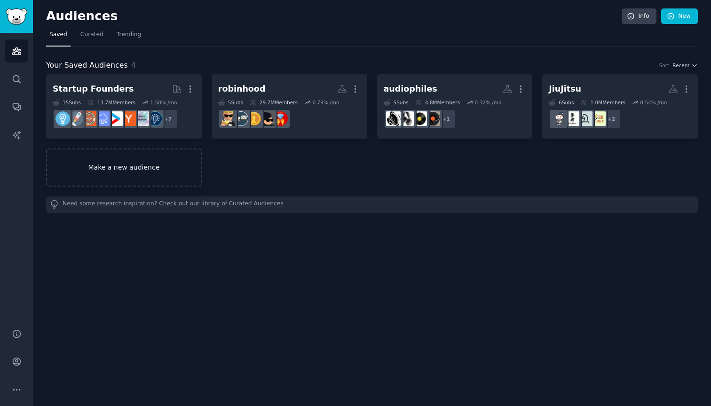
click at [153, 171] on link "Make a new audience" at bounding box center [124, 168] width 156 height 38
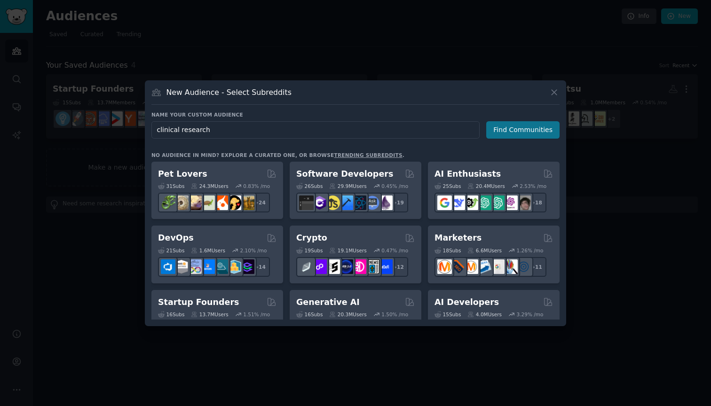
type input "clinical research"
click at [546, 135] on button "Find Communities" at bounding box center [522, 129] width 73 height 17
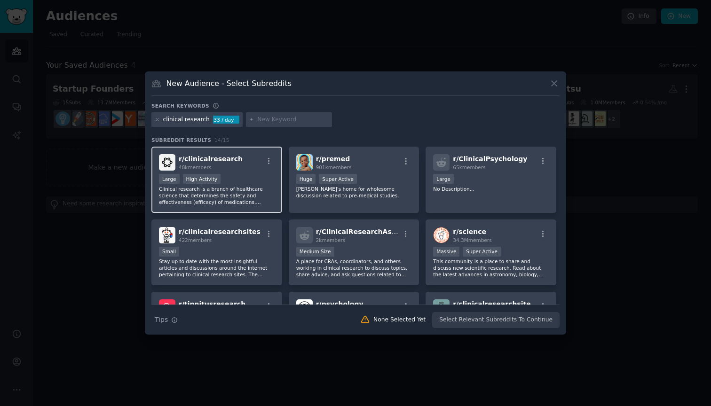
click at [248, 185] on div "Large High Activity" at bounding box center [217, 180] width 116 height 12
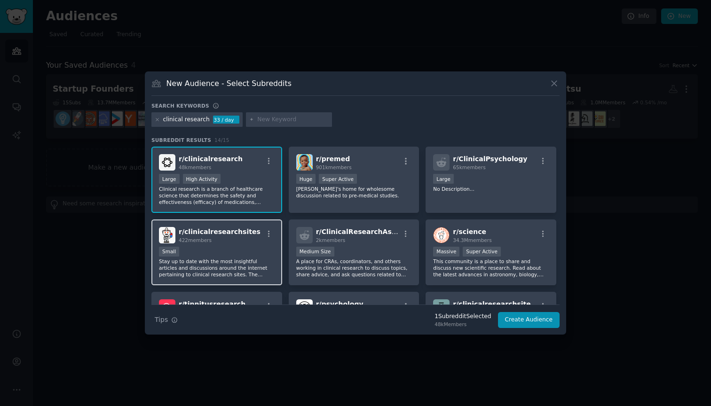
click at [241, 251] on div "Small" at bounding box center [217, 253] width 116 height 12
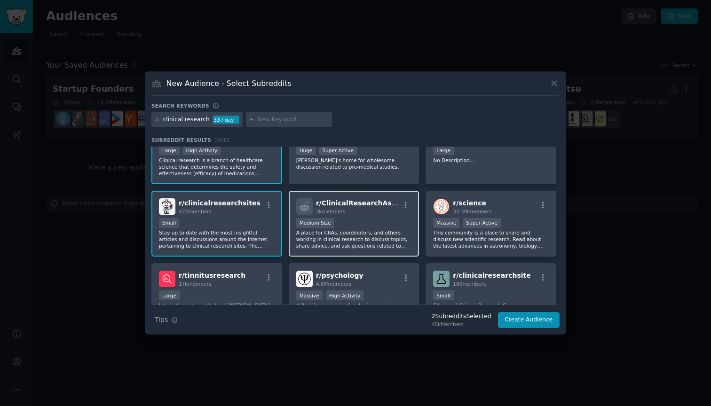
scroll to position [42, 0]
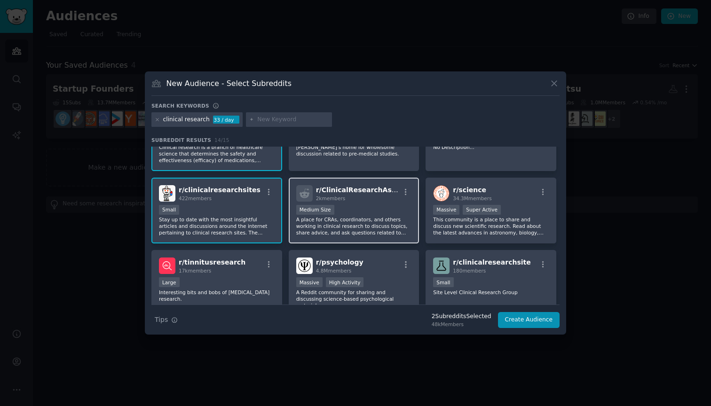
click at [387, 235] on p "A place for CRAs, coordinators, and others working in clinical research to disc…" at bounding box center [354, 226] width 116 height 20
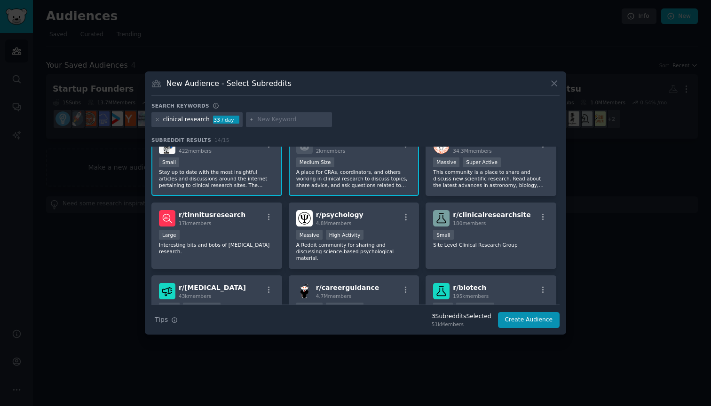
scroll to position [94, 0]
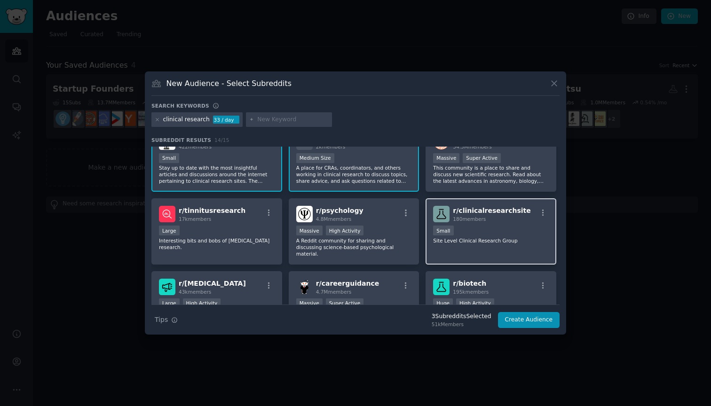
click at [466, 246] on div "r/ clinicalresearchsite 180 members Small Site Level Clinical Research Group" at bounding box center [491, 231] width 131 height 66
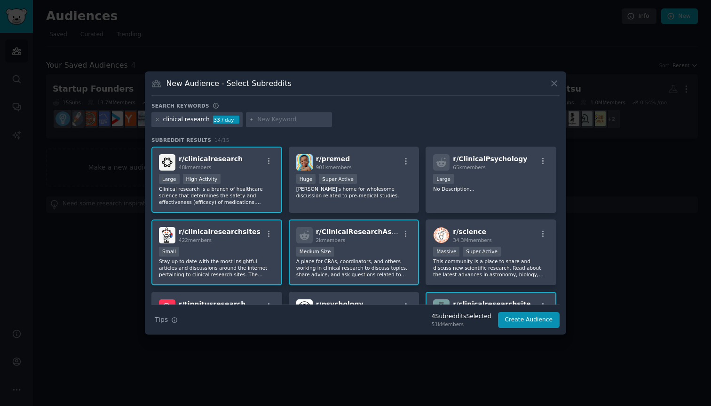
scroll to position [0, 0]
click at [514, 319] on button "Create Audience" at bounding box center [529, 320] width 62 height 16
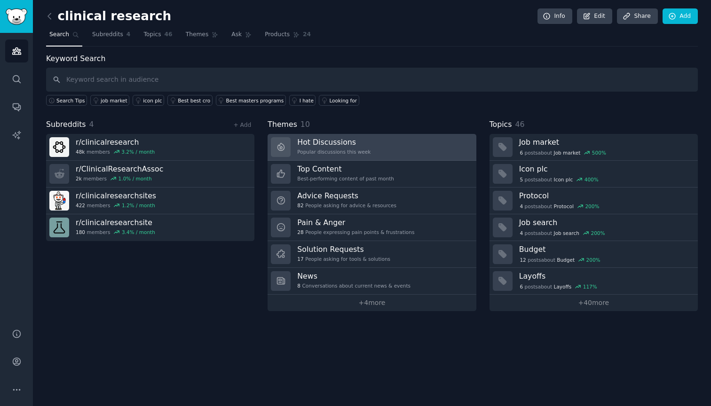
click at [349, 146] on div "Hot Discussions Popular discussions this week" at bounding box center [333, 147] width 73 height 20
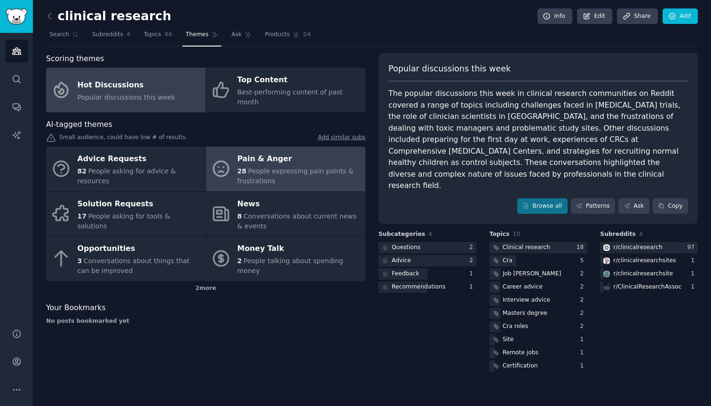
click at [295, 166] on div "28 People expressing pain points & frustrations" at bounding box center [298, 176] width 123 height 20
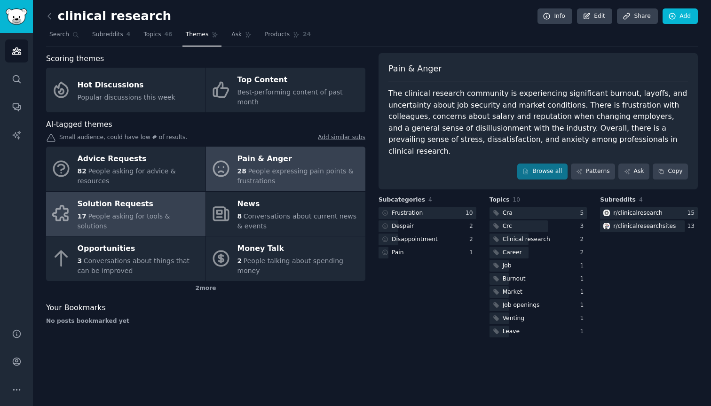
click at [152, 213] on span "People asking for tools & solutions" at bounding box center [124, 221] width 93 height 17
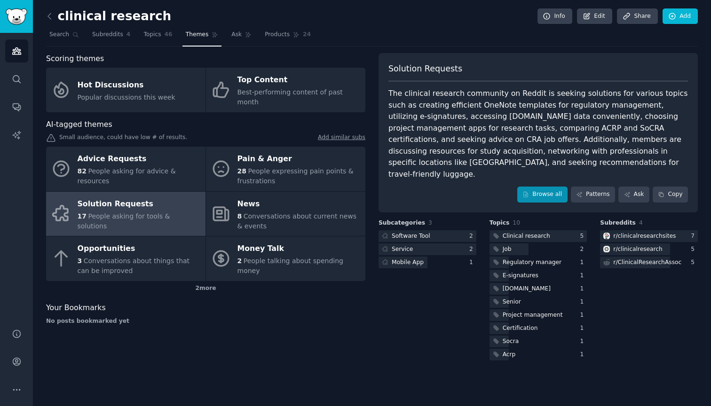
click at [524, 187] on link "Browse all" at bounding box center [542, 195] width 50 height 16
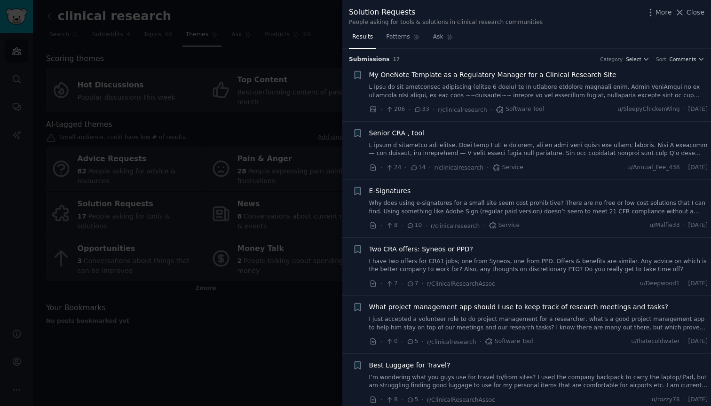
click at [565, 82] on div "My OneNote Template as a Regulatory Manager for a Clinical Research Site" at bounding box center [538, 85] width 339 height 30
click at [564, 89] on link at bounding box center [538, 91] width 339 height 16
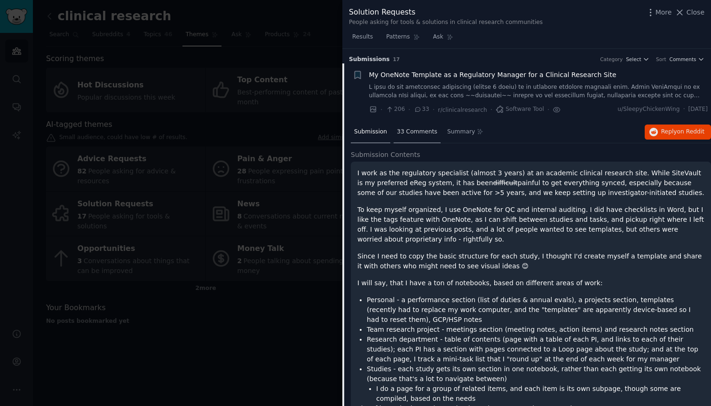
click at [416, 132] on span "33 Comments" at bounding box center [417, 132] width 40 height 8
